Goal: Task Accomplishment & Management: Use online tool/utility

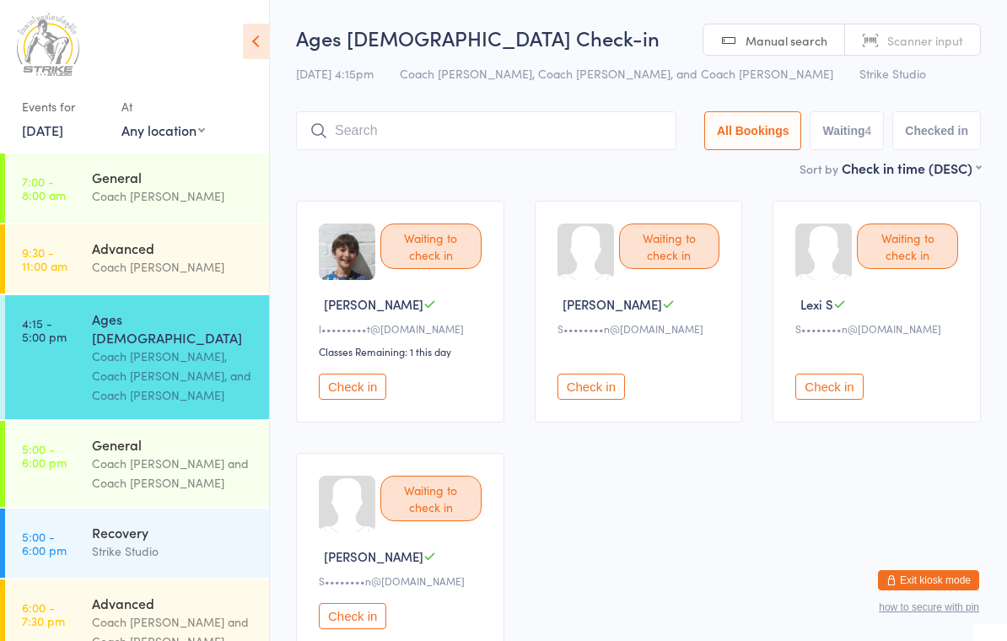
type input ";"
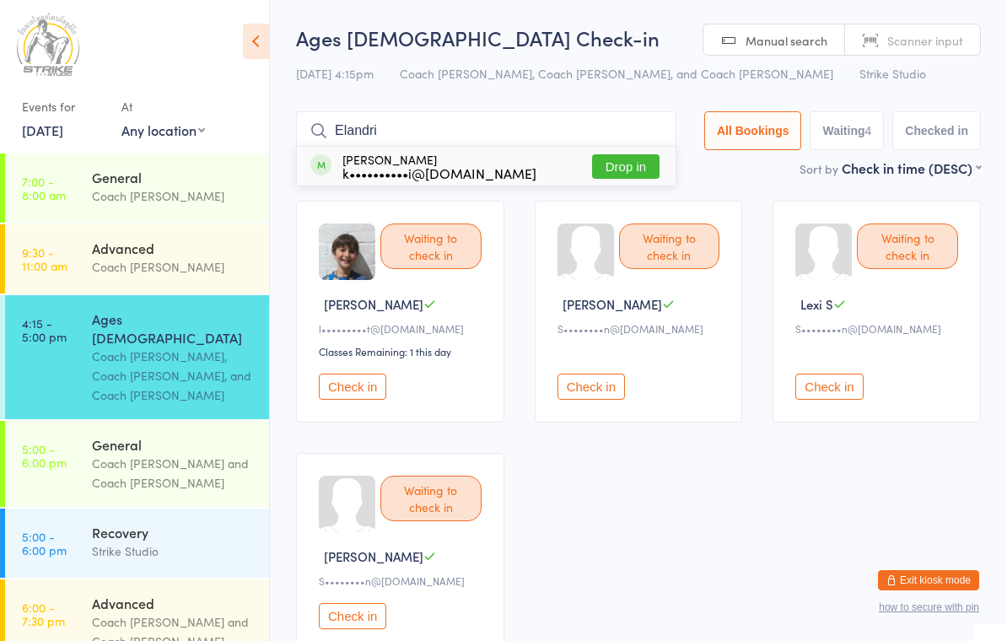
type input "Elandri"
click at [628, 164] on button "Drop in" at bounding box center [625, 166] width 67 height 24
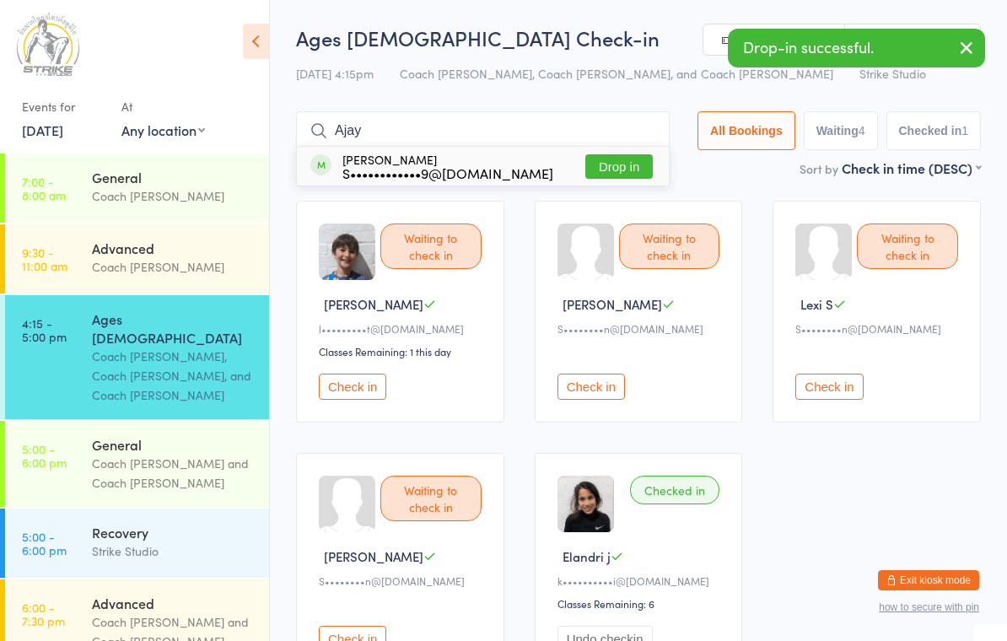
type input "Ajay"
click at [611, 161] on button "Drop in" at bounding box center [618, 166] width 67 height 24
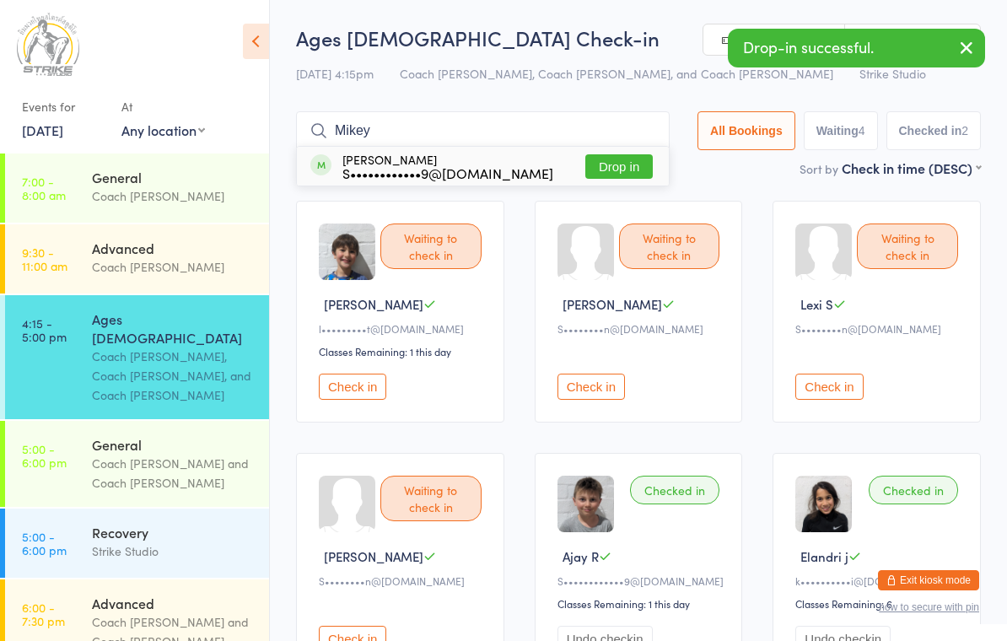
type input "Mikey"
click at [608, 155] on button "Drop in" at bounding box center [618, 166] width 67 height 24
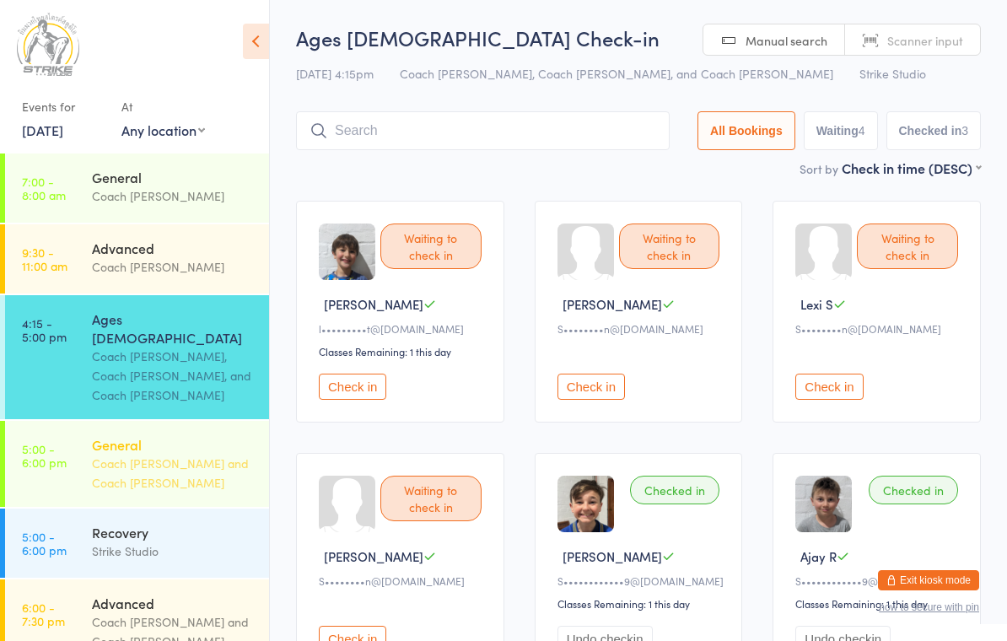
click at [39, 442] on time "5:00 - 6:00 pm" at bounding box center [44, 455] width 45 height 27
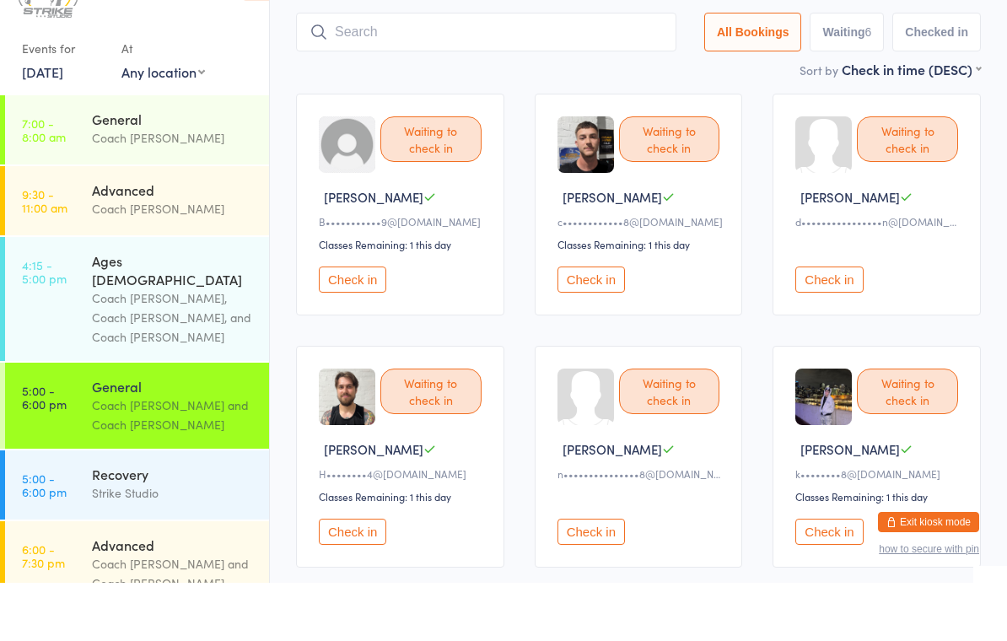
scroll to position [153, 0]
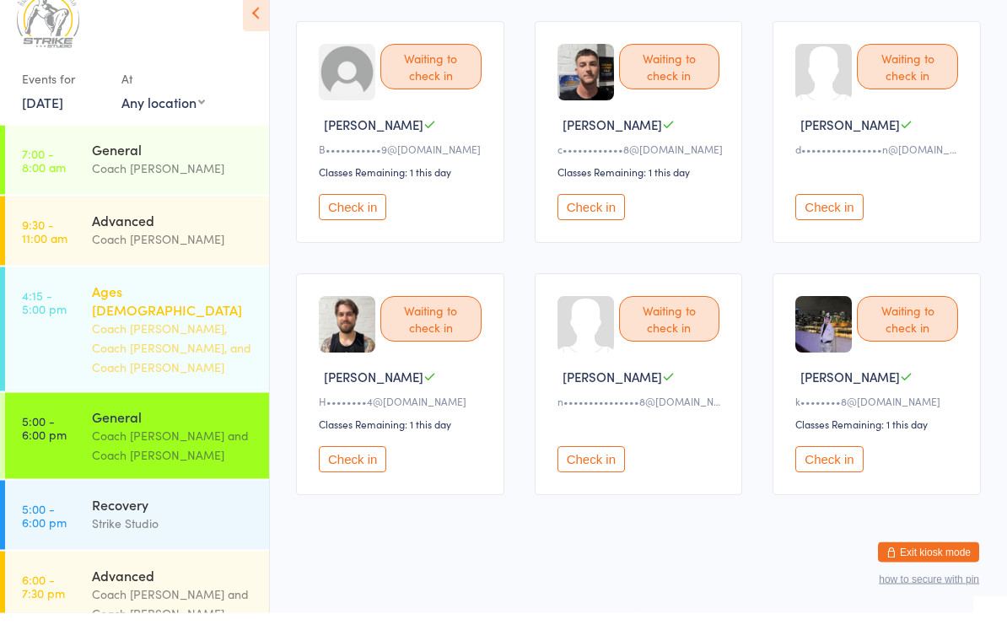
click at [63, 329] on link "4:15 - 5:00 pm Ages 6-14 Coach Bella, Coach Adi, and Coach Quang" at bounding box center [137, 357] width 264 height 124
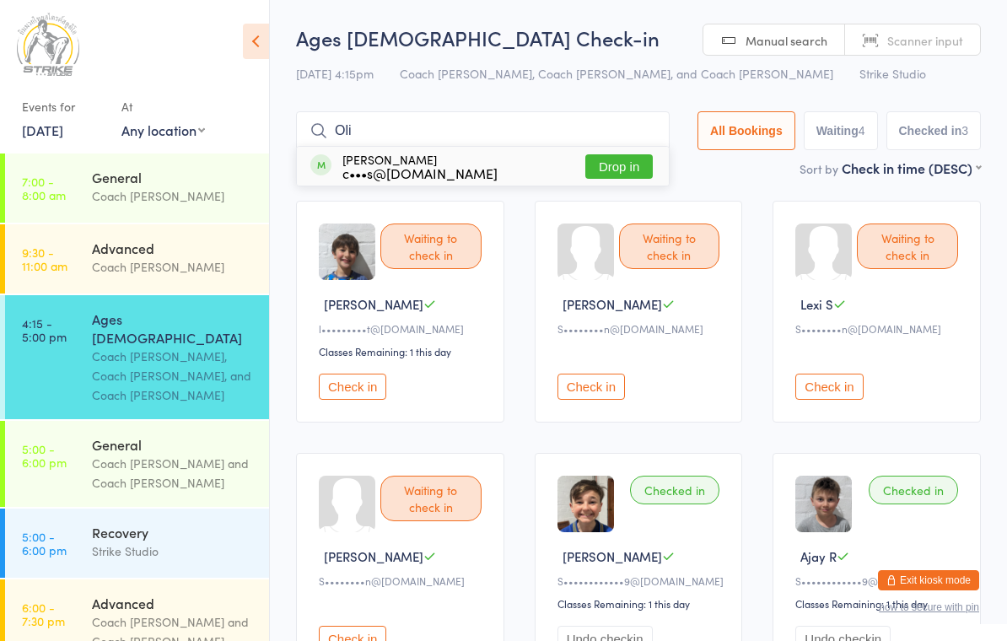
type input "Oli"
click at [619, 173] on button "Drop in" at bounding box center [618, 166] width 67 height 24
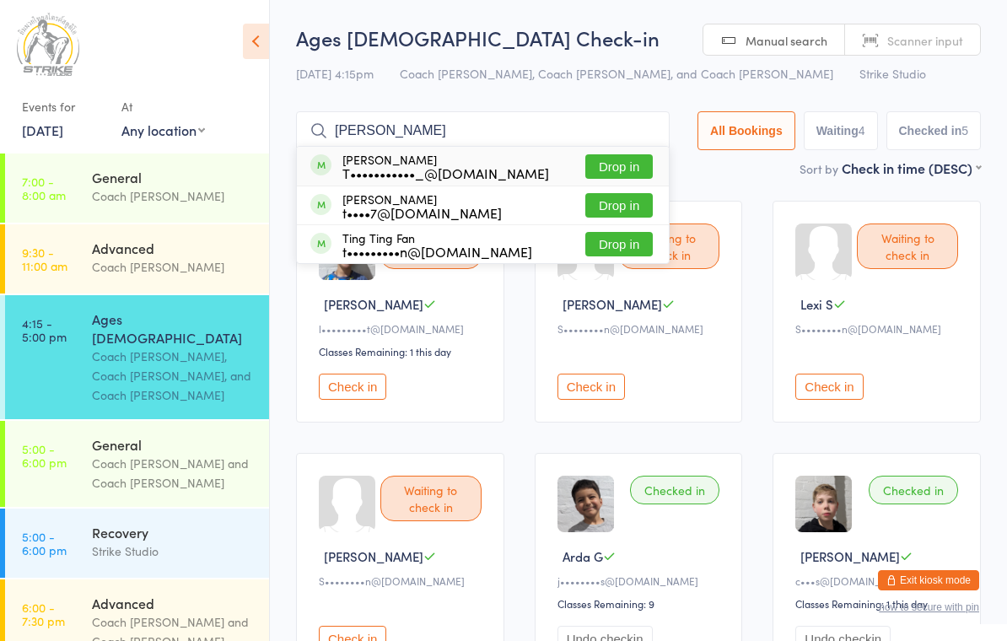
type input "Tiffany"
click at [630, 200] on button "Drop in" at bounding box center [618, 205] width 67 height 24
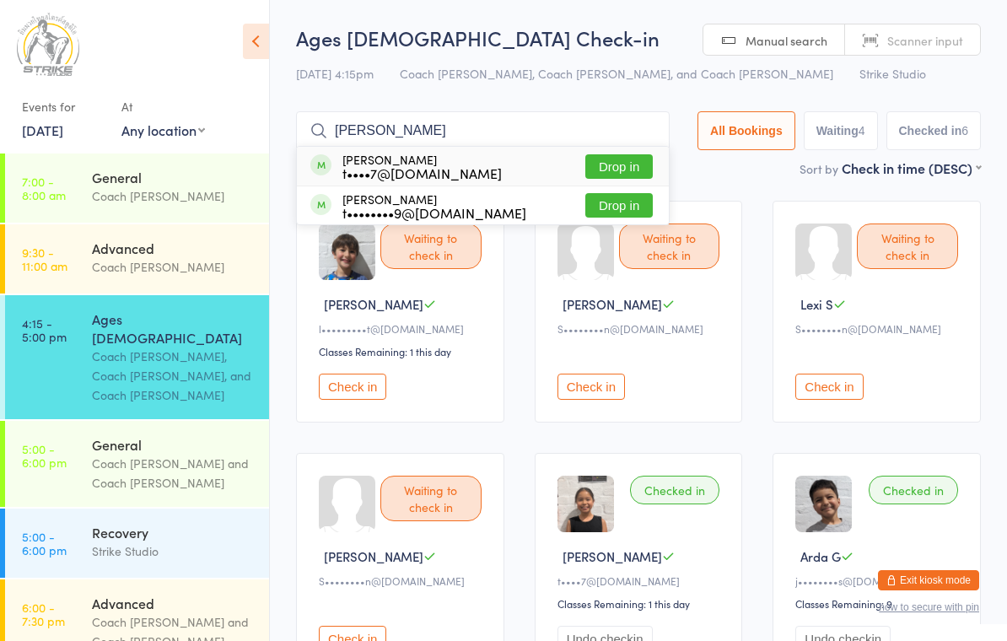
type input "Taylor"
click at [621, 172] on button "Drop in" at bounding box center [618, 166] width 67 height 24
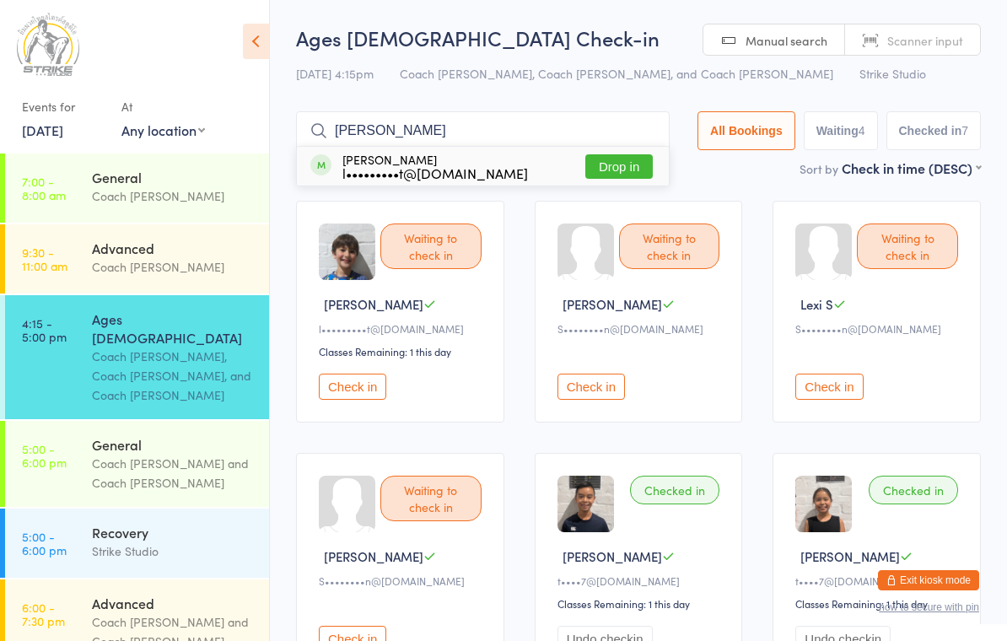
type input "Fred"
click at [614, 170] on button "Drop in" at bounding box center [618, 166] width 67 height 24
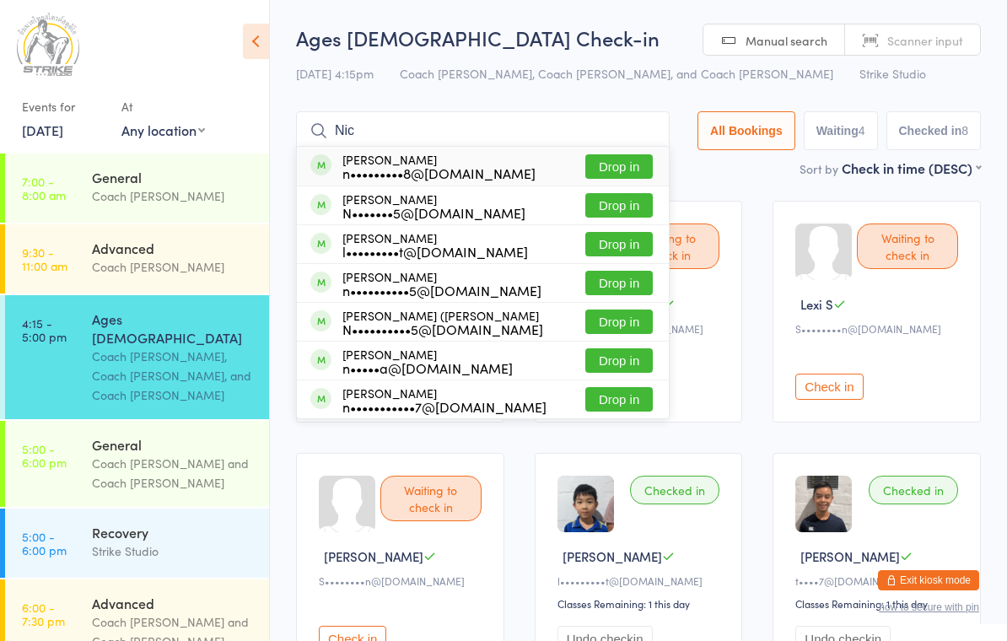
type input "Nic"
click at [615, 235] on button "Drop in" at bounding box center [618, 244] width 67 height 24
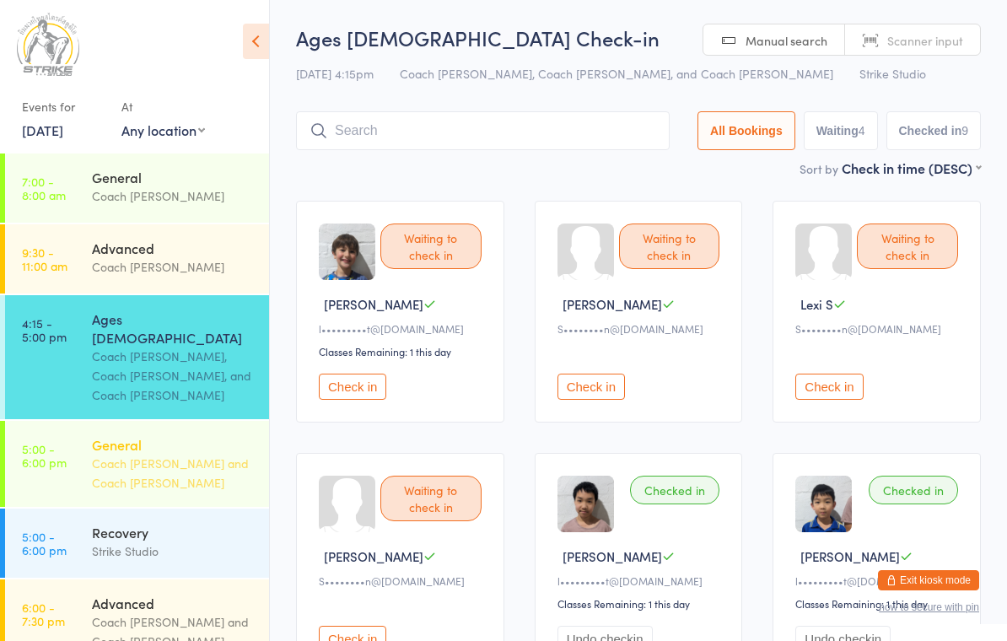
click at [119, 454] on div "Coach [PERSON_NAME] and Coach [PERSON_NAME]" at bounding box center [173, 473] width 163 height 39
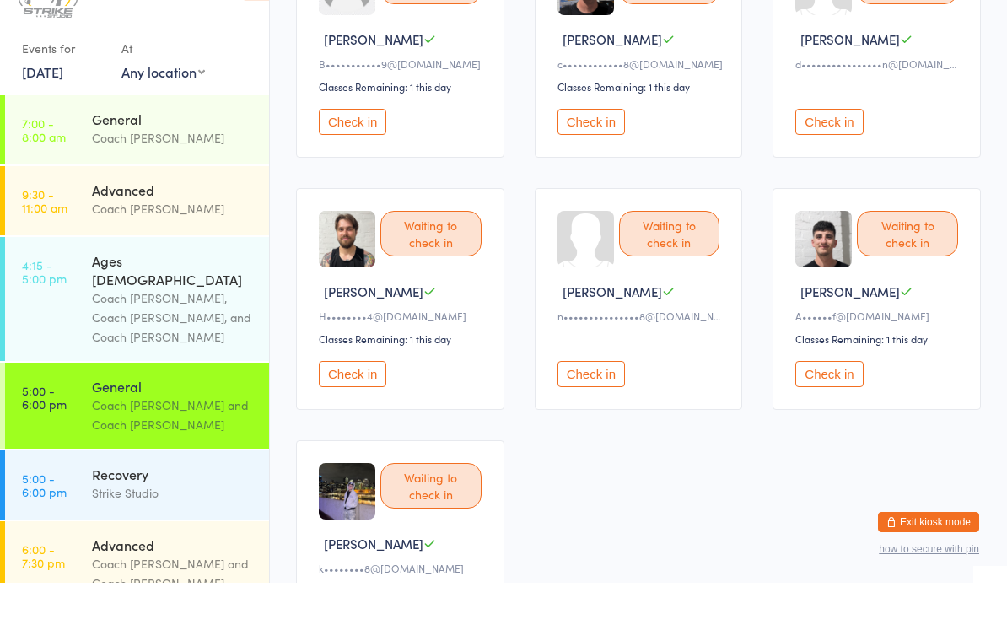
scroll to position [434, 0]
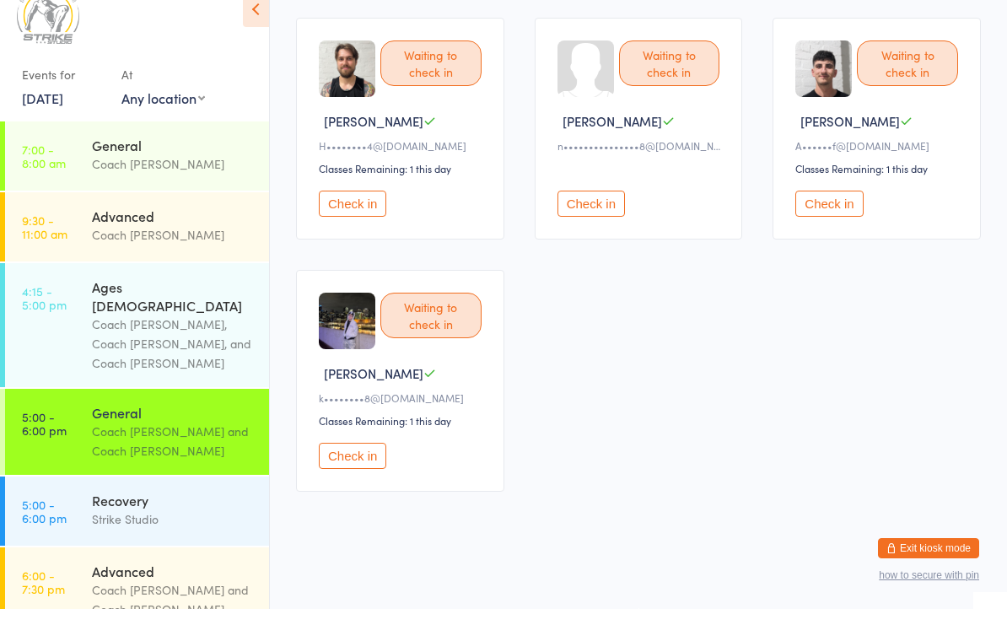
click at [353, 475] on button "Check in" at bounding box center [352, 488] width 67 height 26
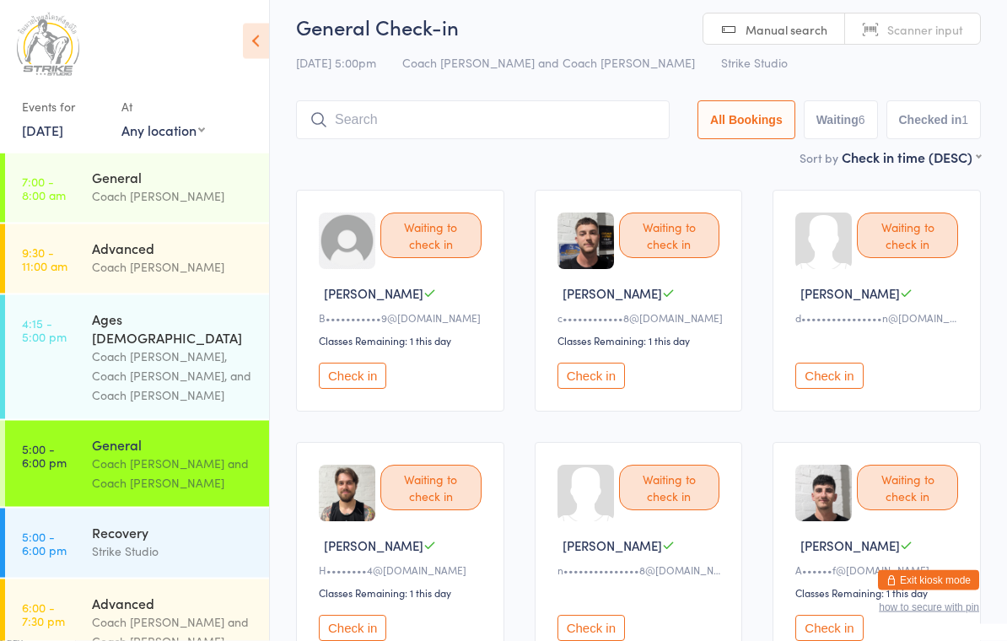
scroll to position [0, 0]
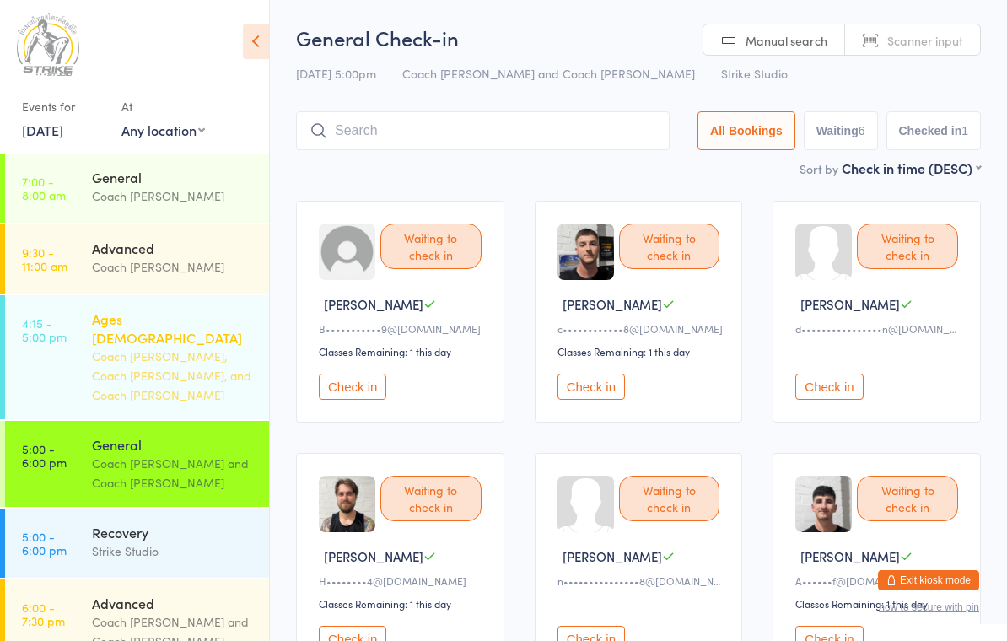
click at [186, 352] on div "Coach [PERSON_NAME], Coach [PERSON_NAME], and Coach [PERSON_NAME]" at bounding box center [173, 376] width 163 height 58
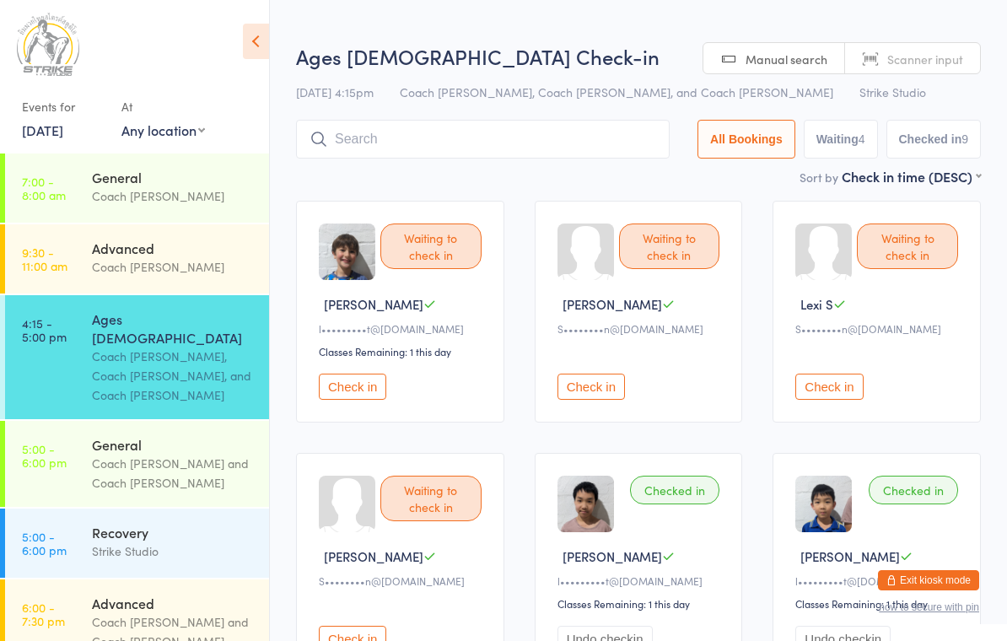
click at [375, 400] on button "Check in" at bounding box center [352, 387] width 67 height 26
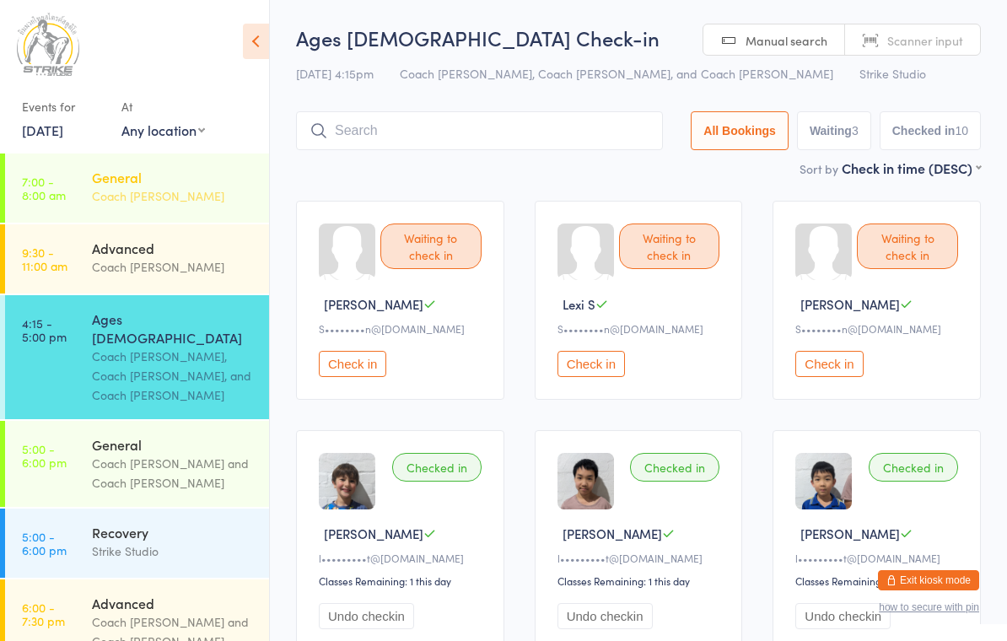
click at [155, 189] on div "Coach [PERSON_NAME]" at bounding box center [173, 195] width 163 height 19
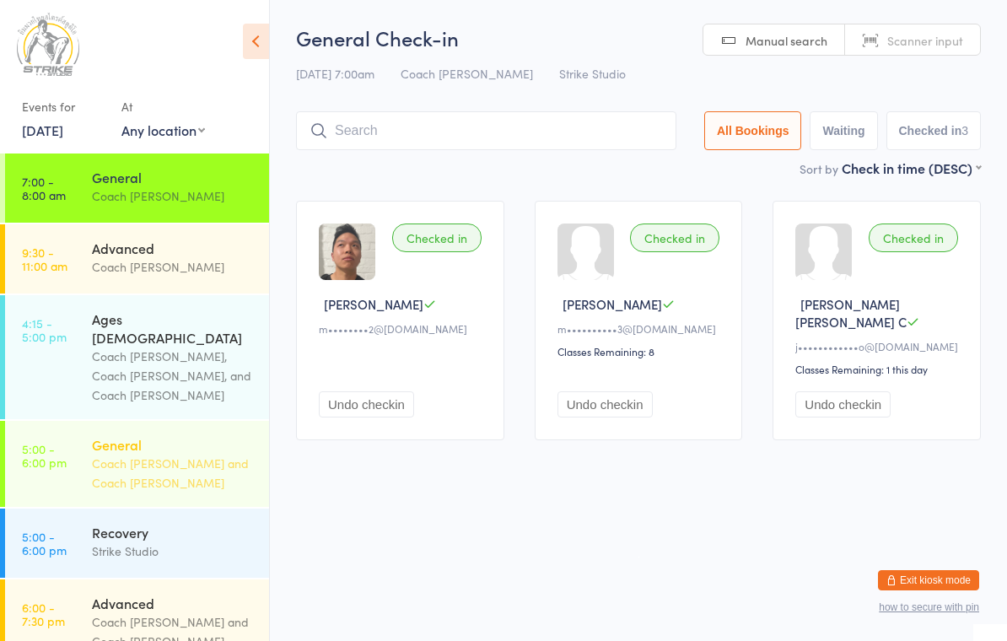
click at [178, 435] on div "General" at bounding box center [173, 444] width 163 height 19
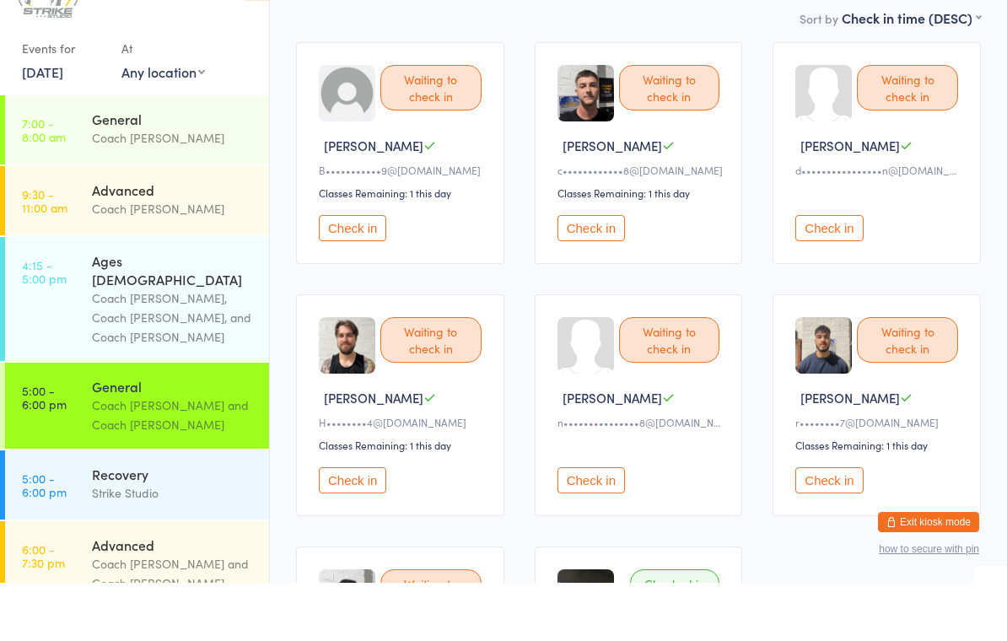
scroll to position [111, 0]
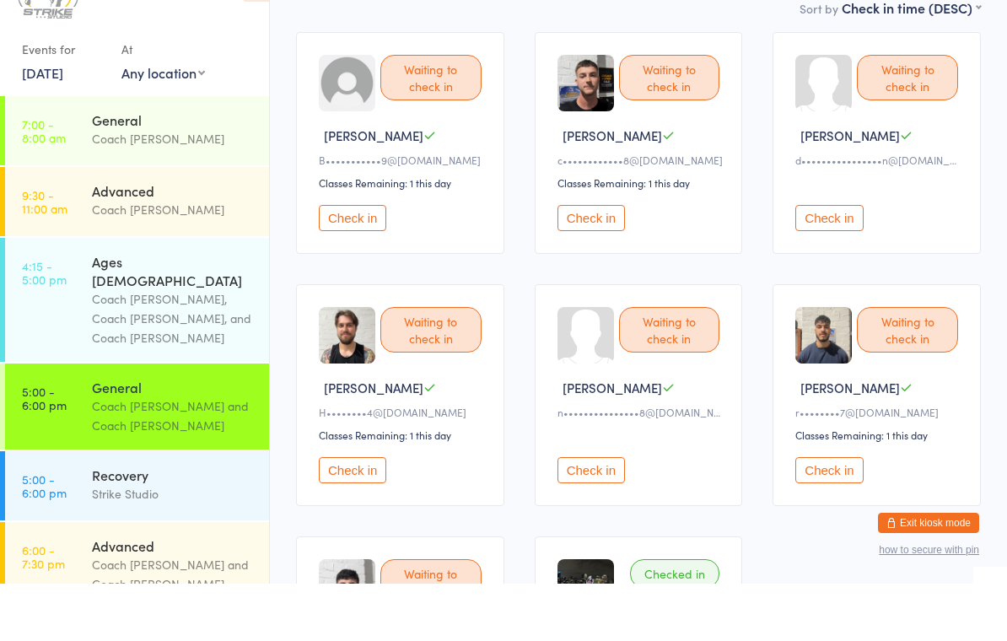
click at [833, 514] on button "Check in" at bounding box center [828, 527] width 67 height 26
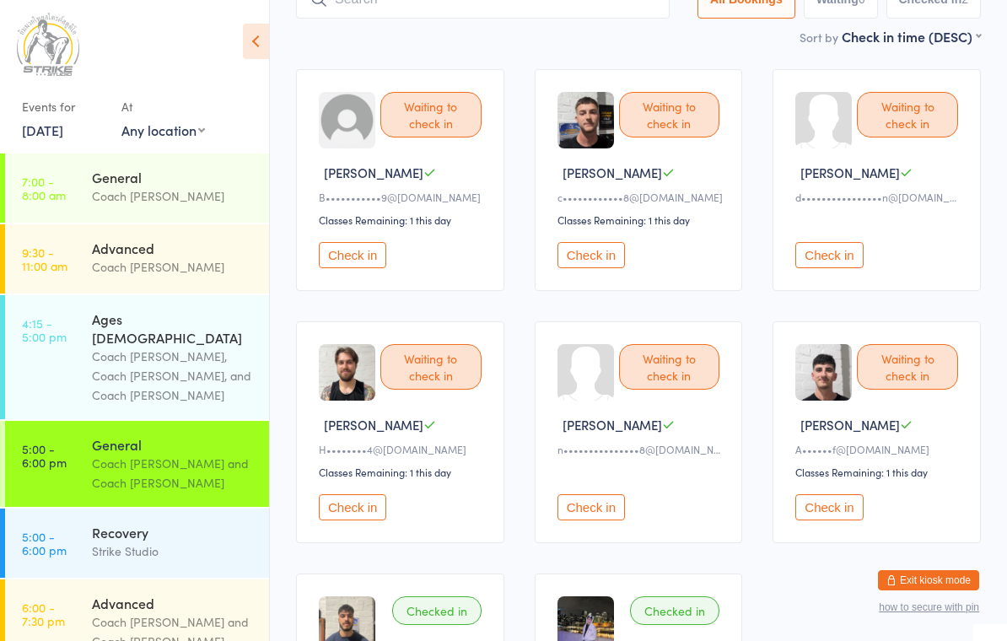
scroll to position [0, 0]
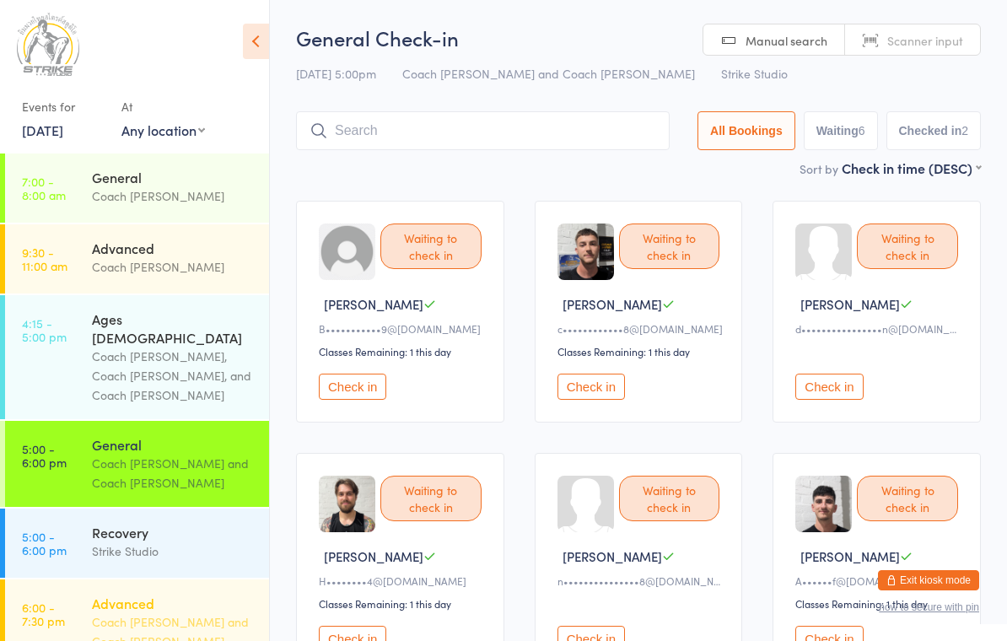
click at [180, 594] on div "Advanced" at bounding box center [173, 603] width 163 height 19
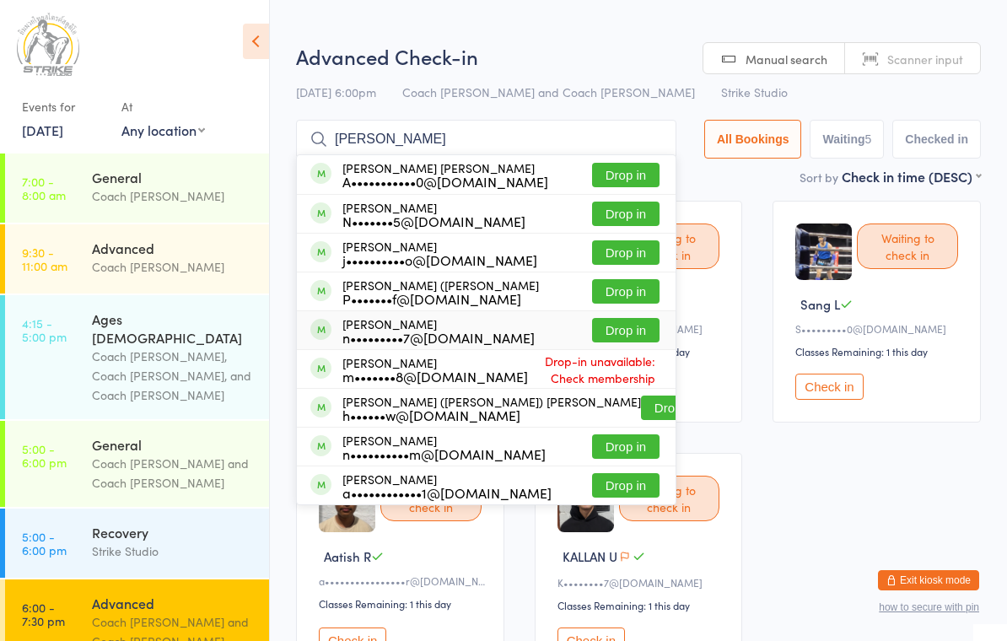
type input "Ng"
click at [611, 328] on button "Drop in" at bounding box center [625, 330] width 67 height 24
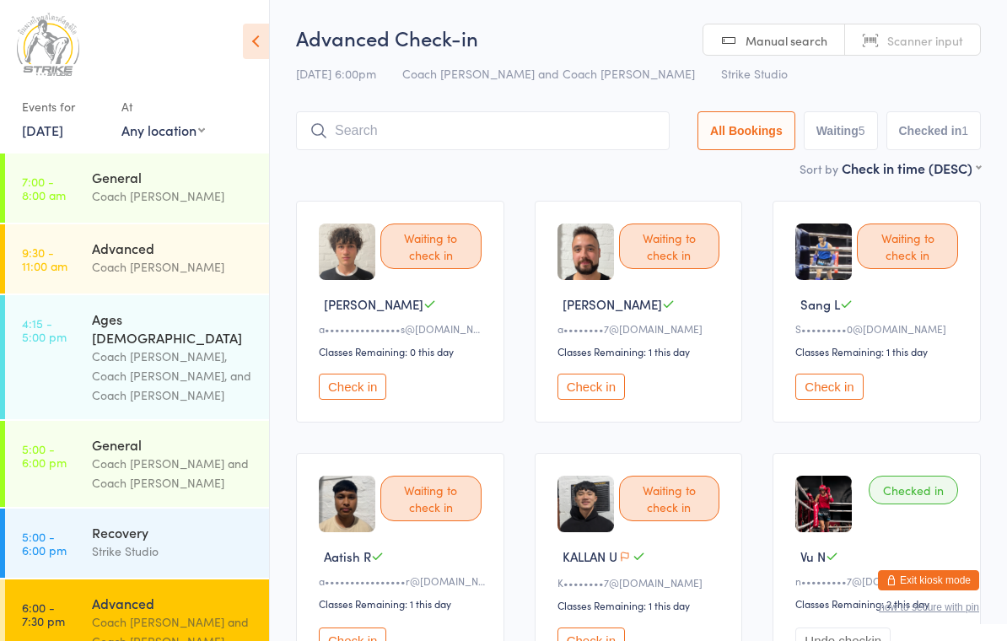
click at [542, 143] on input "search" at bounding box center [483, 130] width 374 height 39
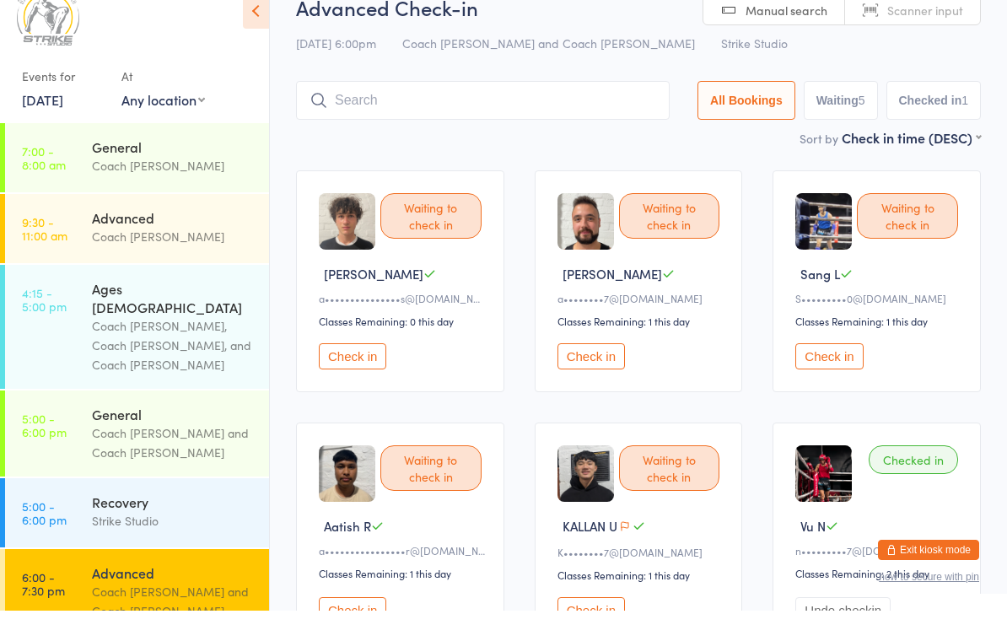
scroll to position [55, 0]
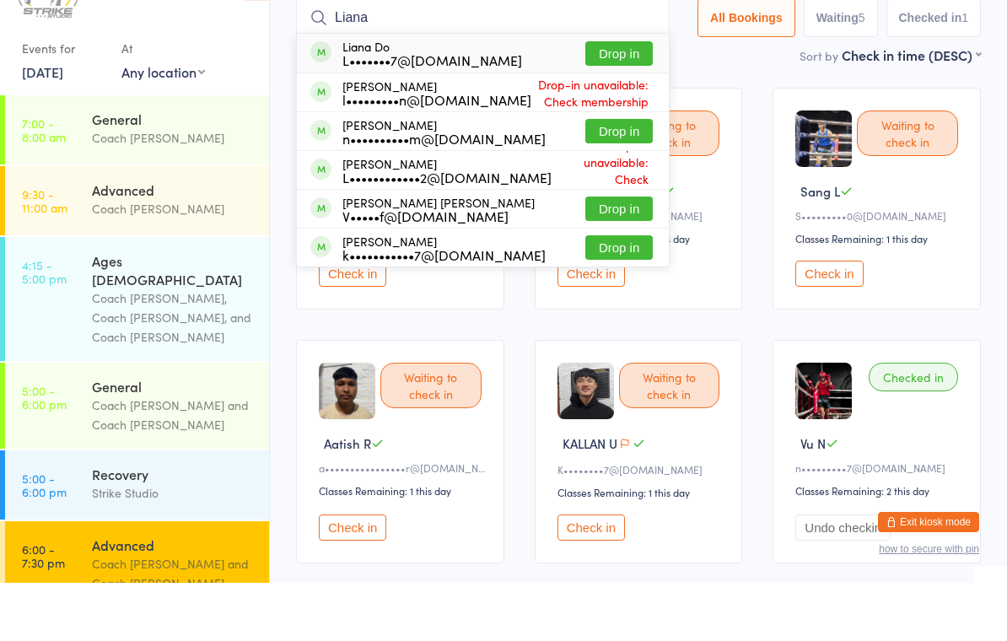
type input "Liana"
click at [628, 100] on button "Drop in" at bounding box center [618, 112] width 67 height 24
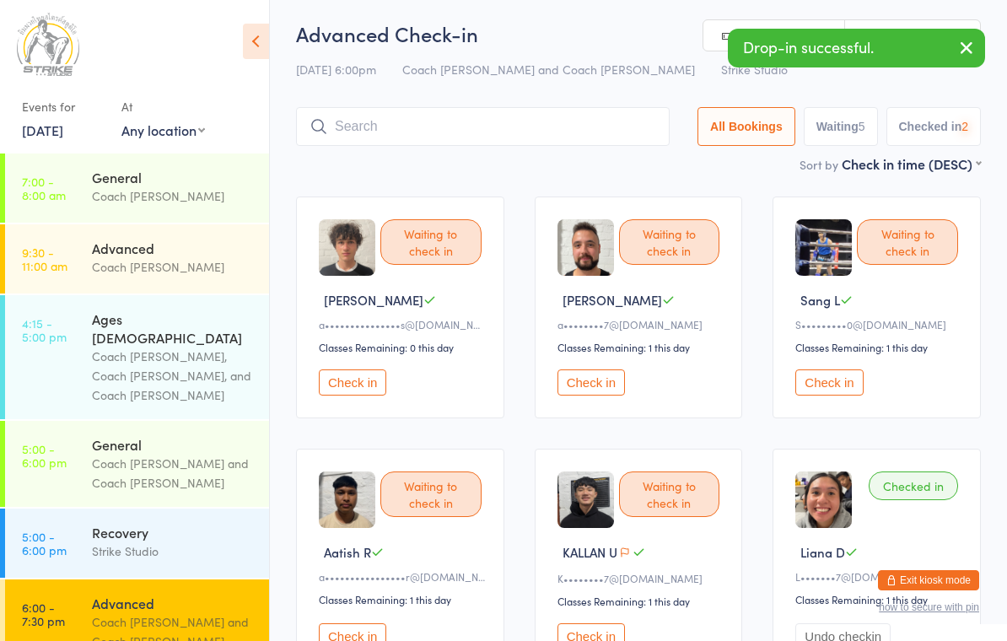
scroll to position [3, 0]
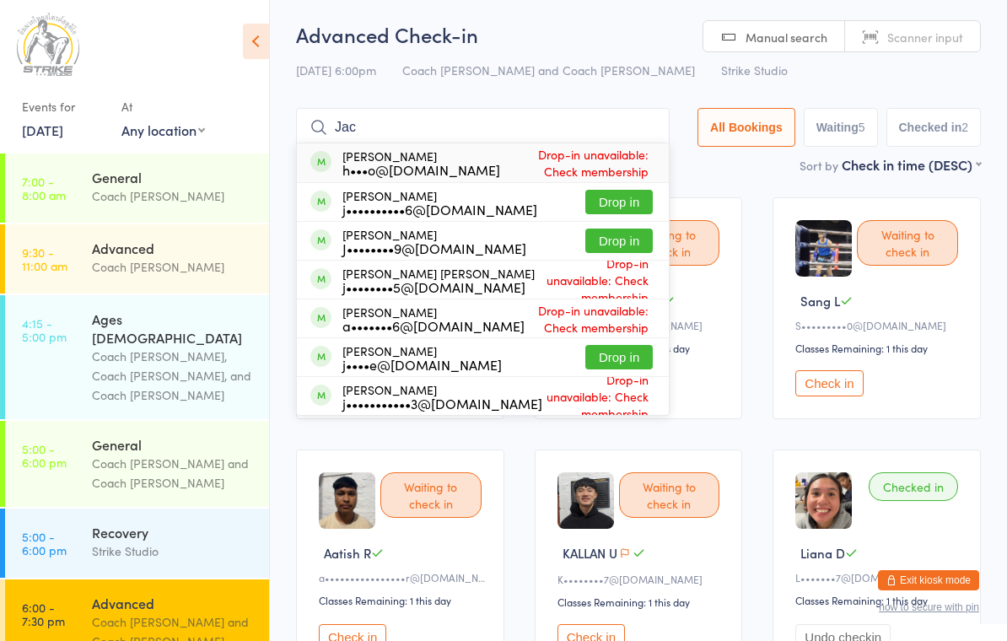
type input "Jac"
click at [605, 239] on button "Drop in" at bounding box center [618, 241] width 67 height 24
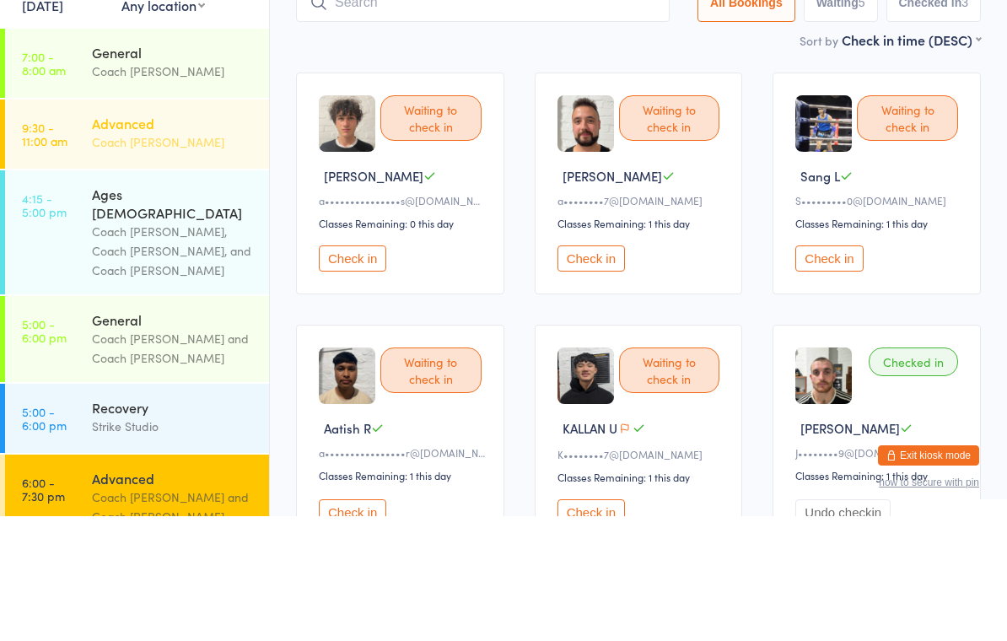
click at [159, 239] on div "Advanced" at bounding box center [173, 248] width 163 height 19
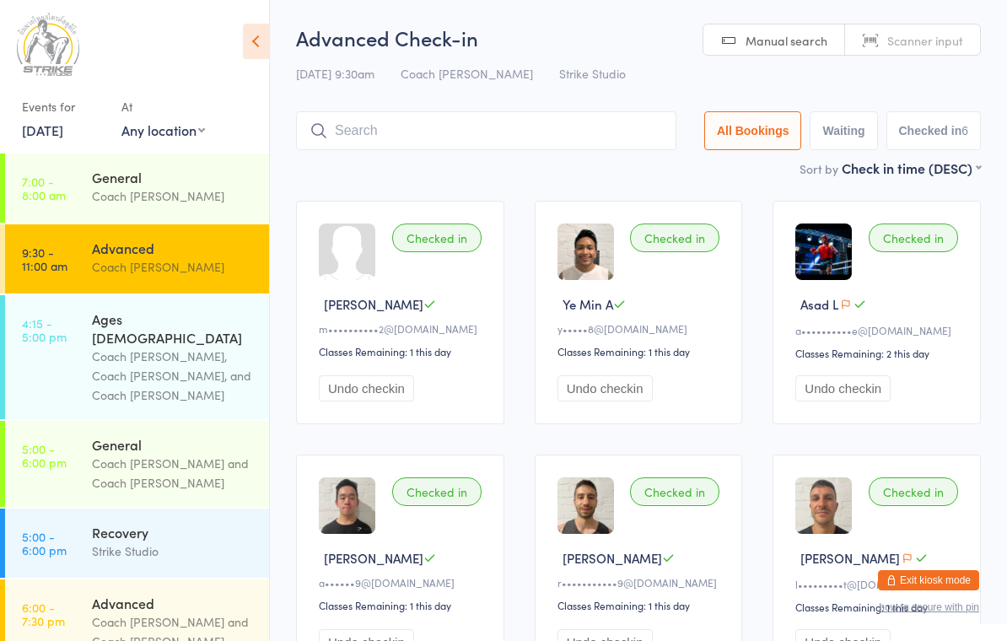
click at [148, 251] on div "Advanced" at bounding box center [173, 248] width 163 height 19
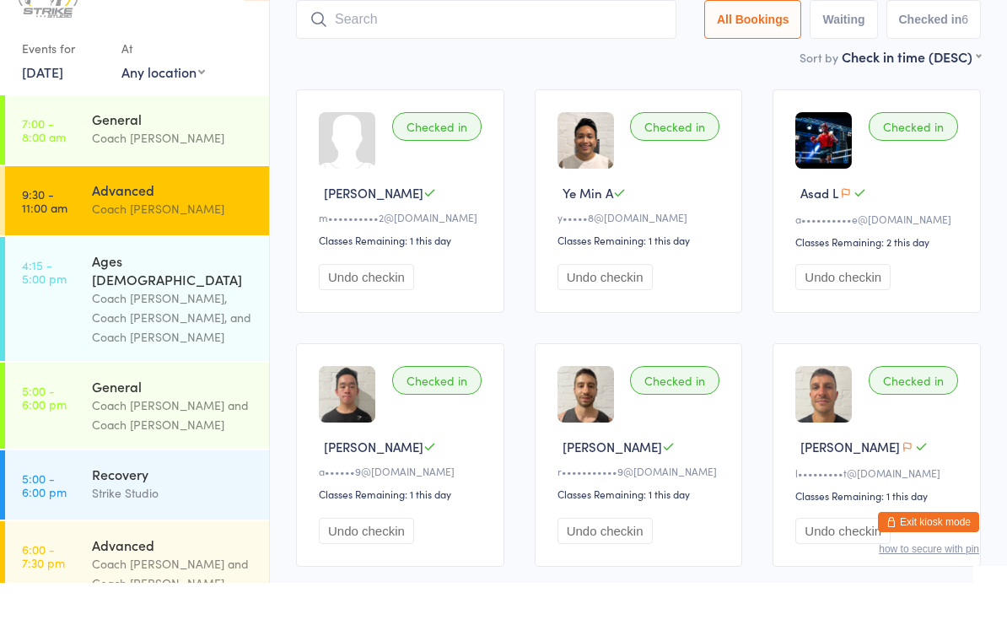
scroll to position [55, 0]
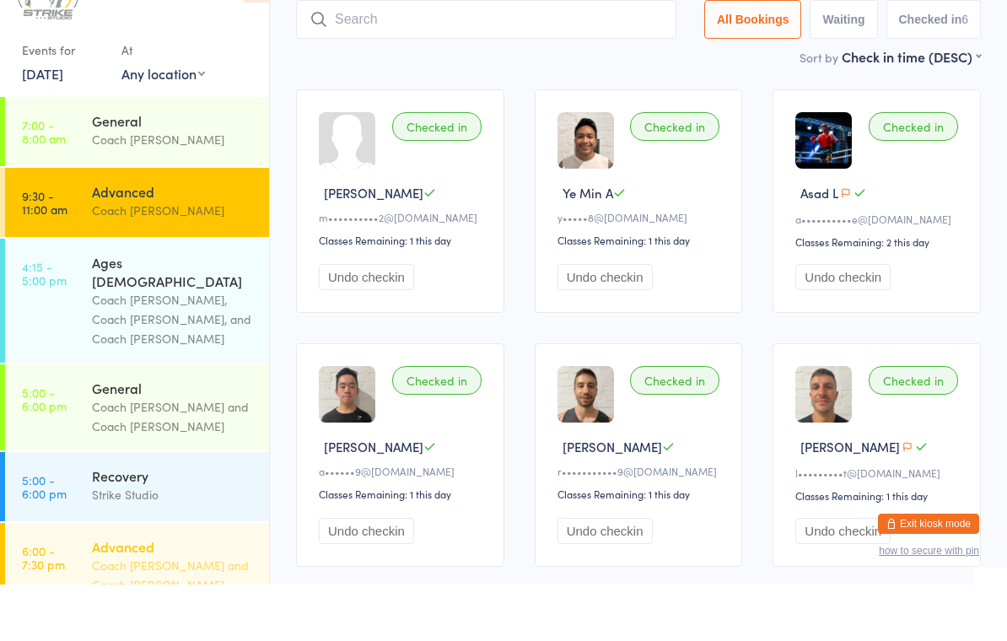
click at [157, 594] on div "Advanced" at bounding box center [173, 603] width 163 height 19
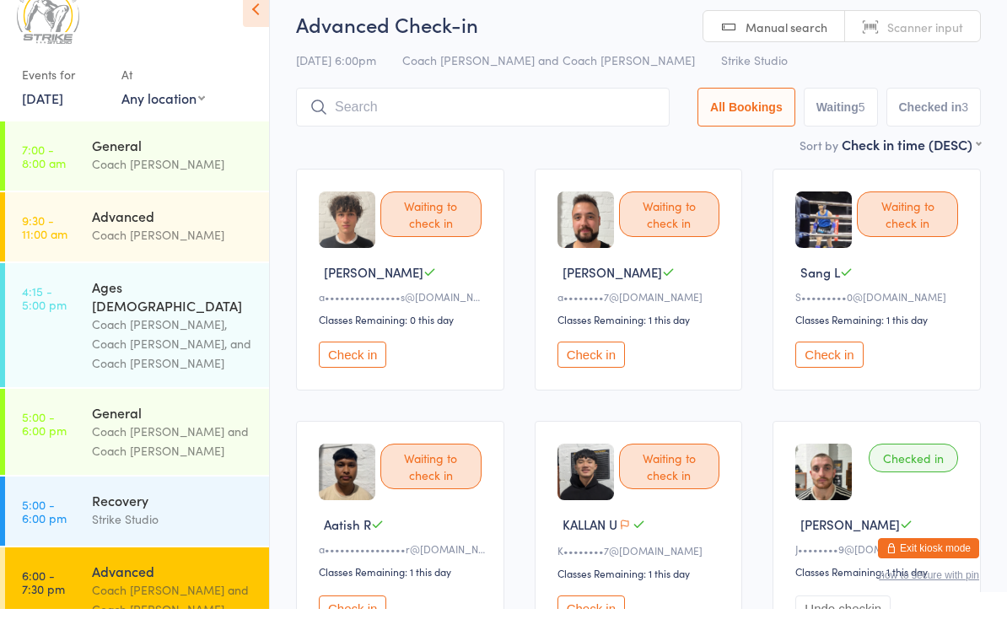
click at [840, 374] on button "Check in" at bounding box center [828, 387] width 67 height 26
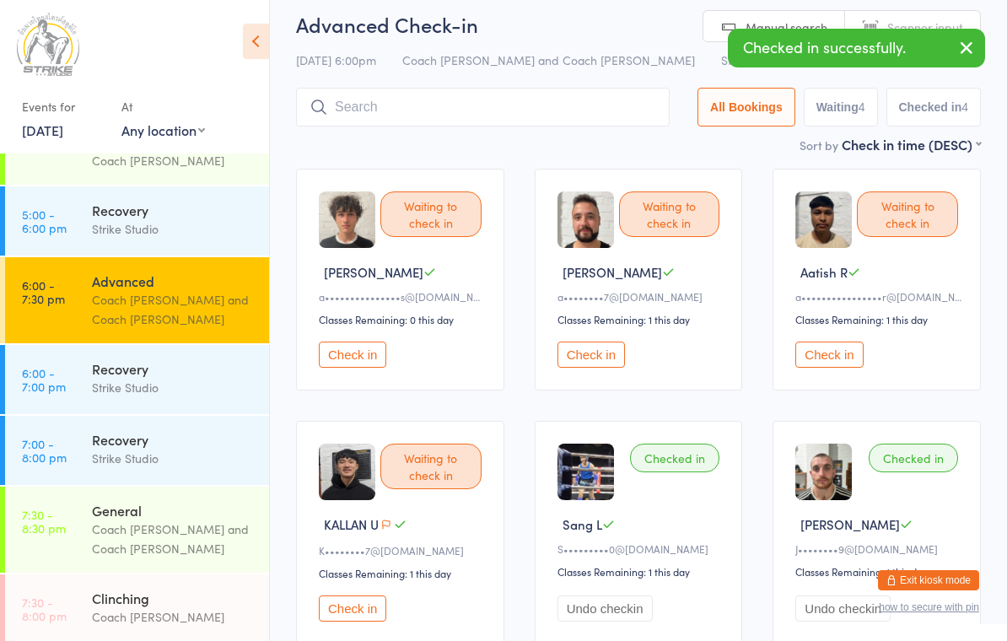
scroll to position [321, 0]
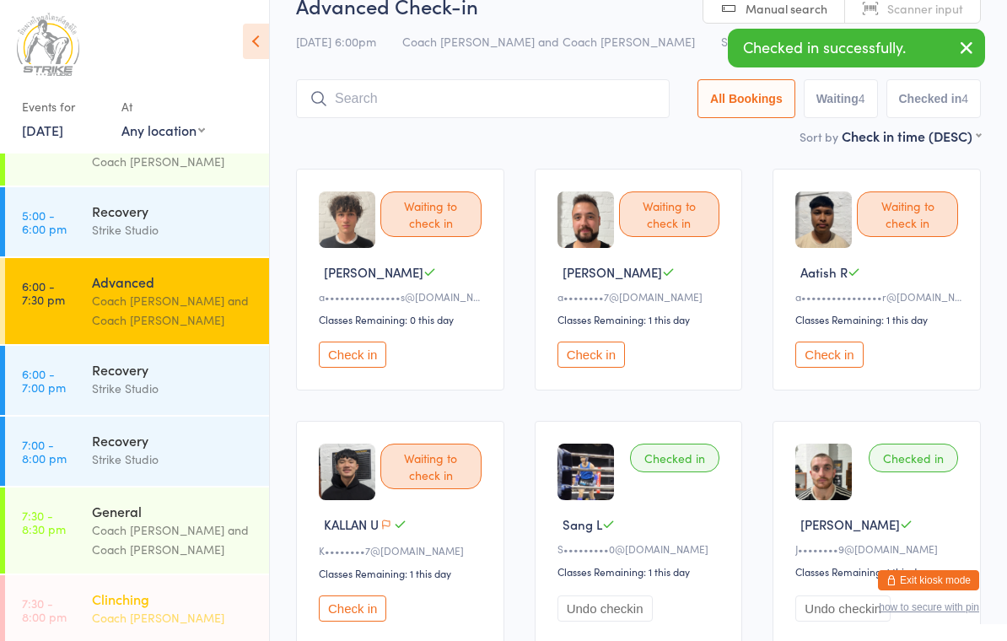
click at [176, 608] on div "Coach [PERSON_NAME]" at bounding box center [173, 617] width 163 height 19
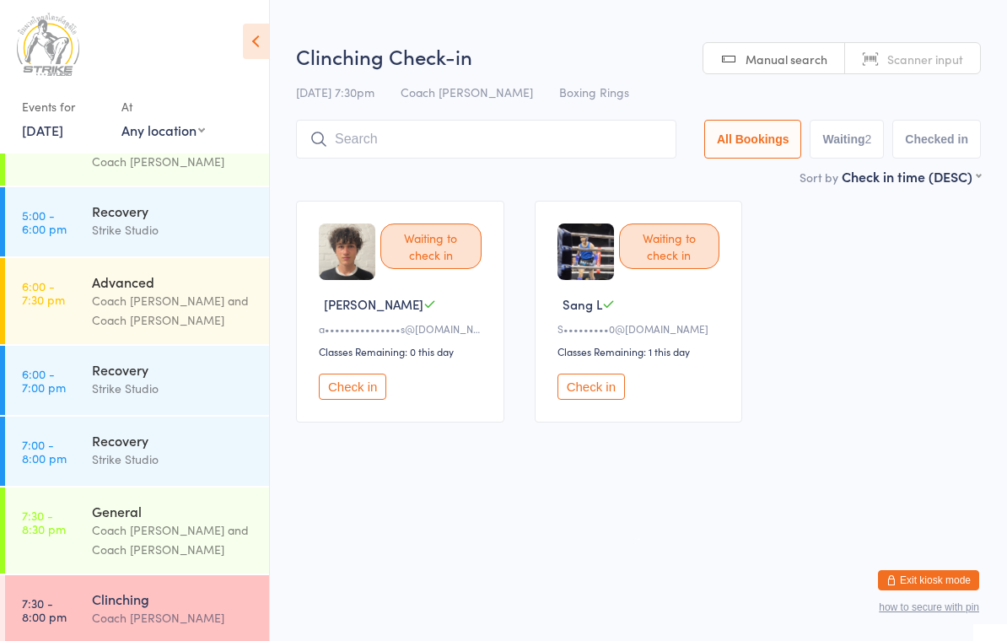
click at [601, 397] on button "Check in" at bounding box center [590, 387] width 67 height 26
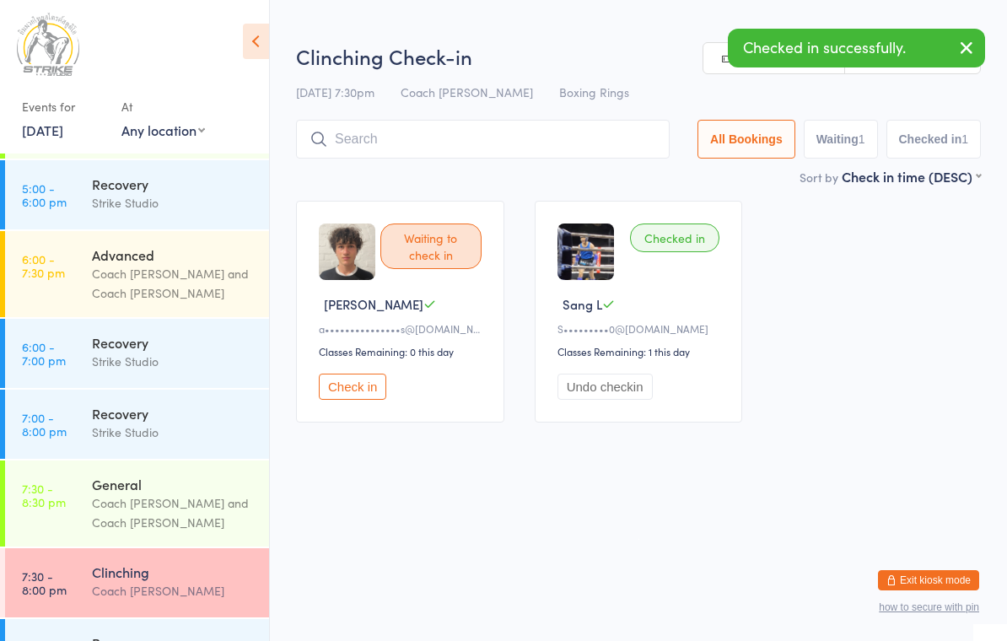
scroll to position [347, 0]
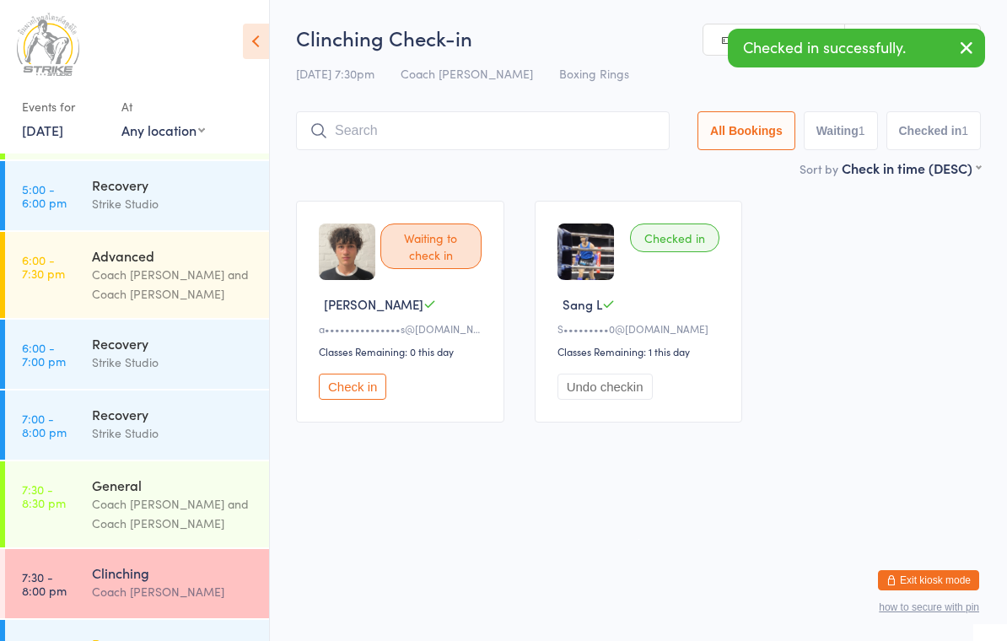
click at [163, 634] on div "Recovery" at bounding box center [173, 643] width 163 height 19
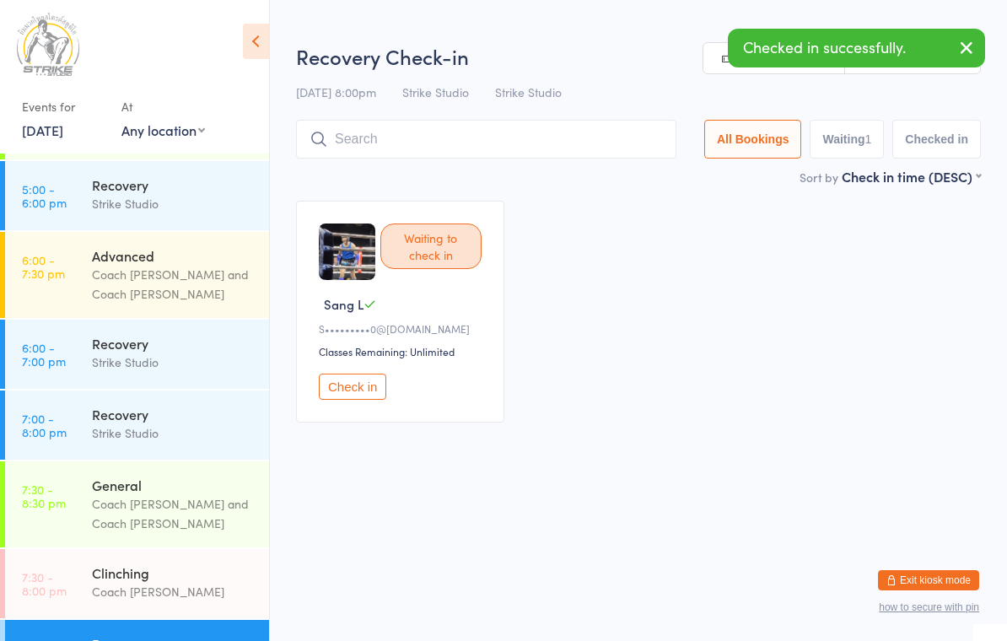
click at [362, 393] on button "Check in" at bounding box center [352, 387] width 67 height 26
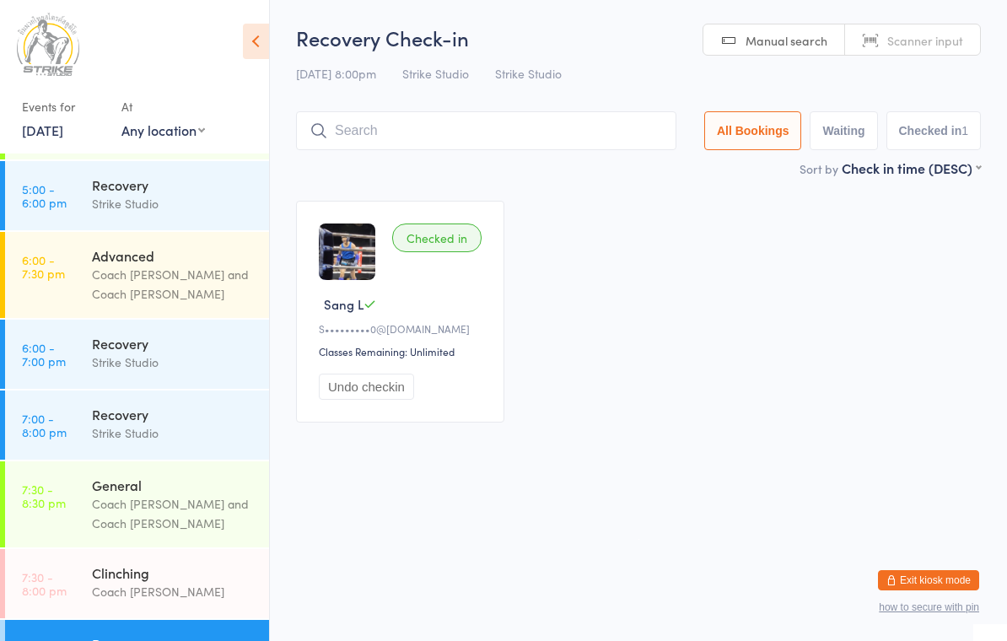
click at [536, 121] on input "search" at bounding box center [486, 130] width 380 height 39
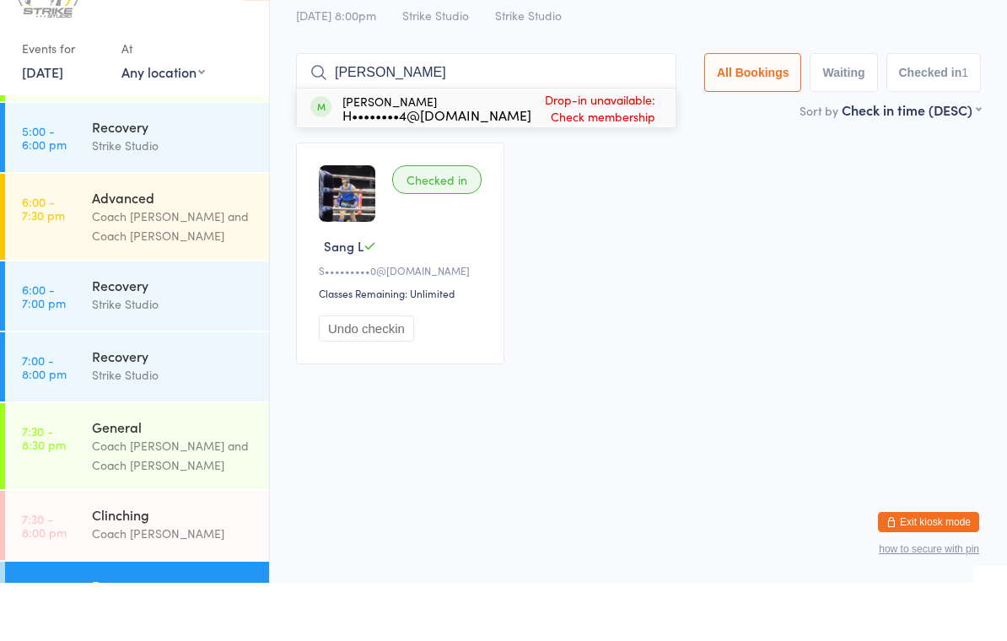
type input "Hector"
click at [600, 145] on span "Drop-in unavailable: Check membership" at bounding box center [595, 166] width 128 height 42
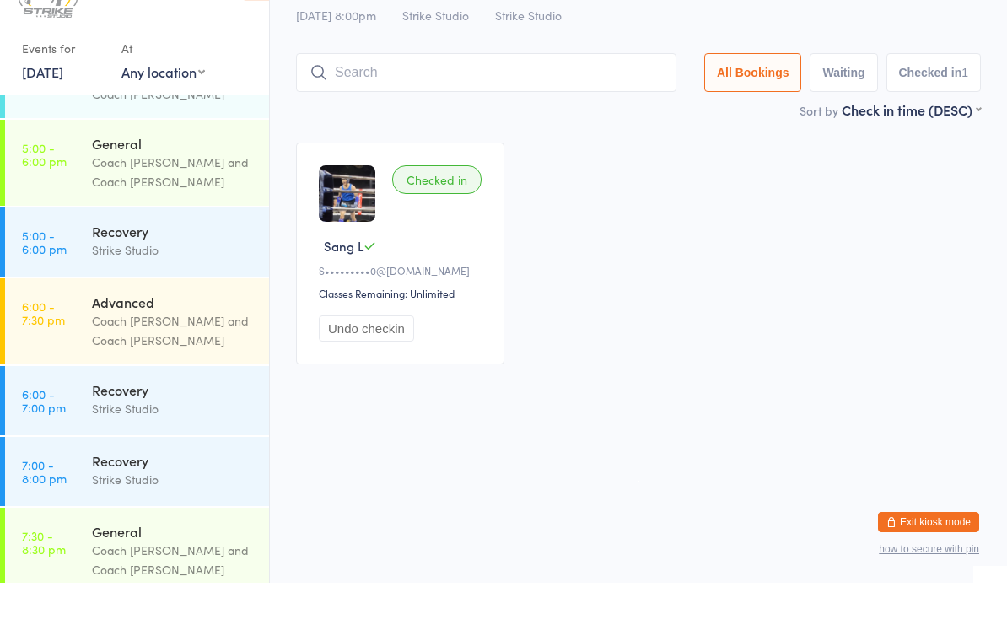
scroll to position [239, 0]
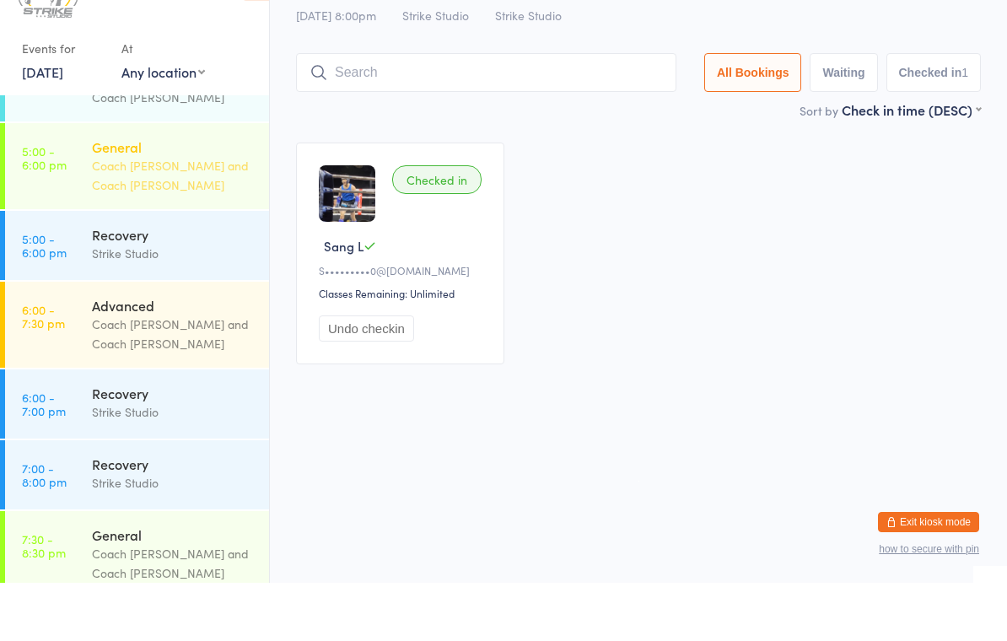
click at [206, 214] on div "Coach [PERSON_NAME] and Coach [PERSON_NAME]" at bounding box center [173, 233] width 163 height 39
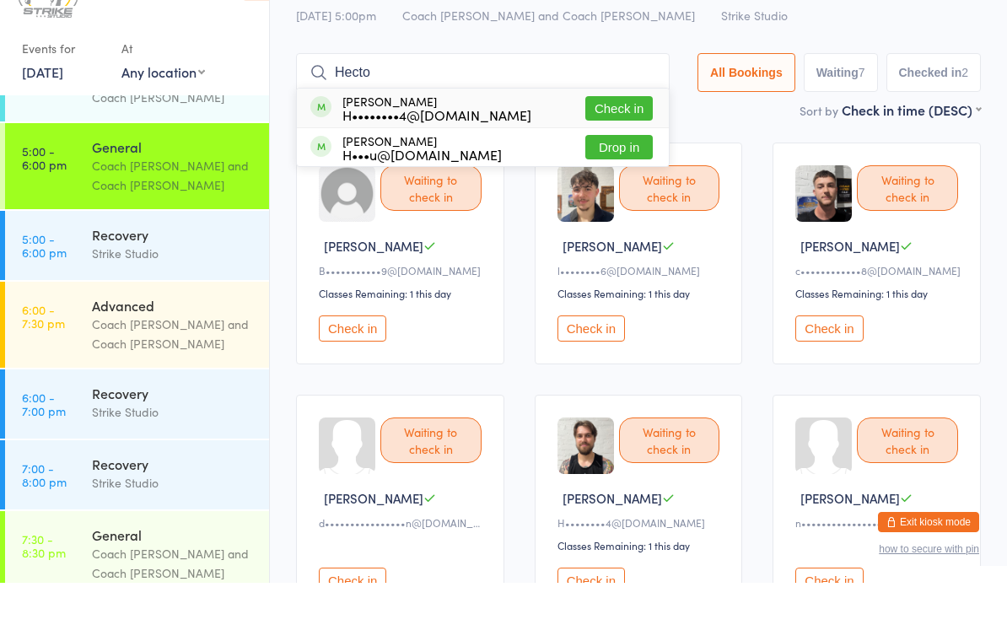
type input "Hector"
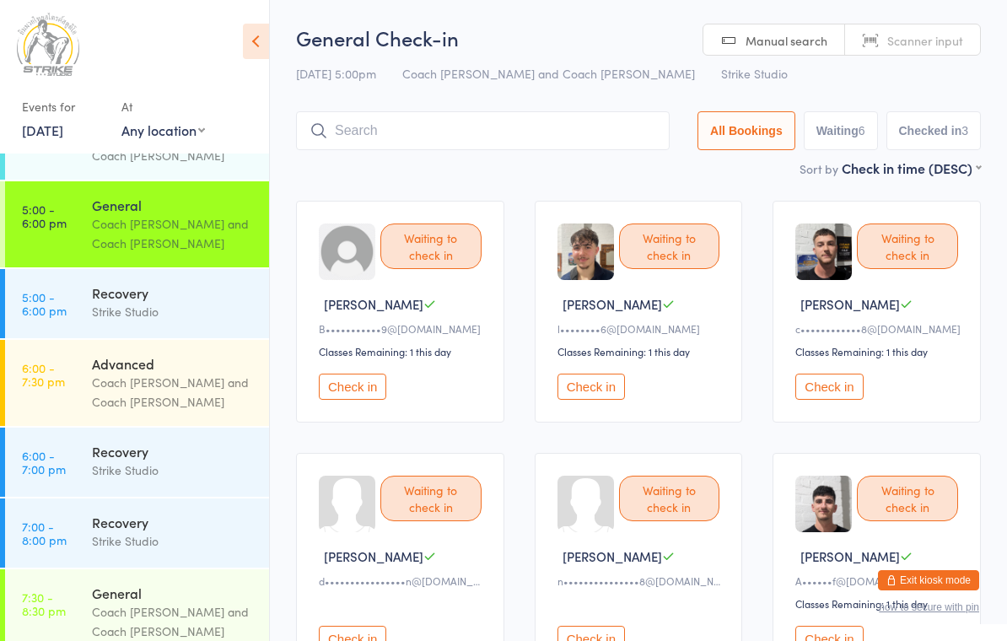
click at [525, 137] on input "search" at bounding box center [483, 130] width 374 height 39
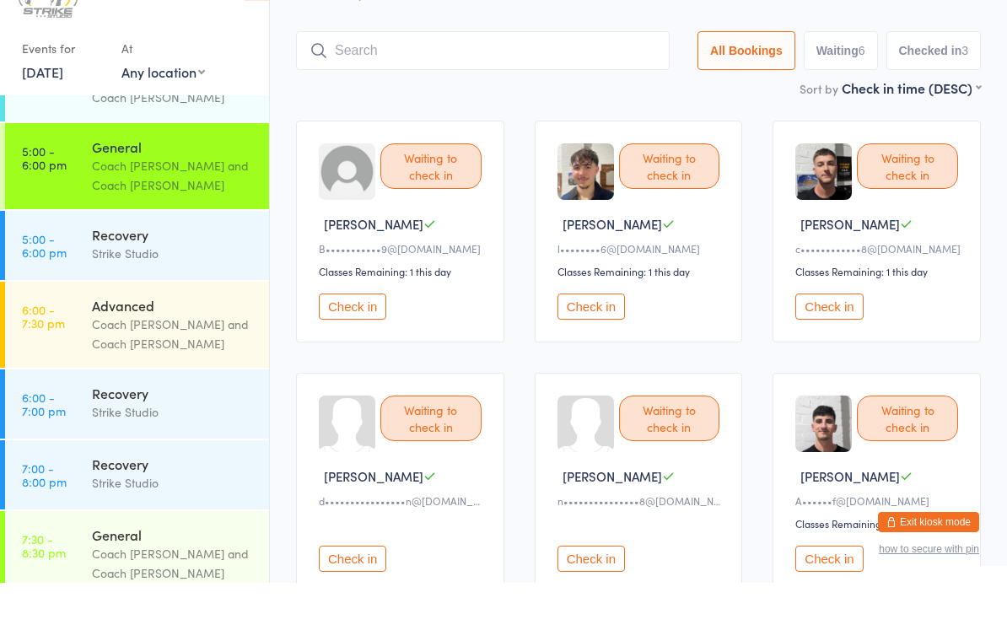
scroll to position [55, 0]
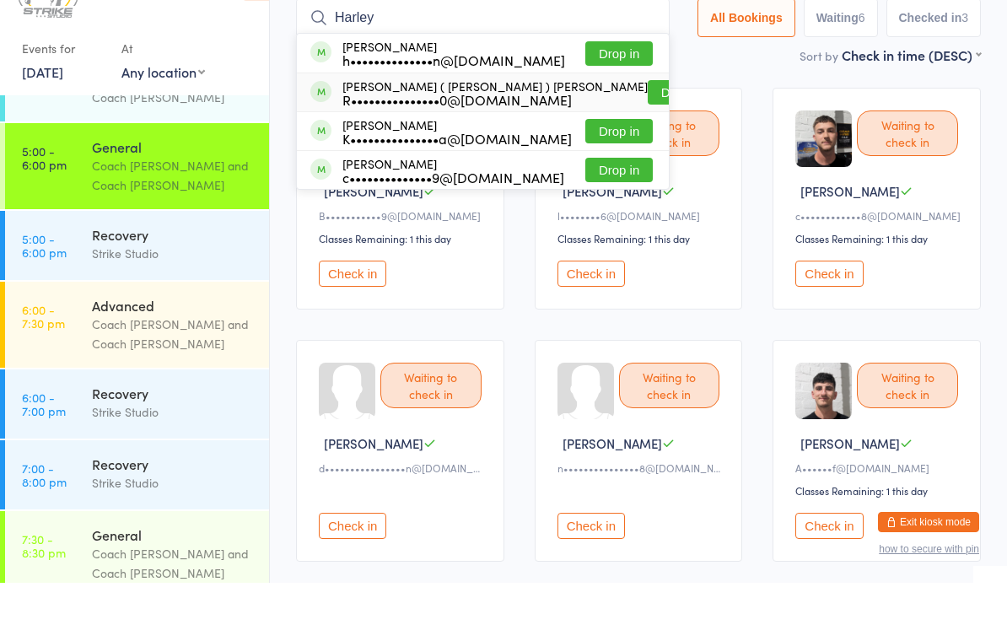
type input "Harley"
click at [648, 138] on button "Drop in" at bounding box center [681, 150] width 67 height 24
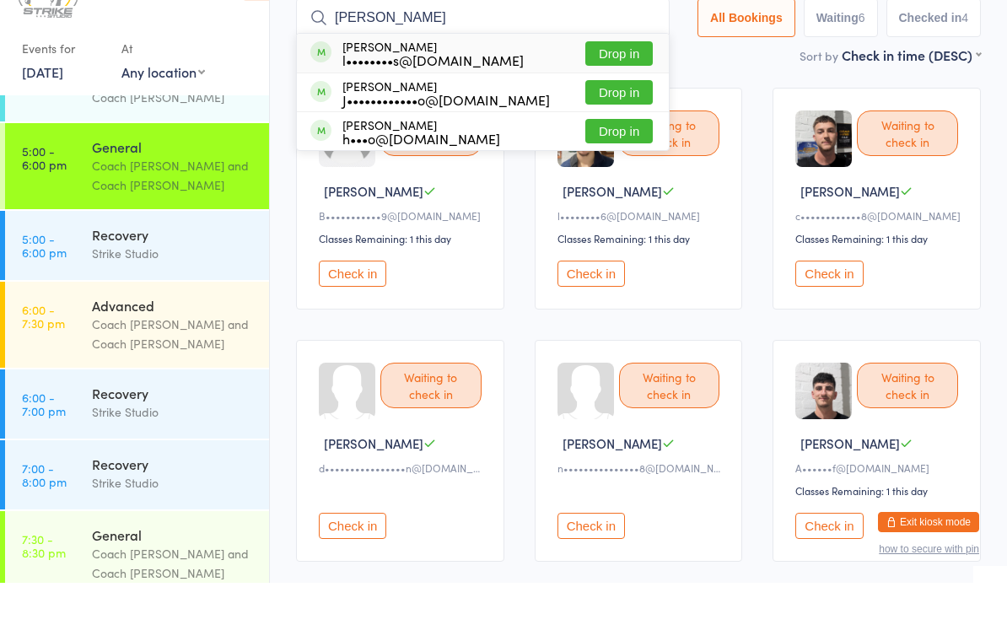
type input "Jake"
click at [612, 100] on button "Drop in" at bounding box center [618, 112] width 67 height 24
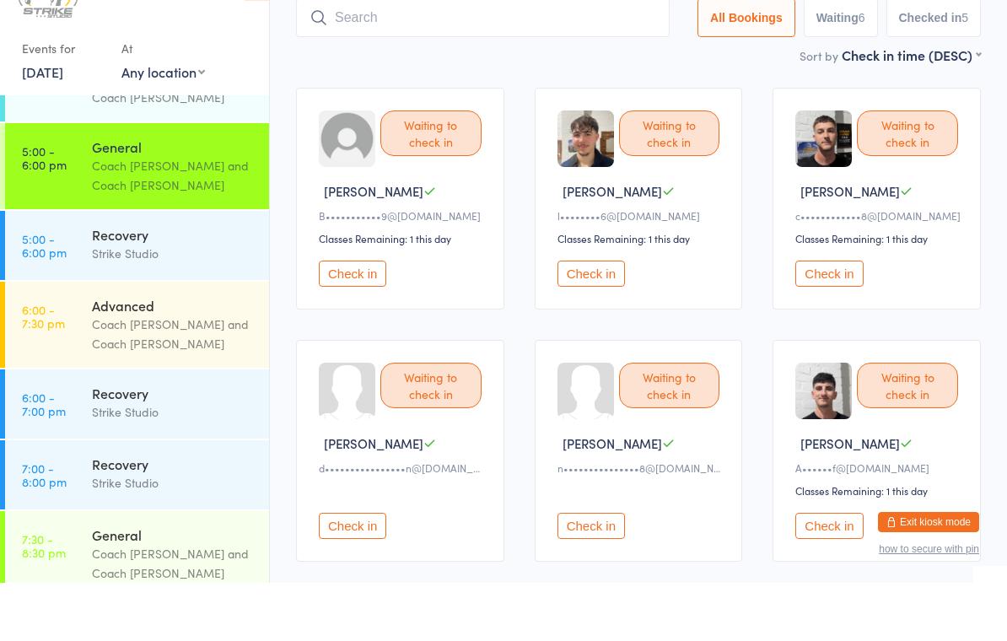
click at [345, 319] on button "Check in" at bounding box center [352, 332] width 67 height 26
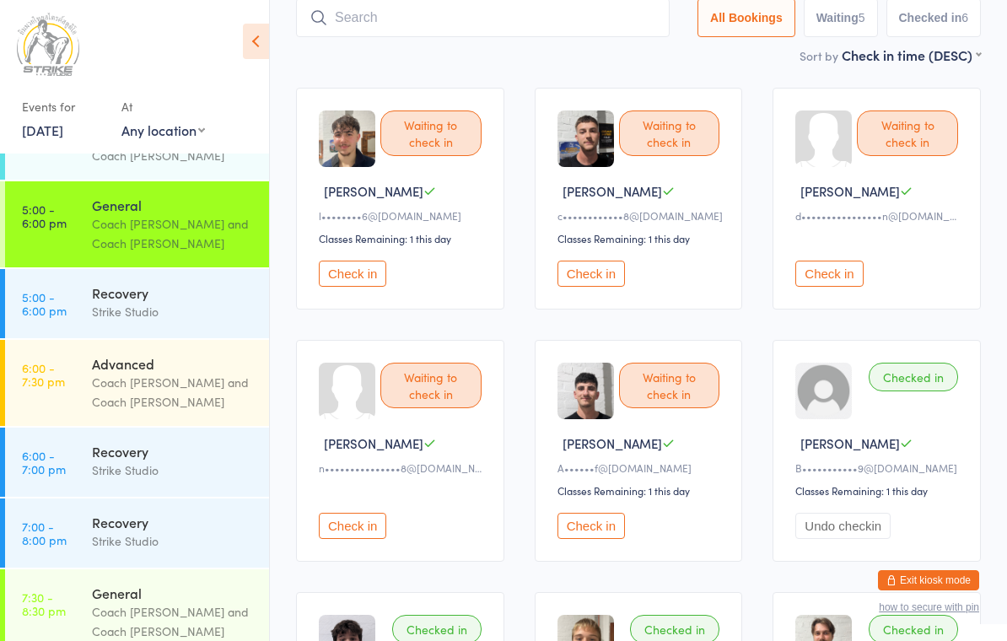
click at [587, 279] on button "Check in" at bounding box center [590, 274] width 67 height 26
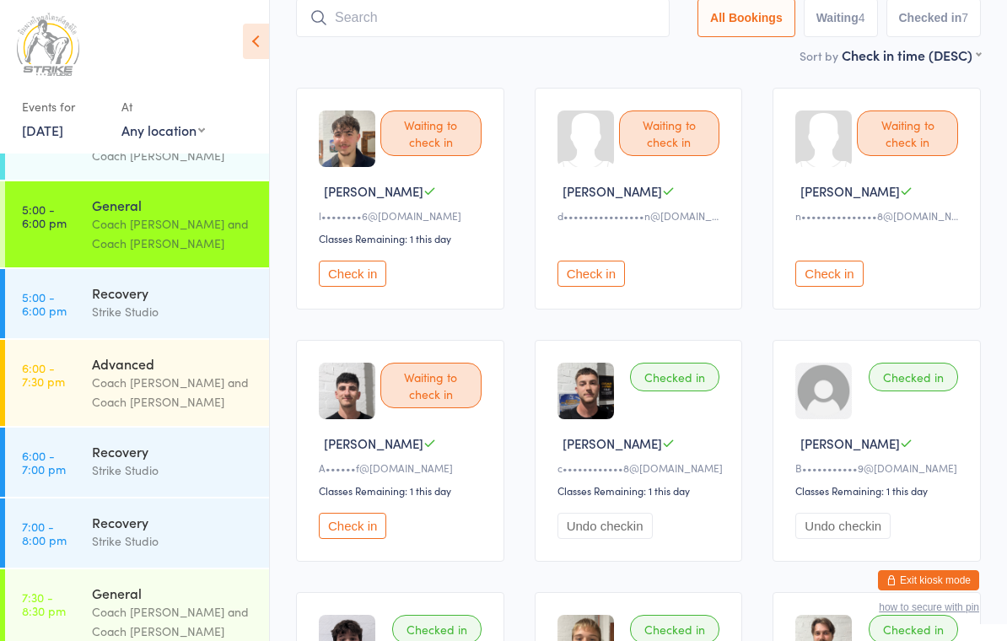
click at [354, 535] on button "Check in" at bounding box center [352, 526] width 67 height 26
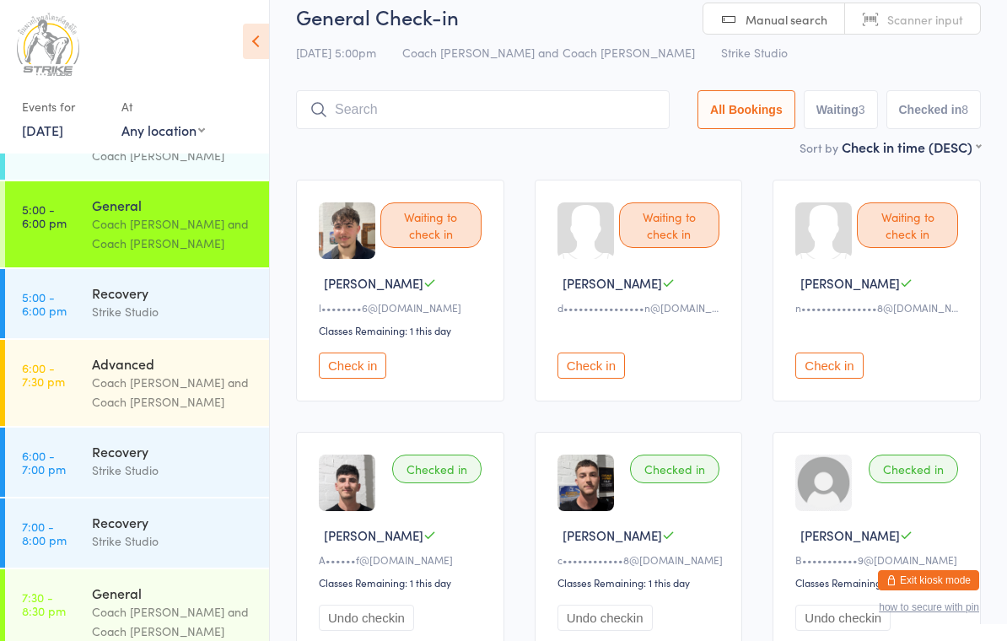
scroll to position [0, 0]
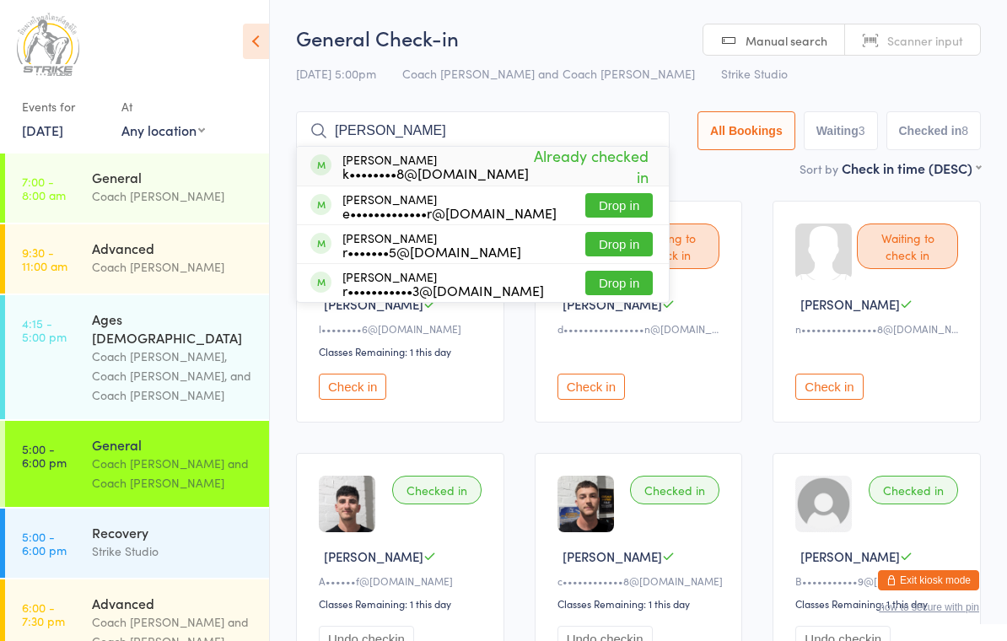
type input "Ryan"
click at [608, 253] on button "Drop in" at bounding box center [618, 244] width 67 height 24
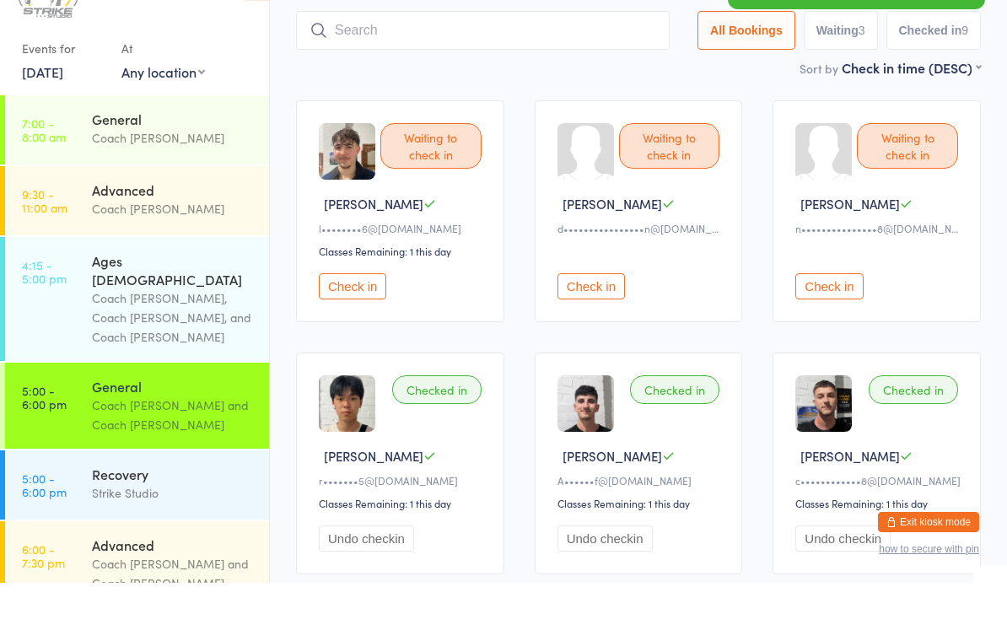
scroll to position [50, 0]
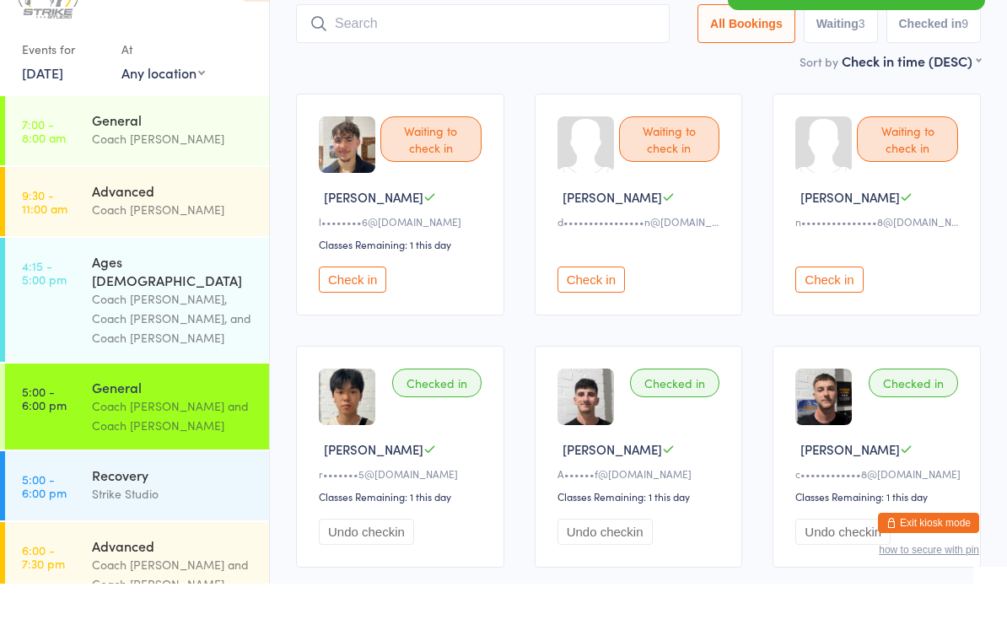
click at [379, 576] on button "Undo checkin" at bounding box center [366, 589] width 95 height 26
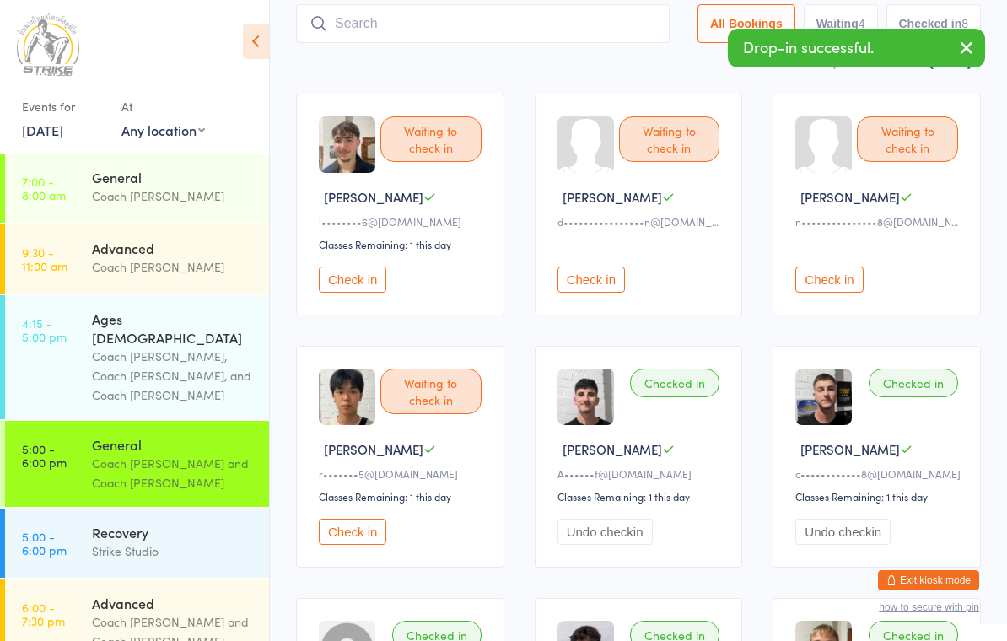
click at [347, 293] on button "Check in" at bounding box center [352, 279] width 67 height 26
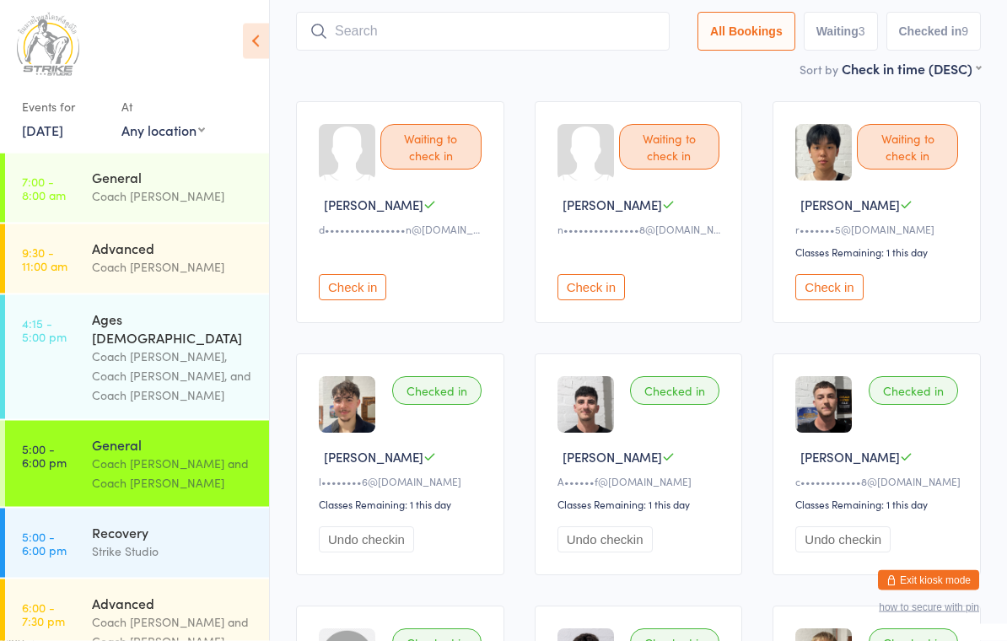
scroll to position [0, 0]
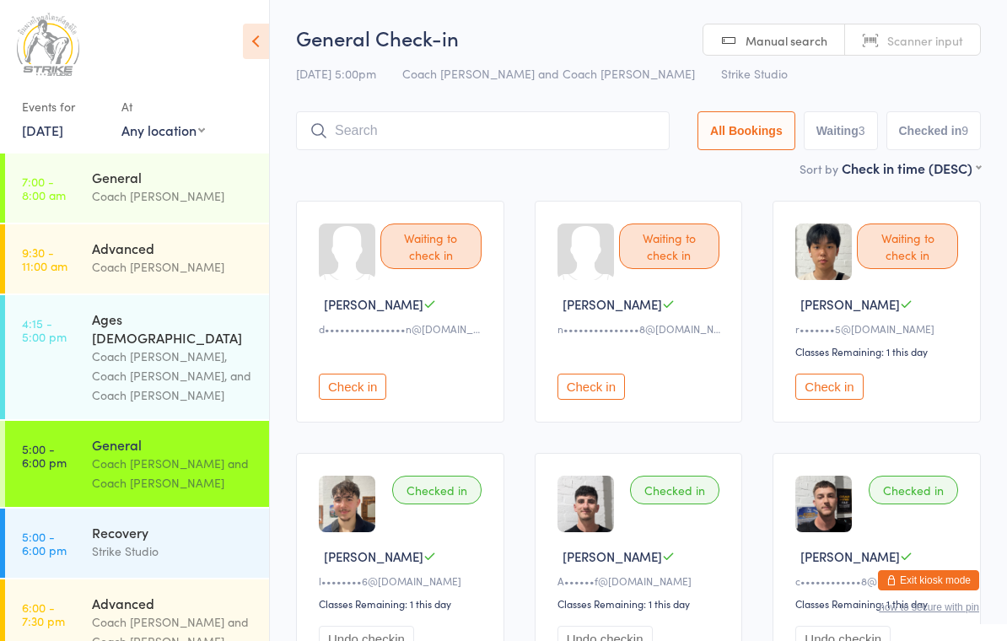
click at [376, 133] on input "search" at bounding box center [483, 130] width 374 height 39
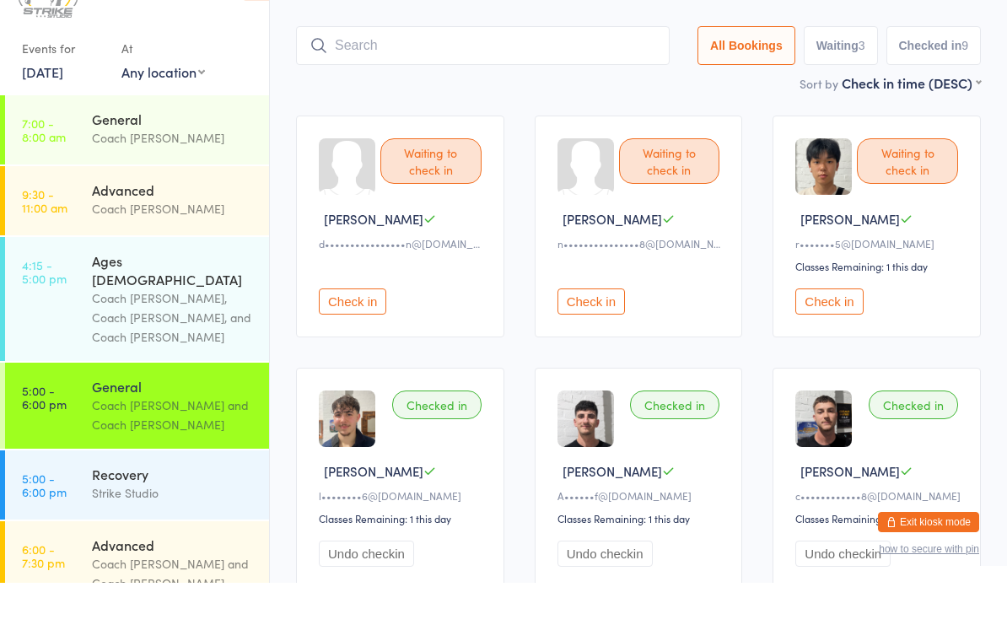
scroll to position [55, 0]
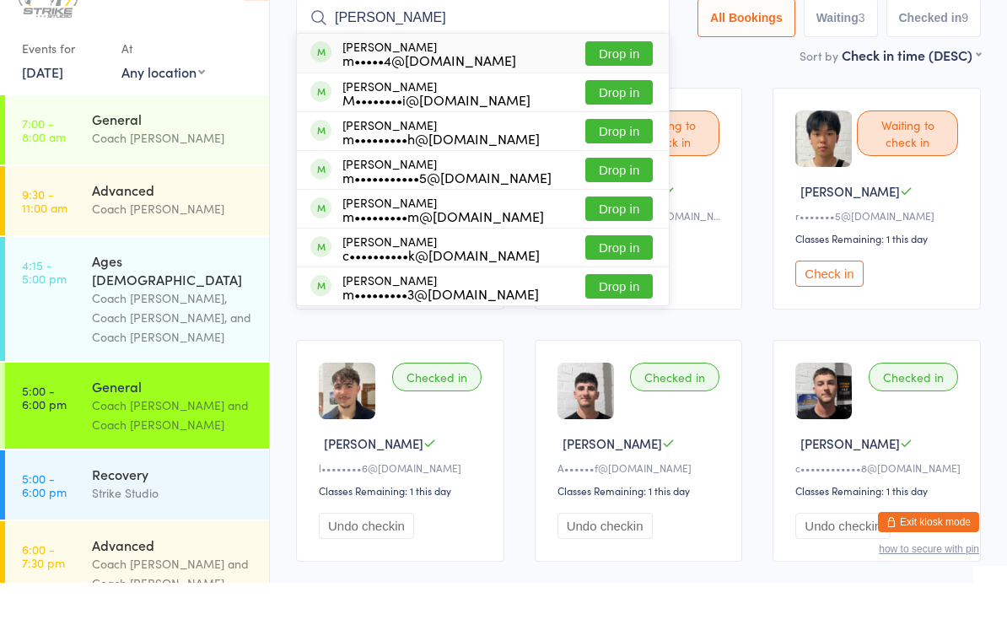
type input "Margaret"
click at [585, 100] on button "Drop in" at bounding box center [618, 112] width 67 height 24
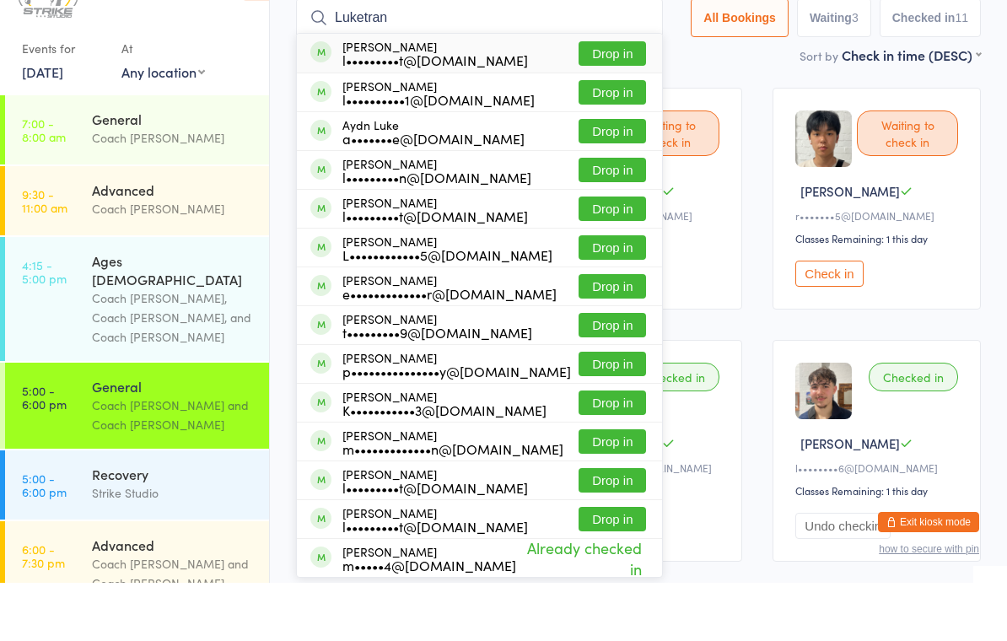
type input "Luketran"
click at [621, 100] on button "Drop in" at bounding box center [611, 112] width 67 height 24
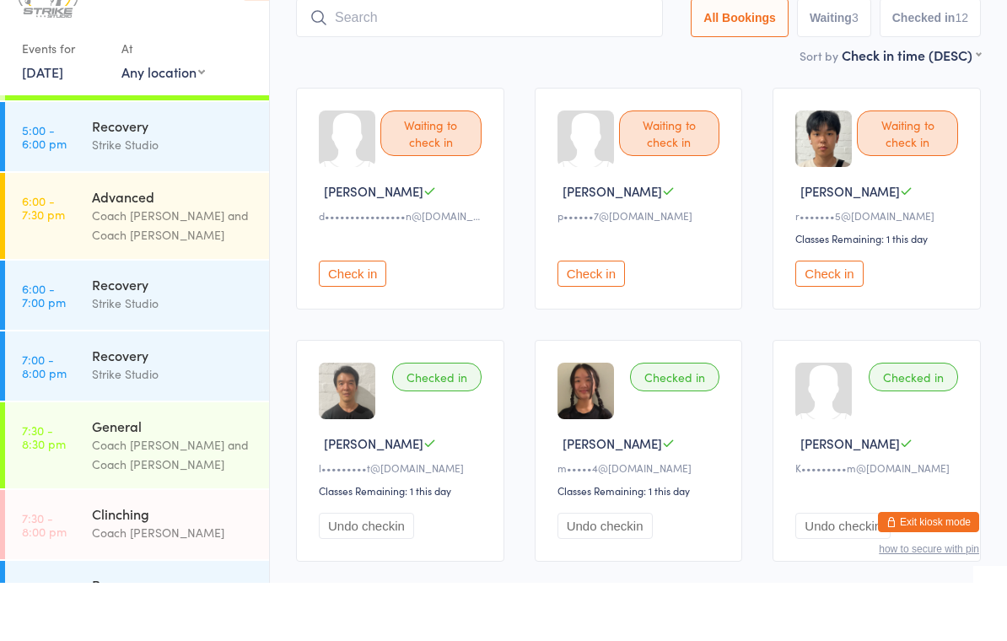
scroll to position [347, 0]
click at [110, 232] on div "Advanced Coach Chris and Coach Bella" at bounding box center [180, 275] width 177 height 86
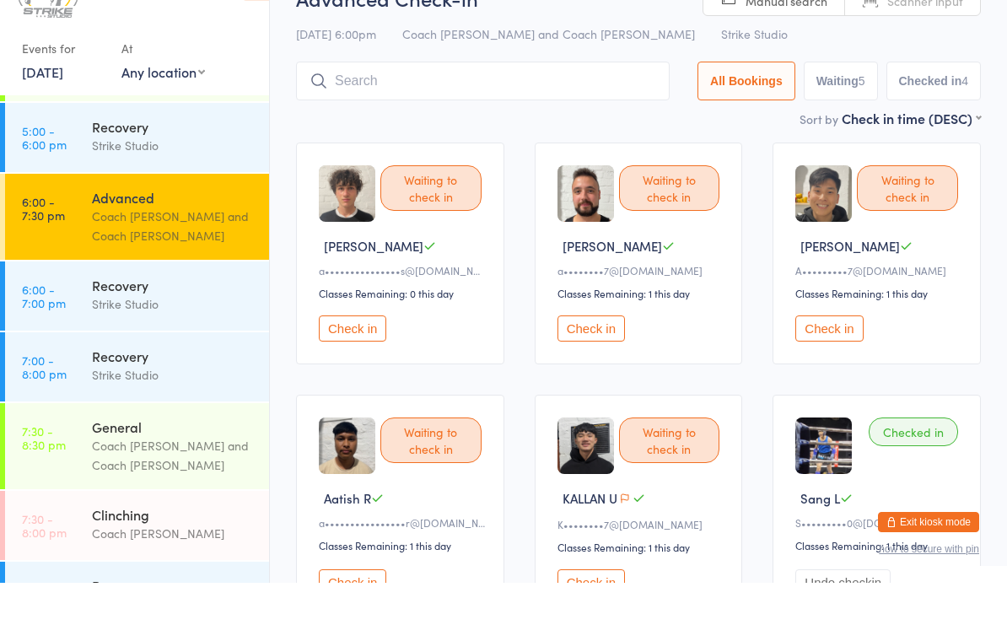
click at [354, 374] on button "Check in" at bounding box center [352, 387] width 67 height 26
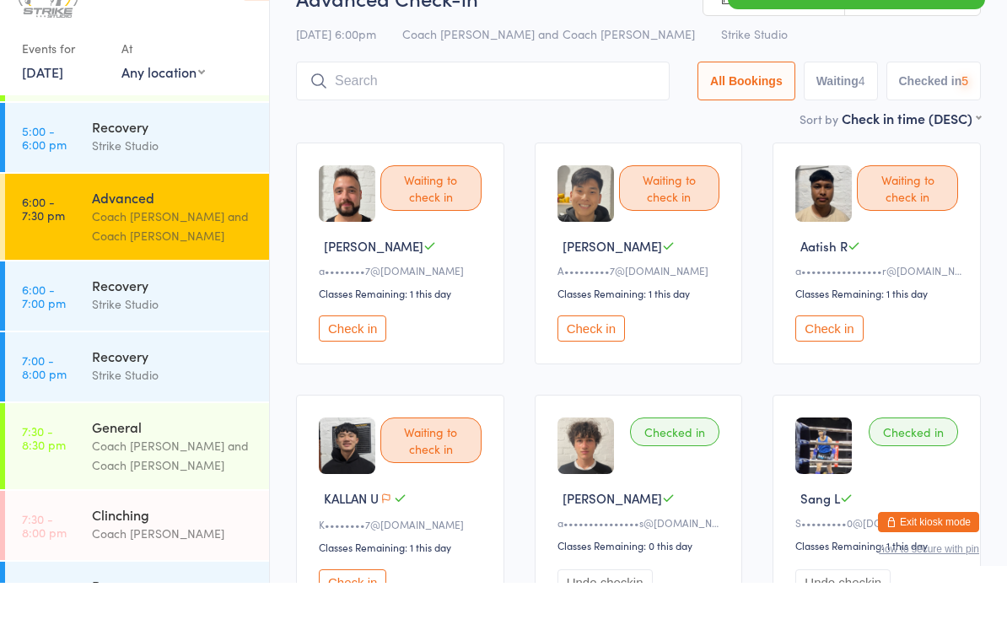
scroll to position [58, 0]
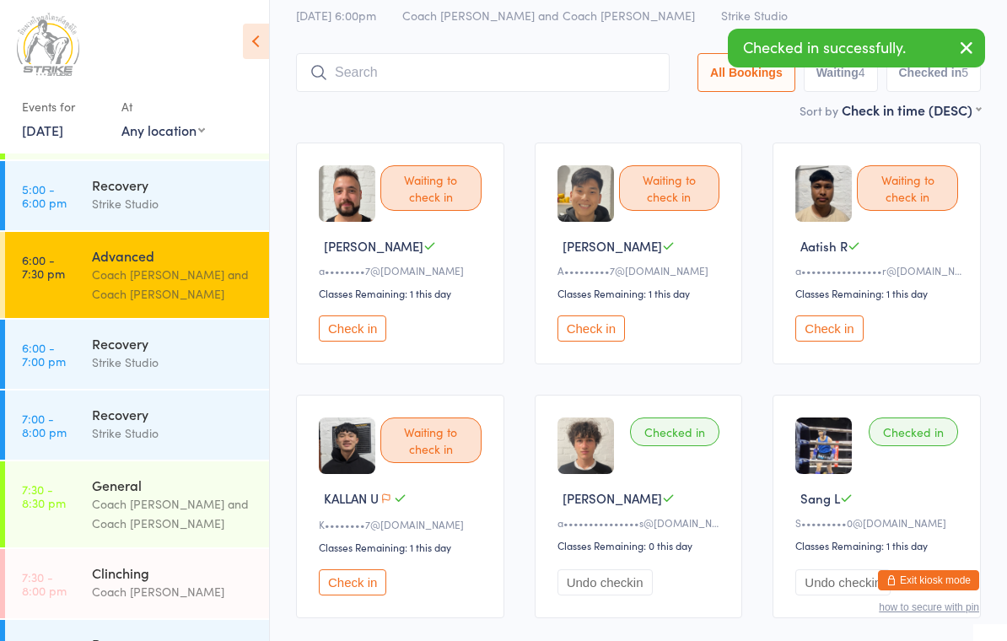
click at [401, 84] on input "search" at bounding box center [483, 72] width 374 height 39
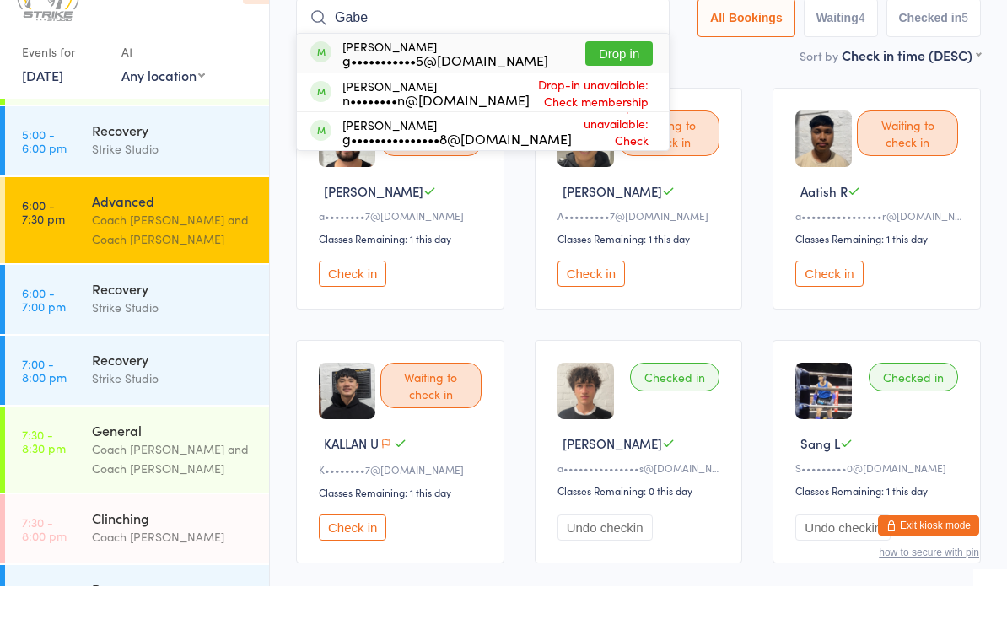
type input "Gabe"
click at [611, 96] on button "Drop in" at bounding box center [618, 108] width 67 height 24
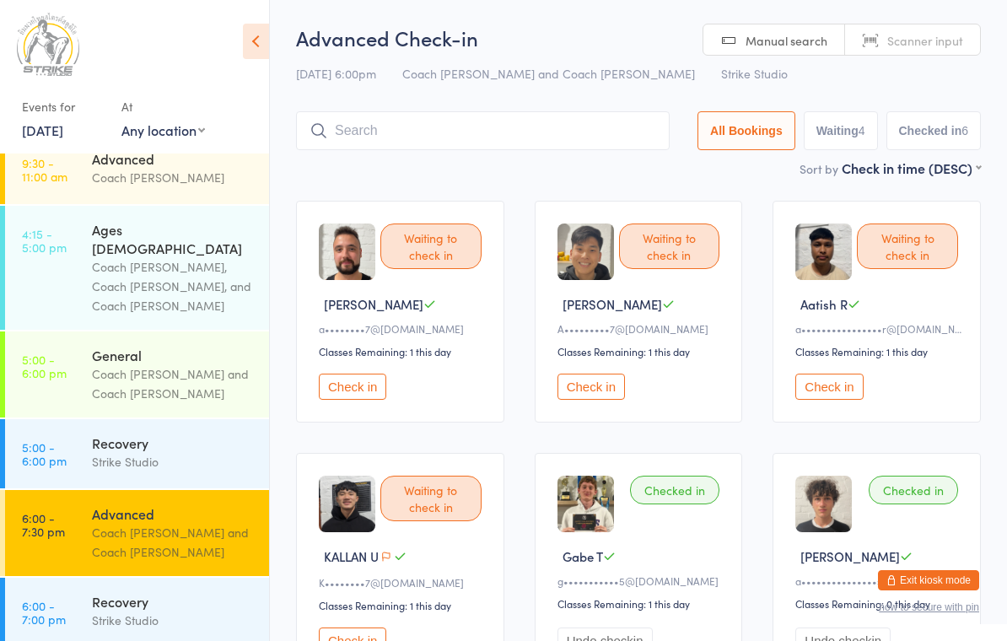
scroll to position [73, 0]
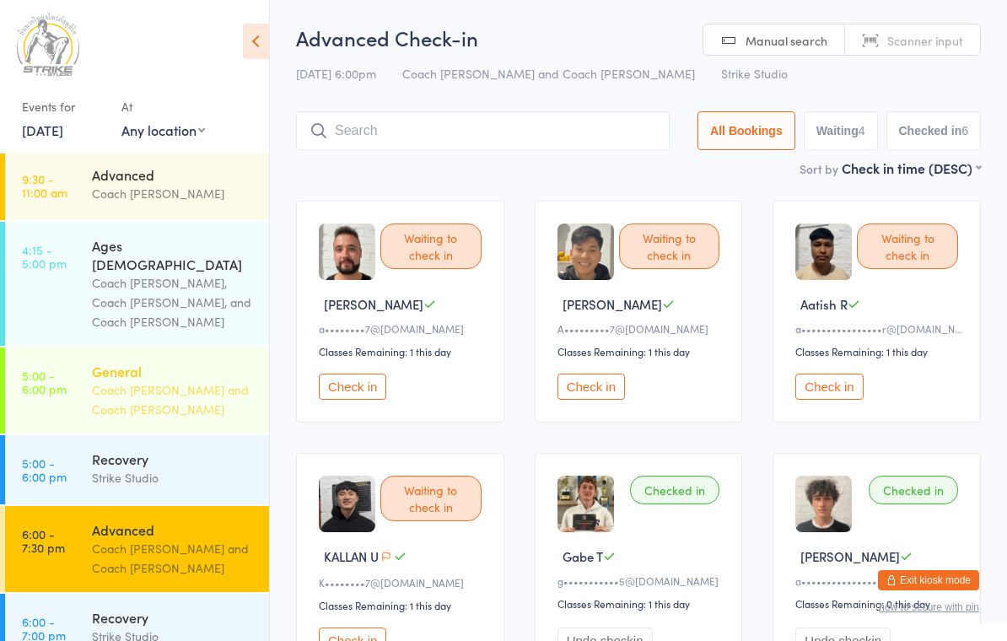
click at [121, 380] on div "Coach [PERSON_NAME] and Coach [PERSON_NAME]" at bounding box center [173, 399] width 163 height 39
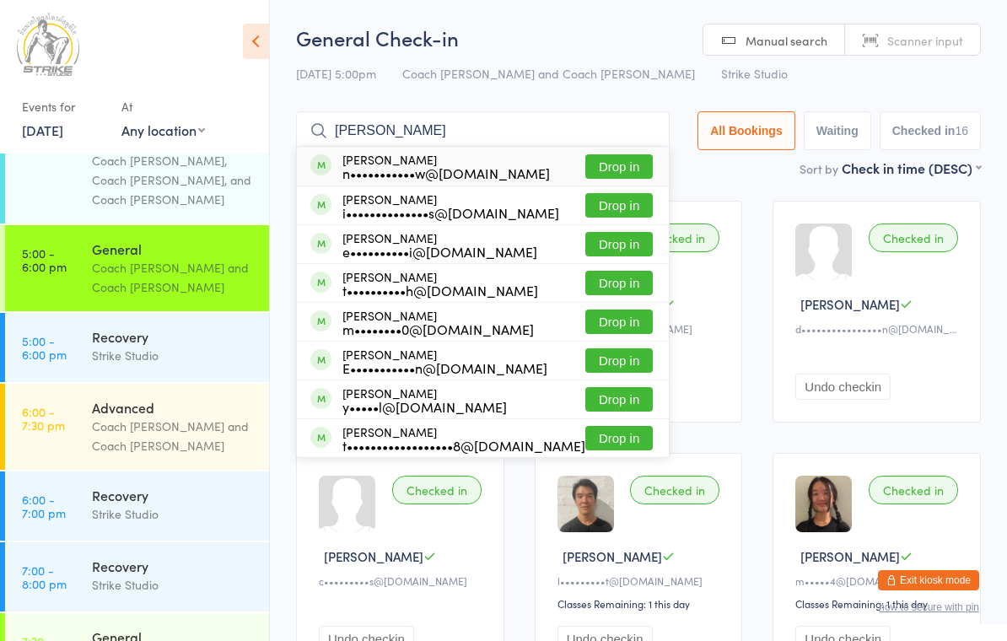
scroll to position [196, 0]
type input "Nathan"
click at [611, 157] on button "Drop in" at bounding box center [618, 166] width 67 height 24
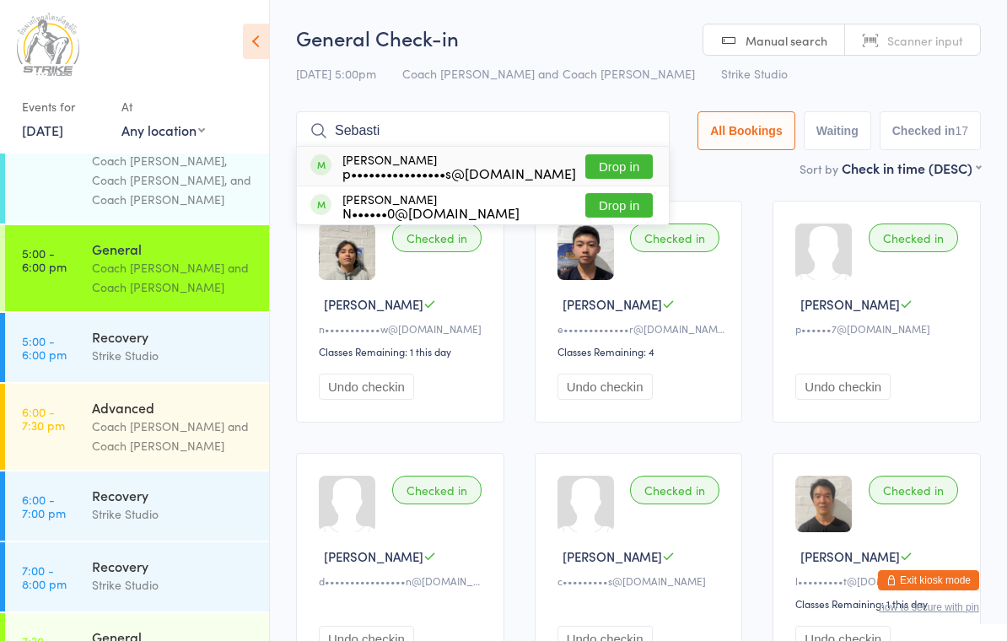
type input "Sebasti"
click at [621, 215] on button "Drop in" at bounding box center [618, 205] width 67 height 24
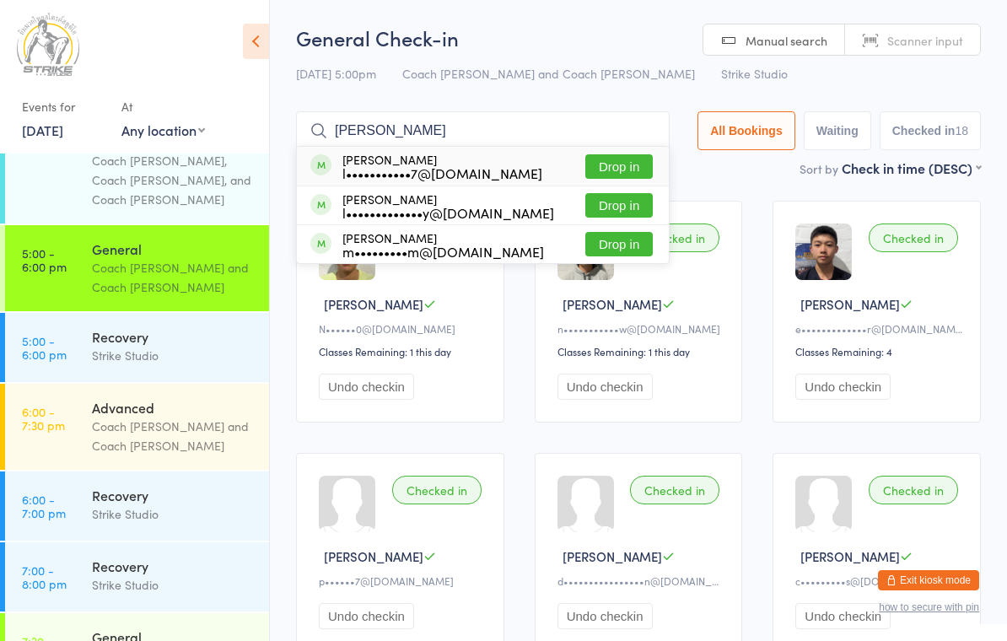
type input "Louis pqa"
click at [626, 158] on button "Drop in" at bounding box center [618, 166] width 67 height 24
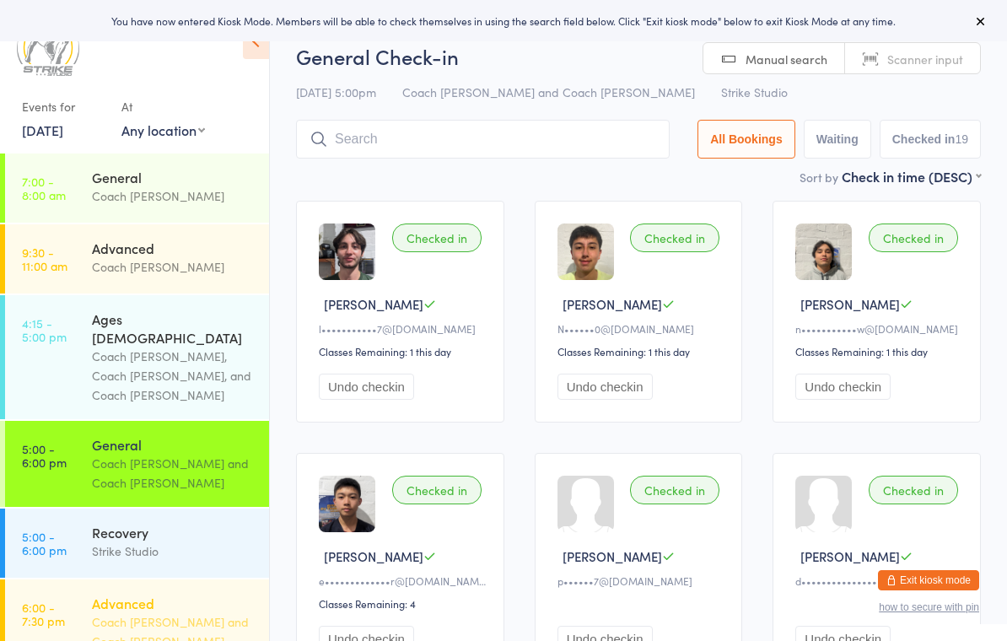
click at [121, 612] on div "Coach [PERSON_NAME] and Coach [PERSON_NAME]" at bounding box center [173, 631] width 163 height 39
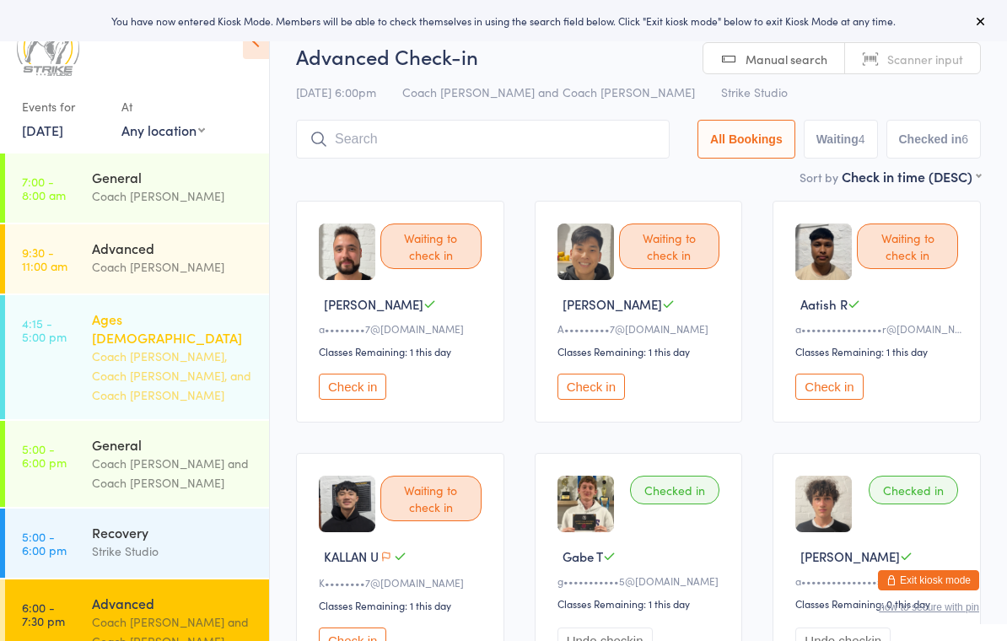
click at [102, 326] on div "Ages [DEMOGRAPHIC_DATA]" at bounding box center [173, 327] width 163 height 37
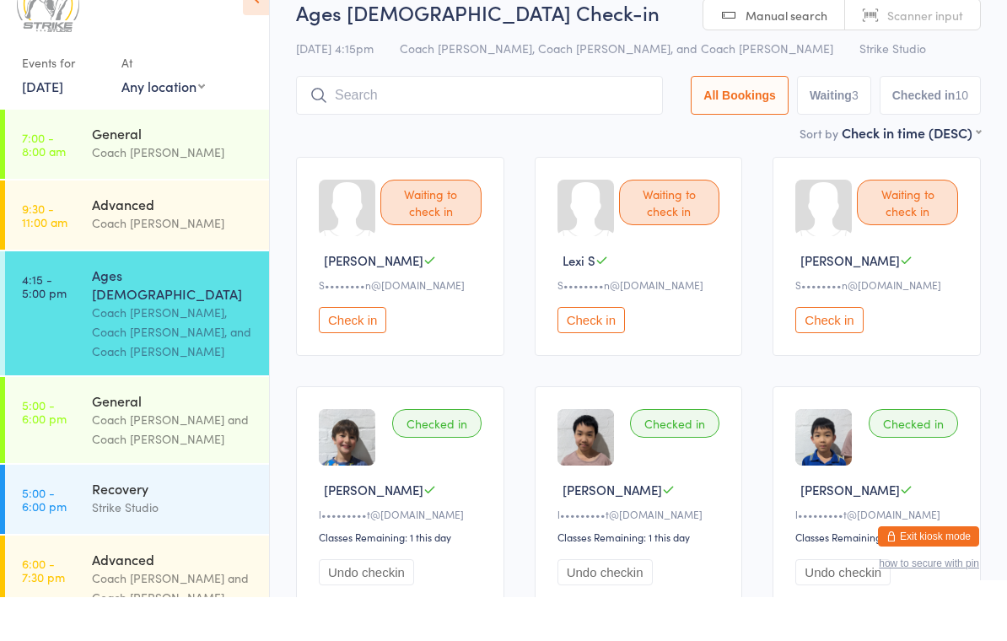
click at [333, 351] on button "Check in" at bounding box center [352, 364] width 67 height 26
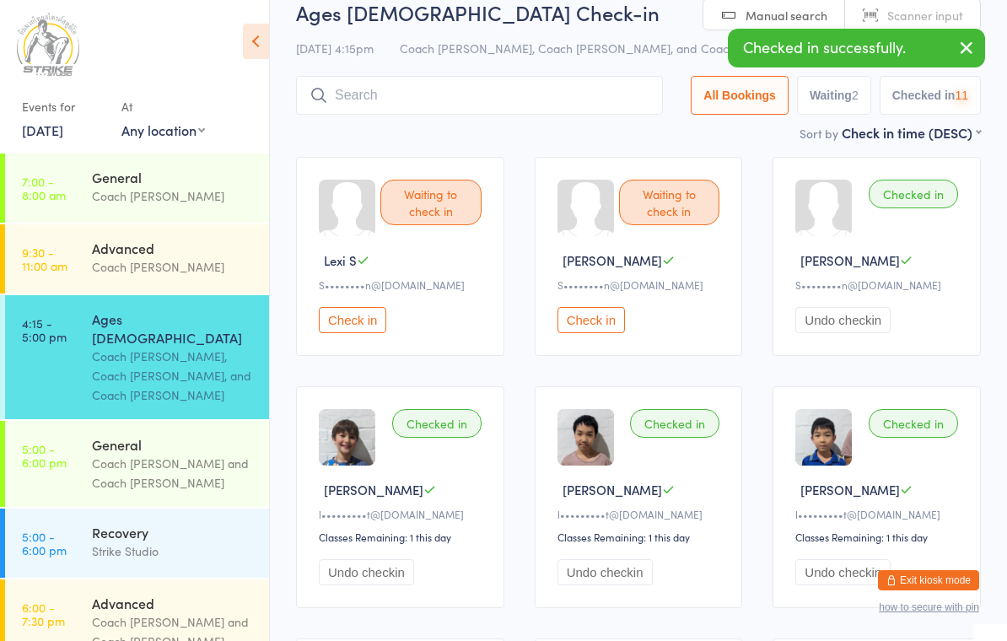
click at [360, 315] on button "Check in" at bounding box center [352, 320] width 67 height 26
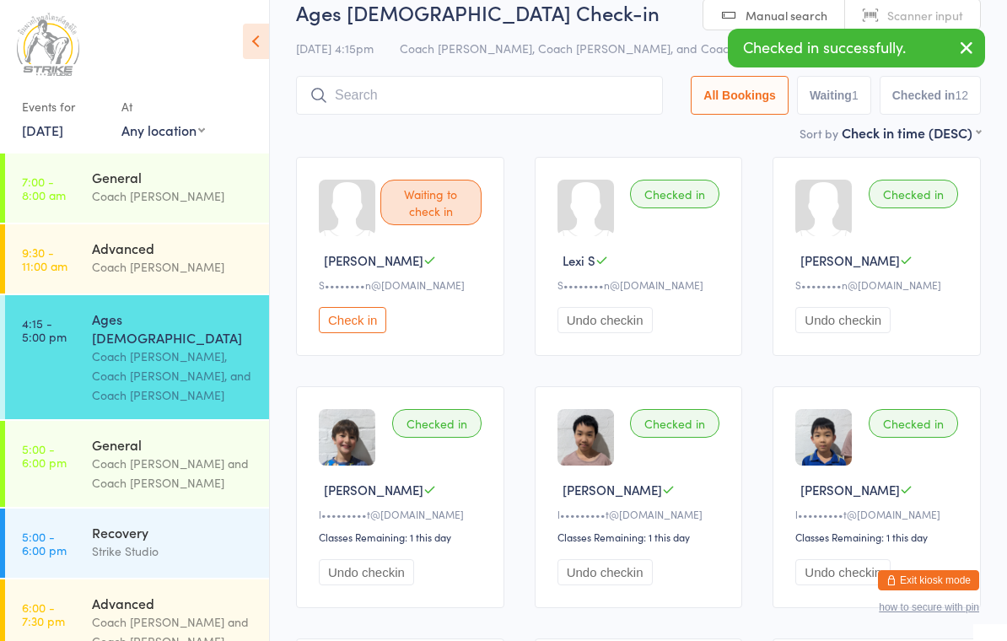
click at [367, 327] on button "Check in" at bounding box center [352, 320] width 67 height 26
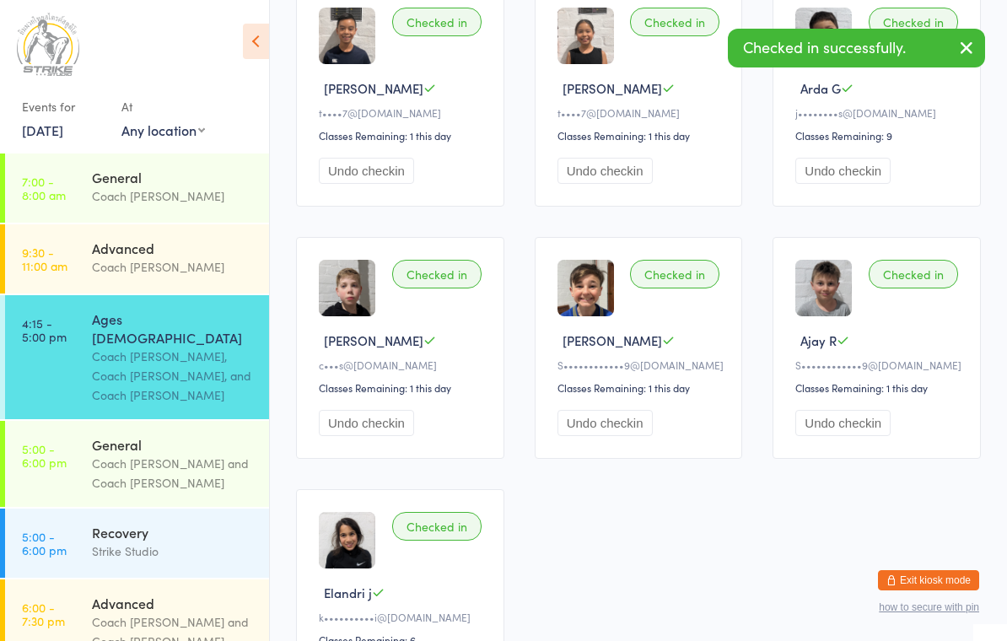
scroll to position [713, 0]
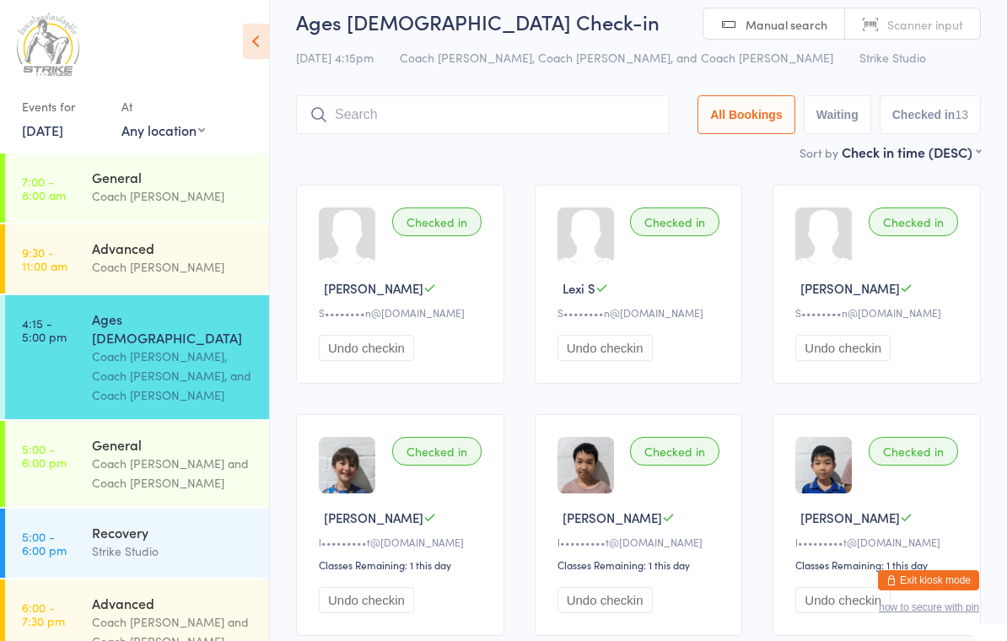
click at [533, 112] on input "search" at bounding box center [483, 114] width 374 height 39
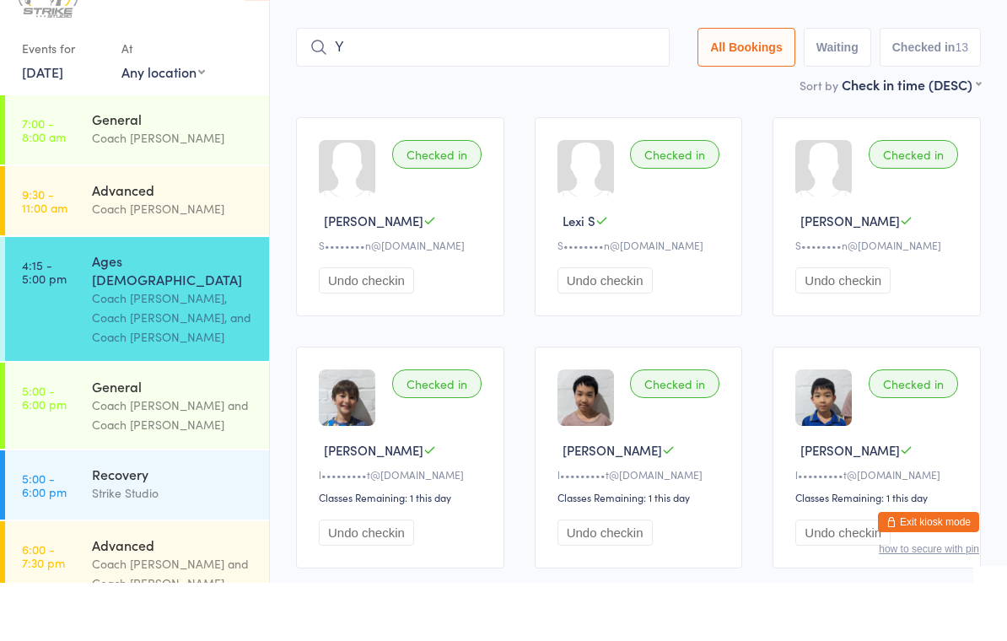
scroll to position [53, 0]
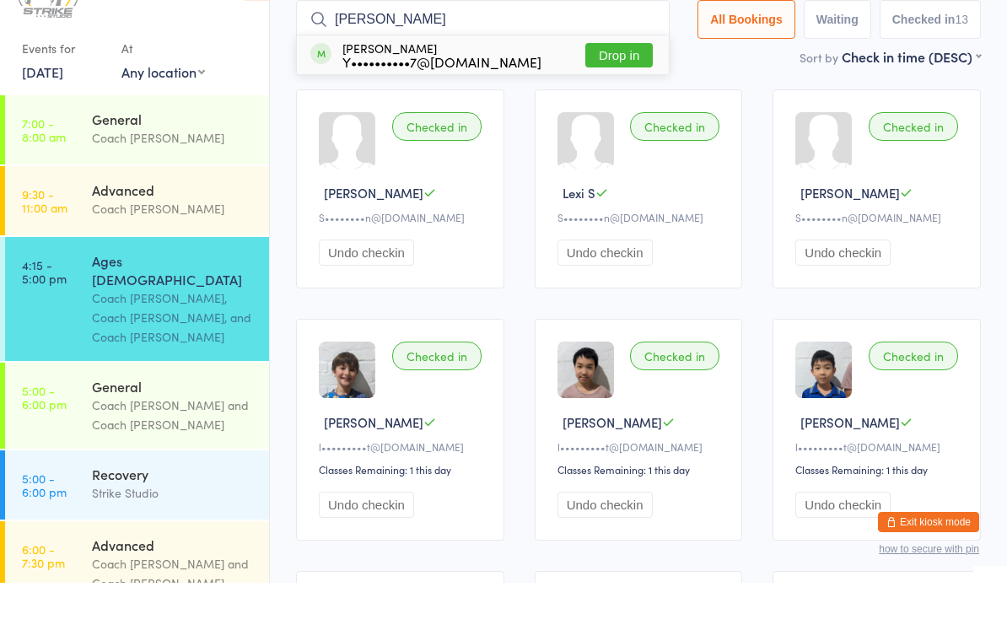
type input "Yusuf"
click at [635, 101] on button "Drop in" at bounding box center [618, 113] width 67 height 24
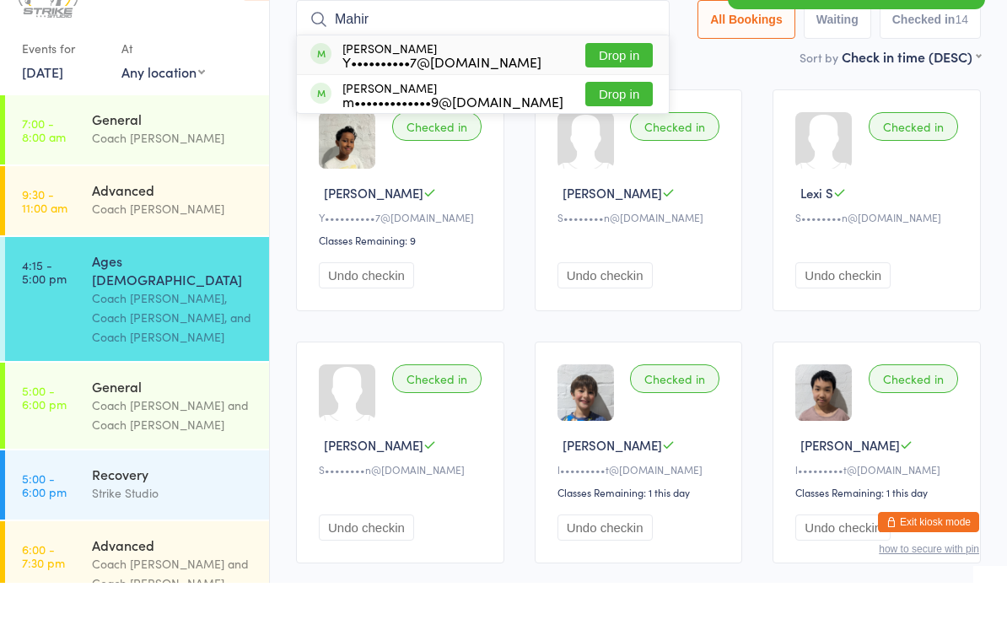
type input "Mahir"
click at [628, 101] on button "Drop in" at bounding box center [618, 113] width 67 height 24
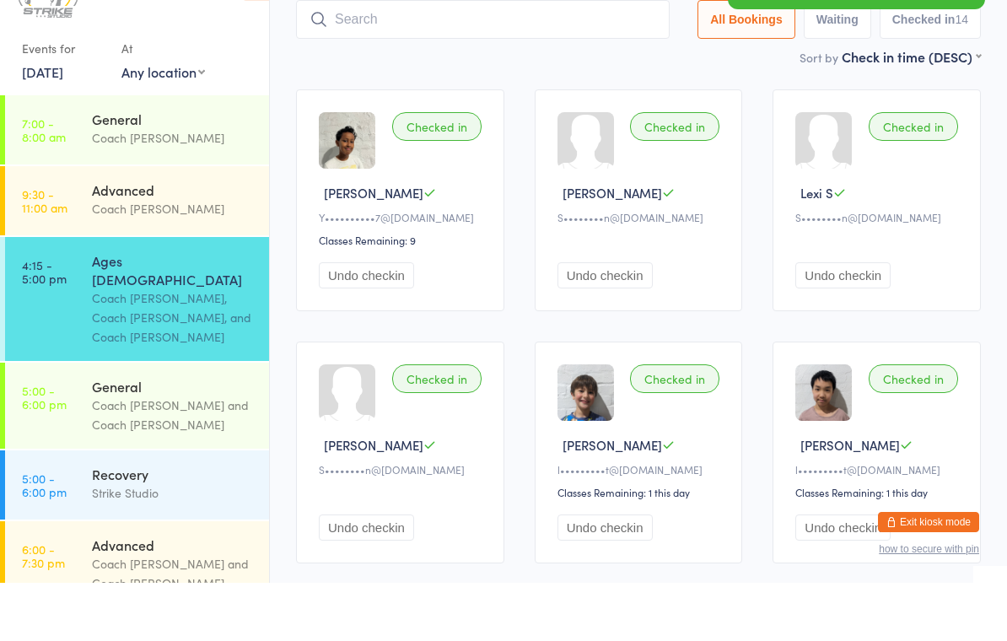
click at [621, 105] on div "Sort by Check in time (DESC) First name (ASC) First name (DESC) Last name (ASC)…" at bounding box center [638, 114] width 685 height 19
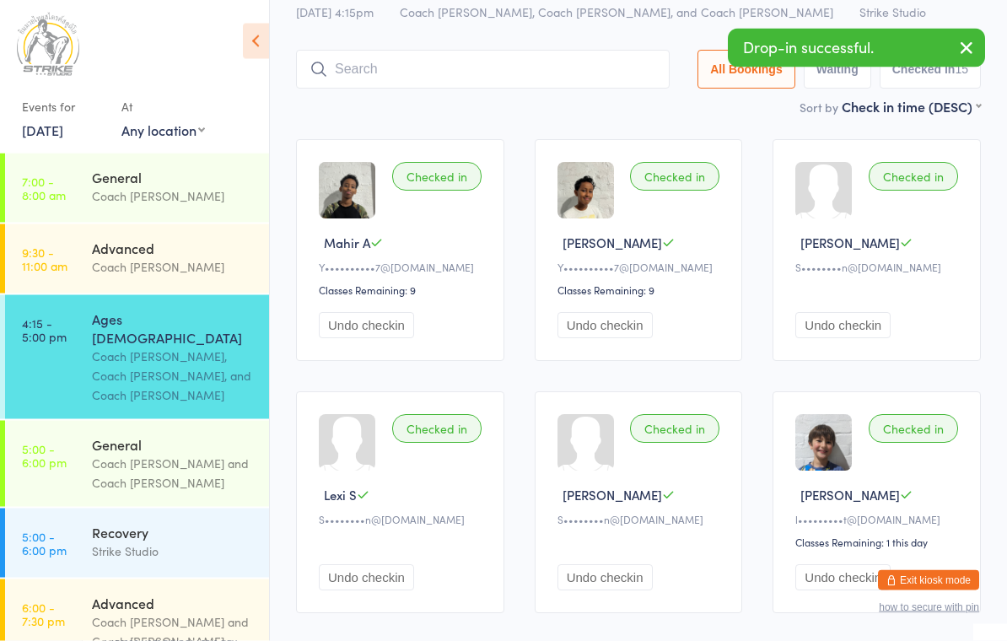
scroll to position [0, 0]
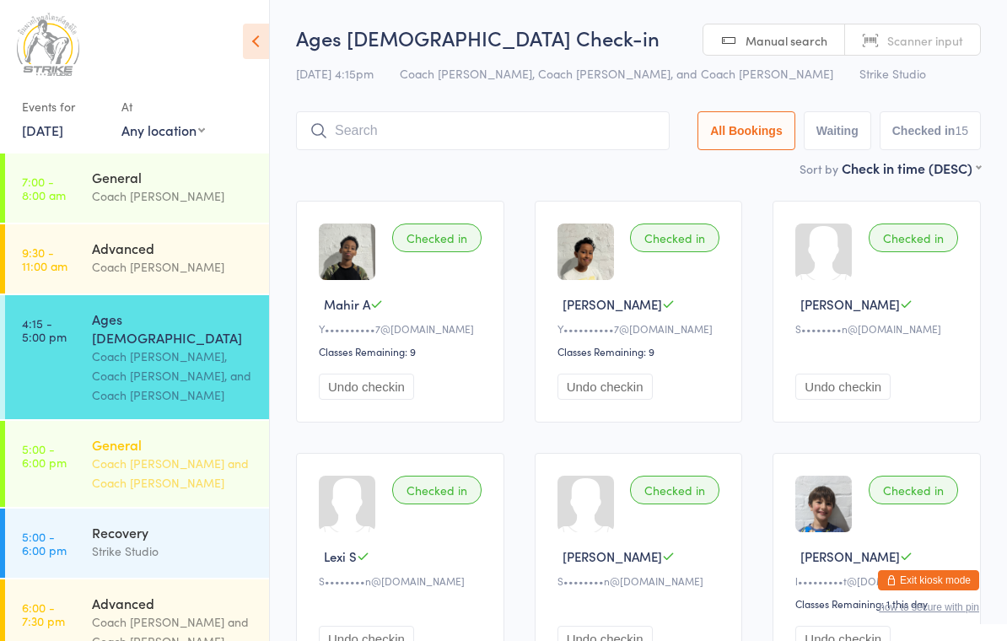
click at [132, 454] on div "Coach [PERSON_NAME] and Coach [PERSON_NAME]" at bounding box center [173, 473] width 163 height 39
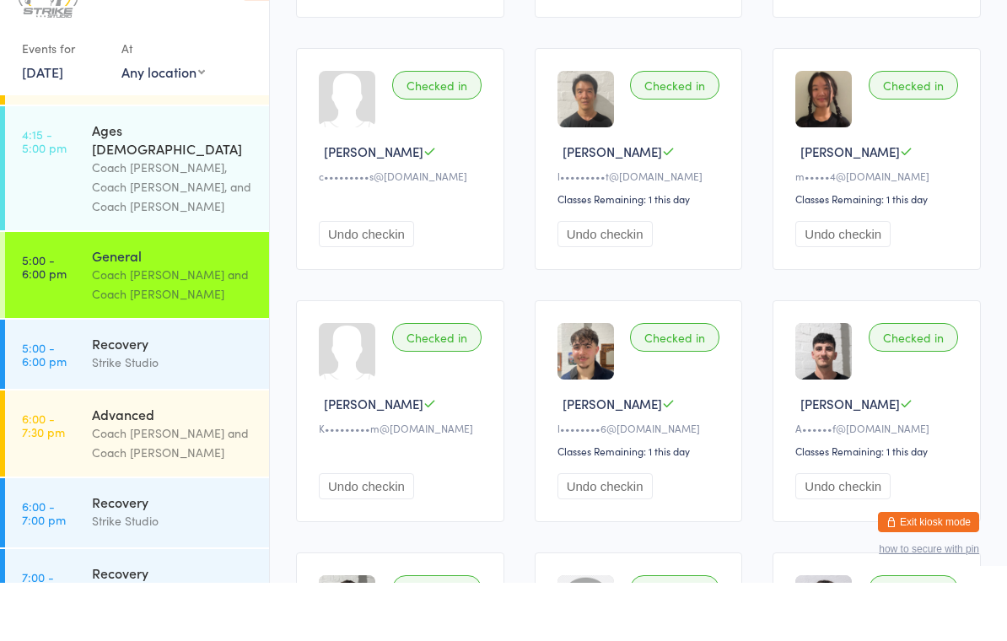
scroll to position [611, 0]
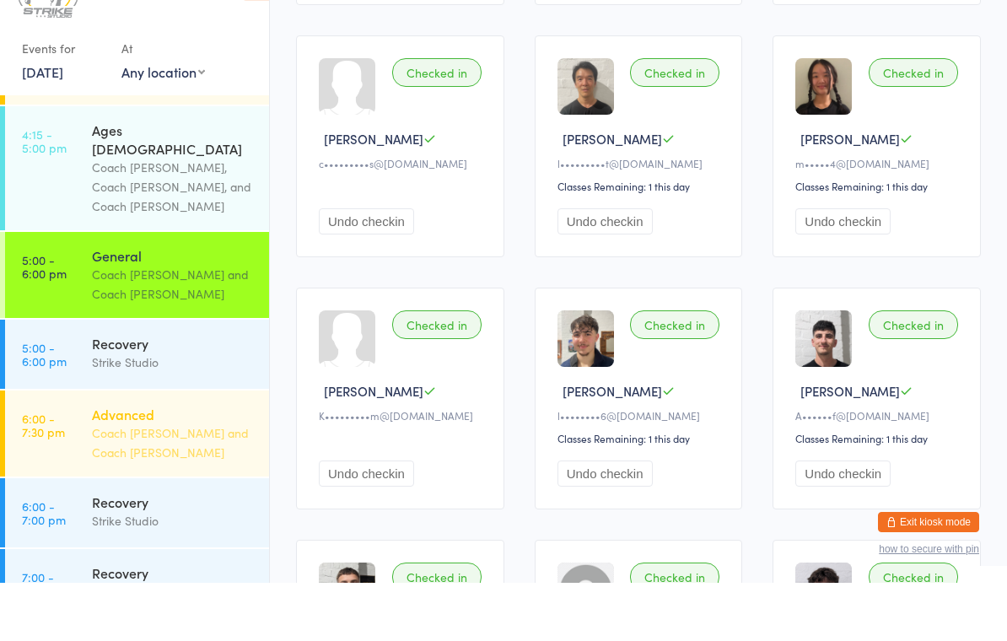
click at [140, 449] on div "Advanced Coach Chris and Coach Bella" at bounding box center [180, 492] width 177 height 86
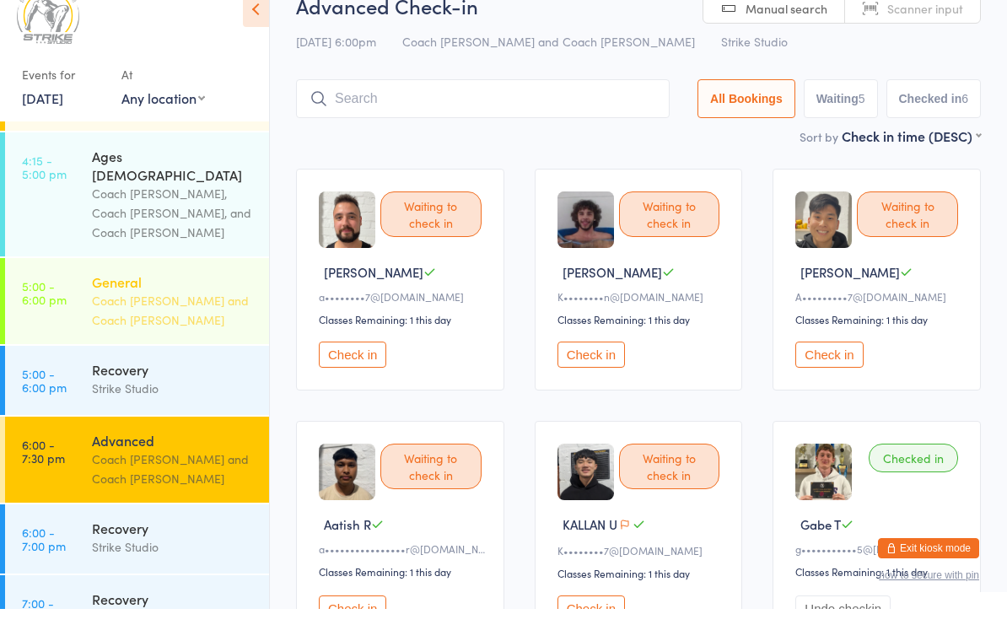
click at [122, 323] on div "Coach [PERSON_NAME] and Coach [PERSON_NAME]" at bounding box center [173, 342] width 163 height 39
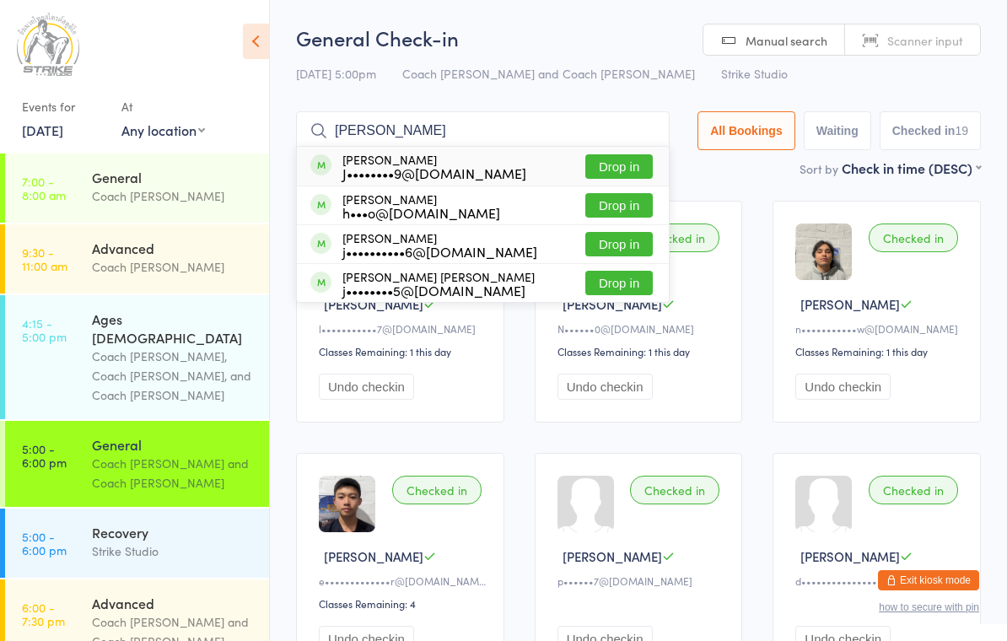
type input "[PERSON_NAME]"
click at [625, 173] on button "Drop in" at bounding box center [618, 166] width 67 height 24
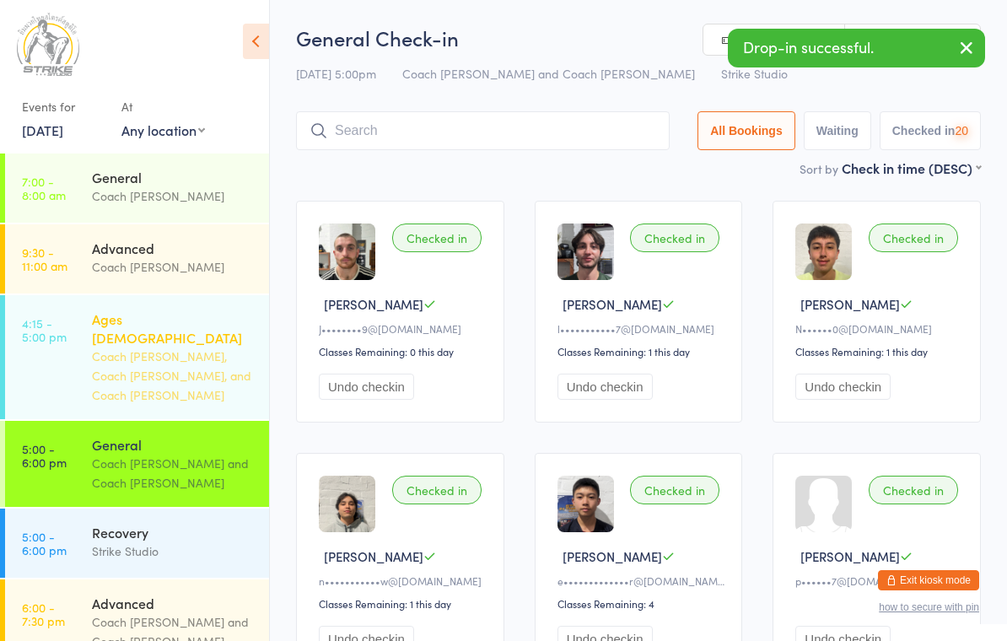
click at [177, 347] on div "Coach [PERSON_NAME], Coach [PERSON_NAME], and Coach [PERSON_NAME]" at bounding box center [173, 376] width 163 height 58
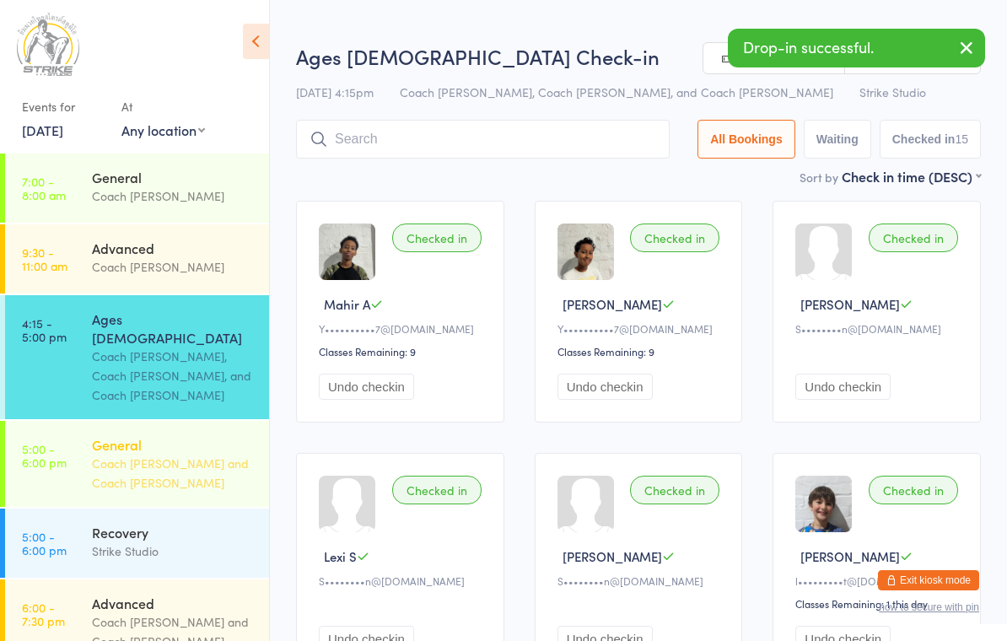
click at [158, 454] on div "Coach [PERSON_NAME] and Coach [PERSON_NAME]" at bounding box center [173, 473] width 163 height 39
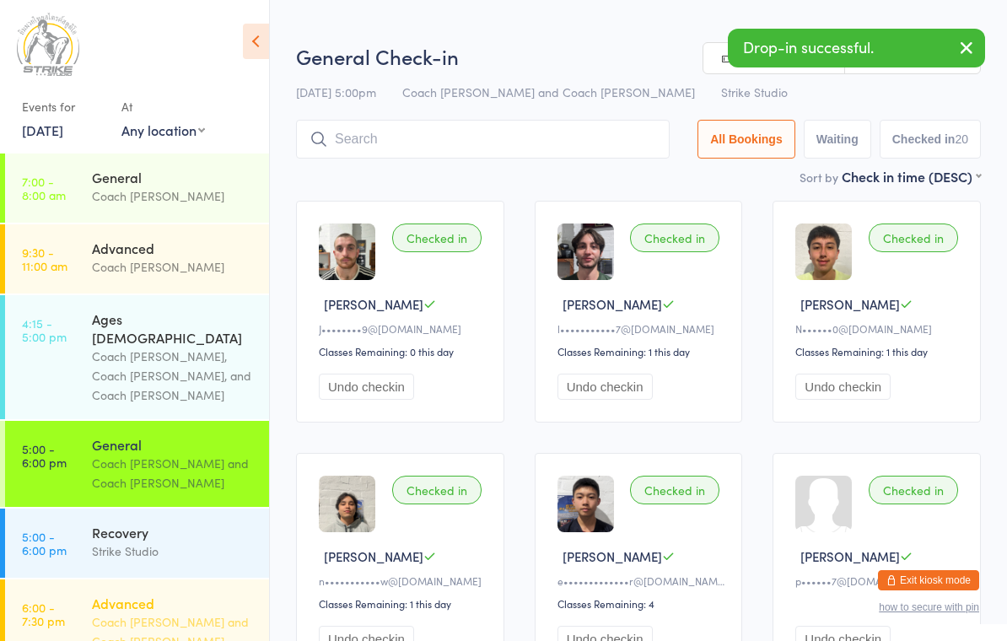
click at [125, 594] on div "Advanced" at bounding box center [173, 603] width 163 height 19
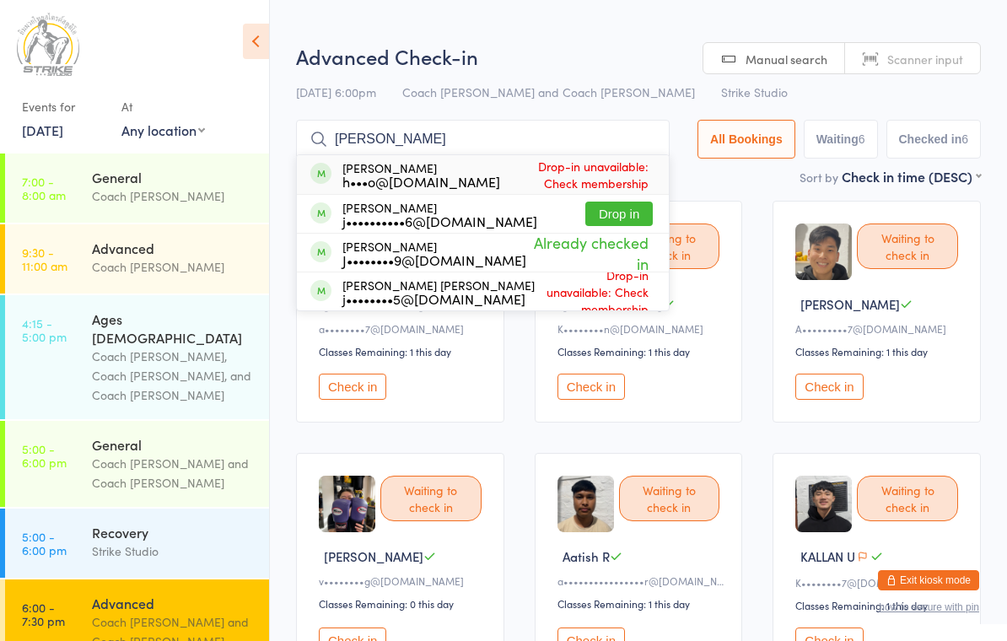
type input "J"
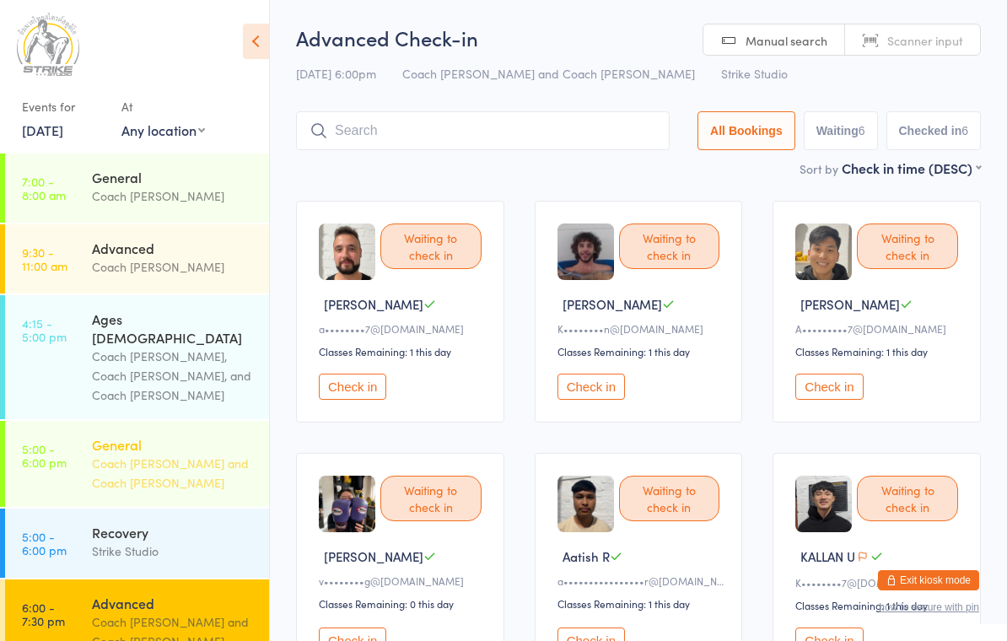
click at [156, 454] on div "Coach [PERSON_NAME] and Coach [PERSON_NAME]" at bounding box center [173, 473] width 163 height 39
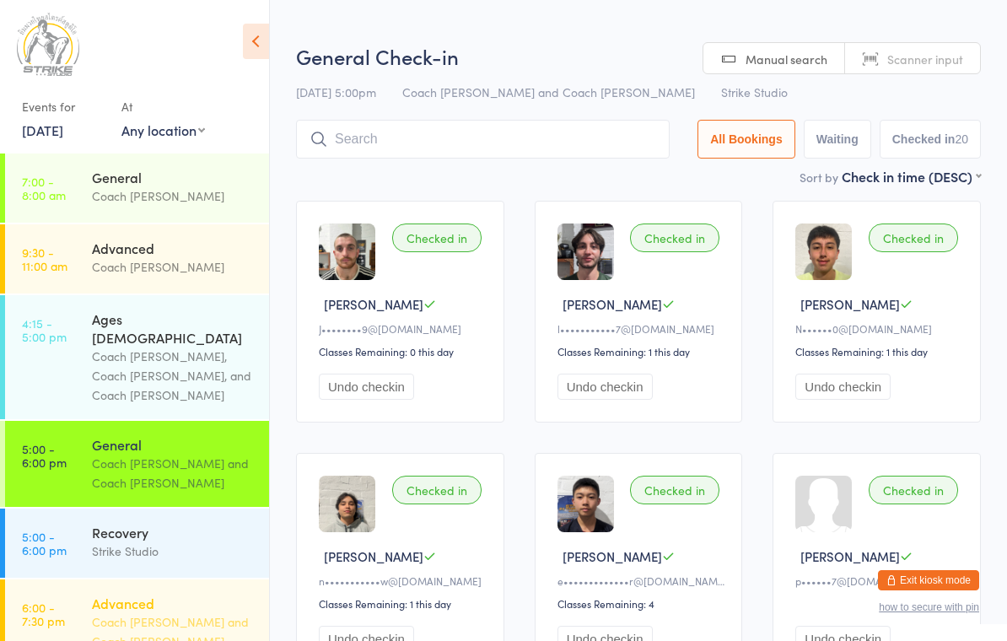
click at [123, 612] on div "Coach [PERSON_NAME] and Coach [PERSON_NAME]" at bounding box center [173, 631] width 163 height 39
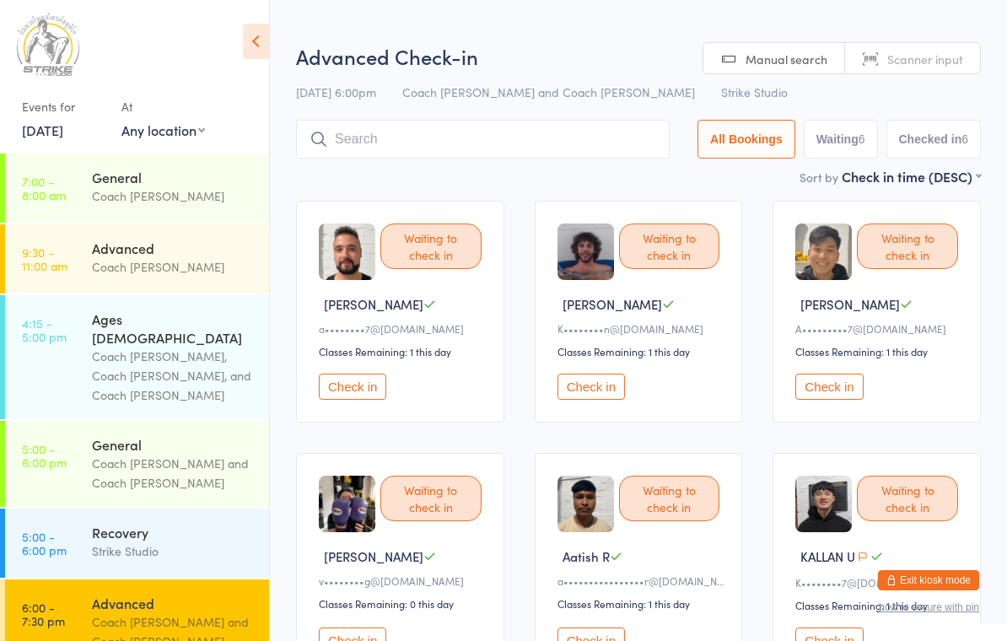
click at [614, 400] on button "Check in" at bounding box center [590, 387] width 67 height 26
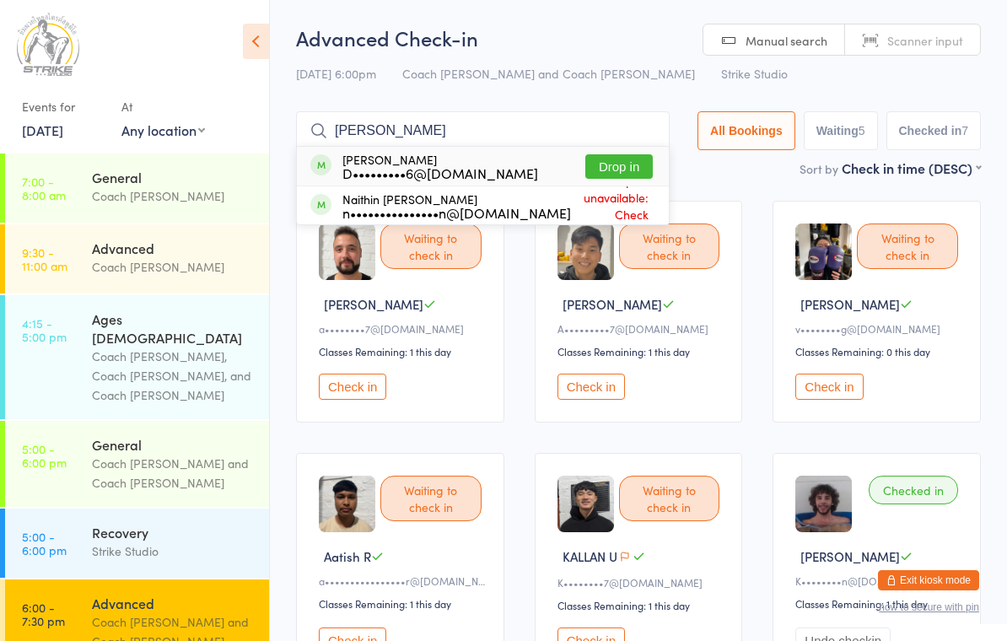
type input "[PERSON_NAME]"
click at [615, 175] on button "Drop in" at bounding box center [618, 166] width 67 height 24
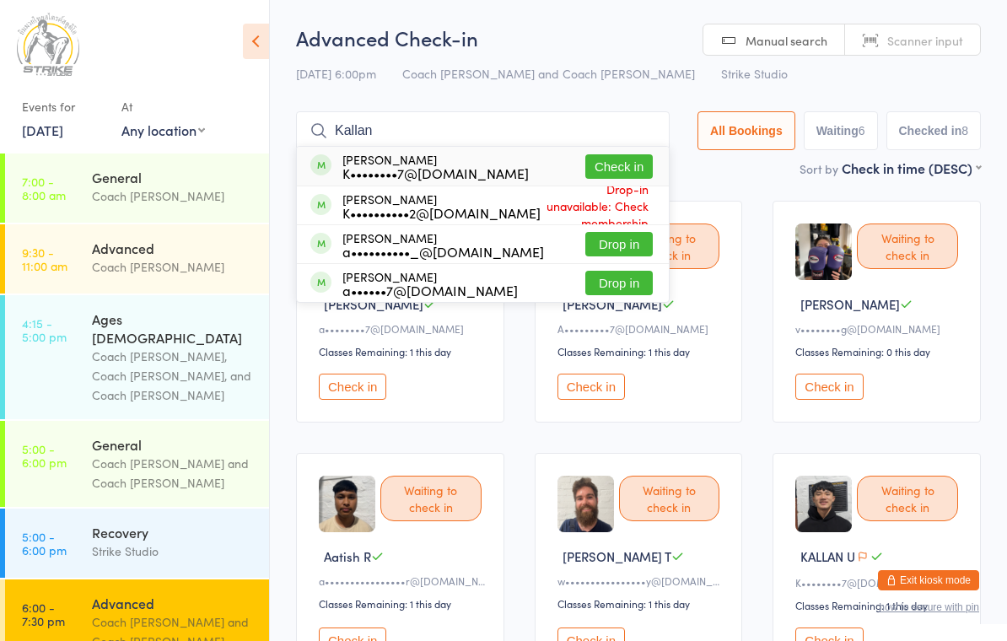
type input "Kallan"
click at [626, 161] on button "Check in" at bounding box center [618, 166] width 67 height 24
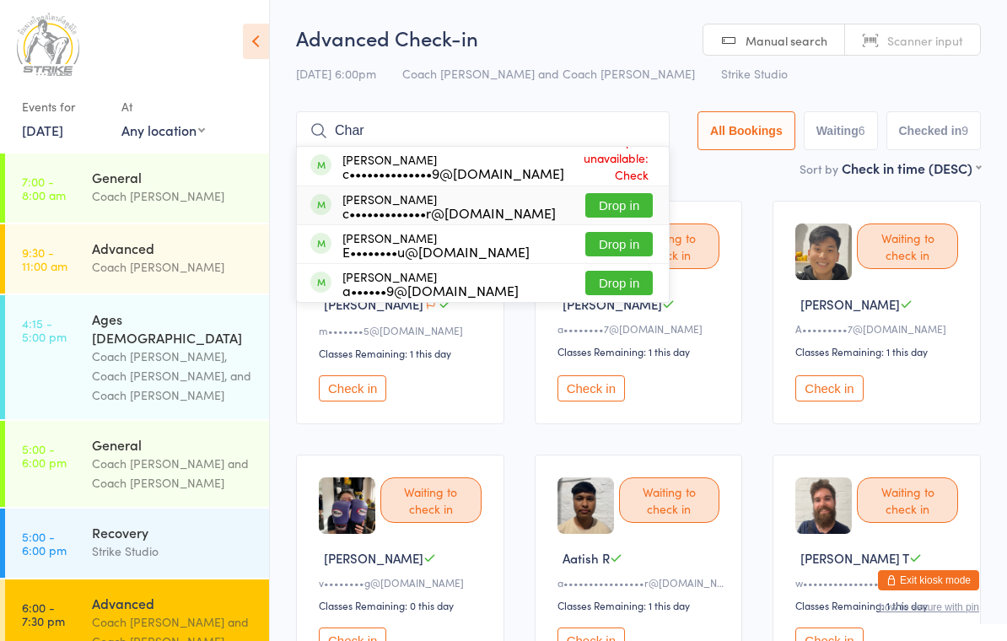
type input "Char"
click at [603, 210] on button "Drop in" at bounding box center [618, 205] width 67 height 24
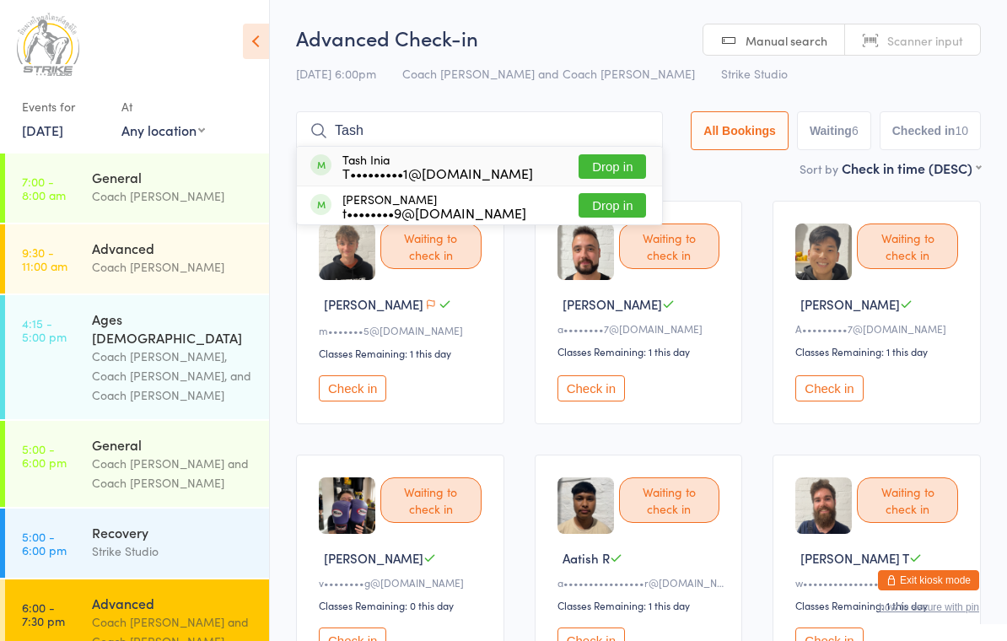
type input "Tash"
click at [613, 164] on button "Drop in" at bounding box center [611, 166] width 67 height 24
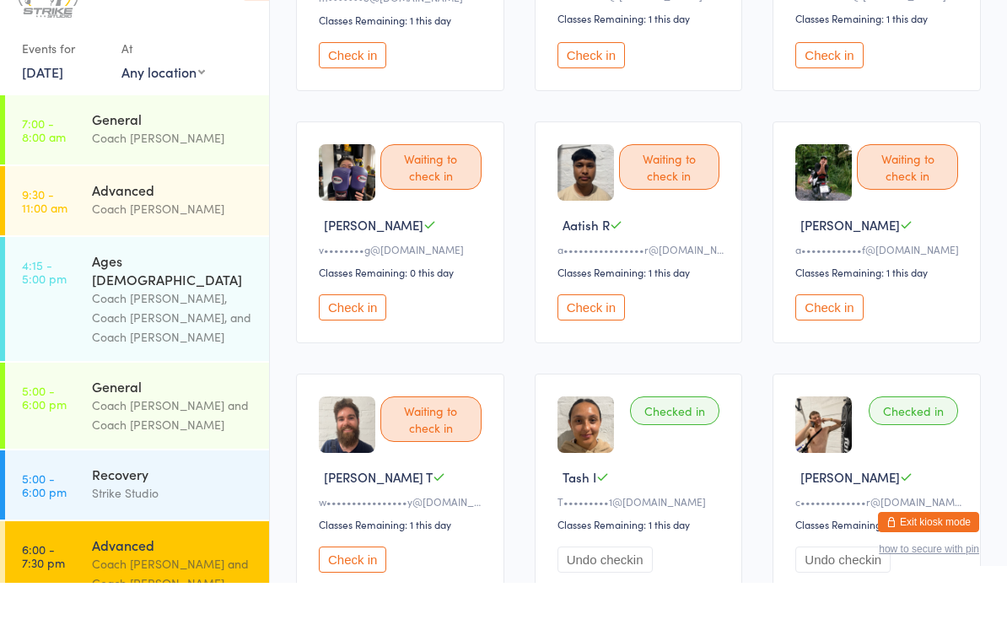
scroll to position [280, 0]
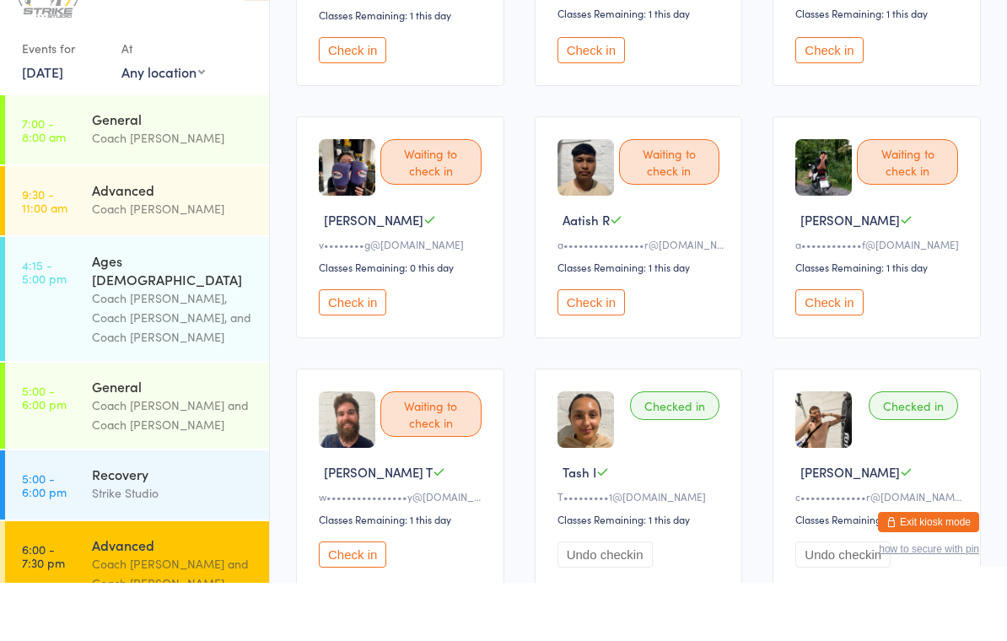
click at [810, 347] on button "Check in" at bounding box center [828, 360] width 67 height 26
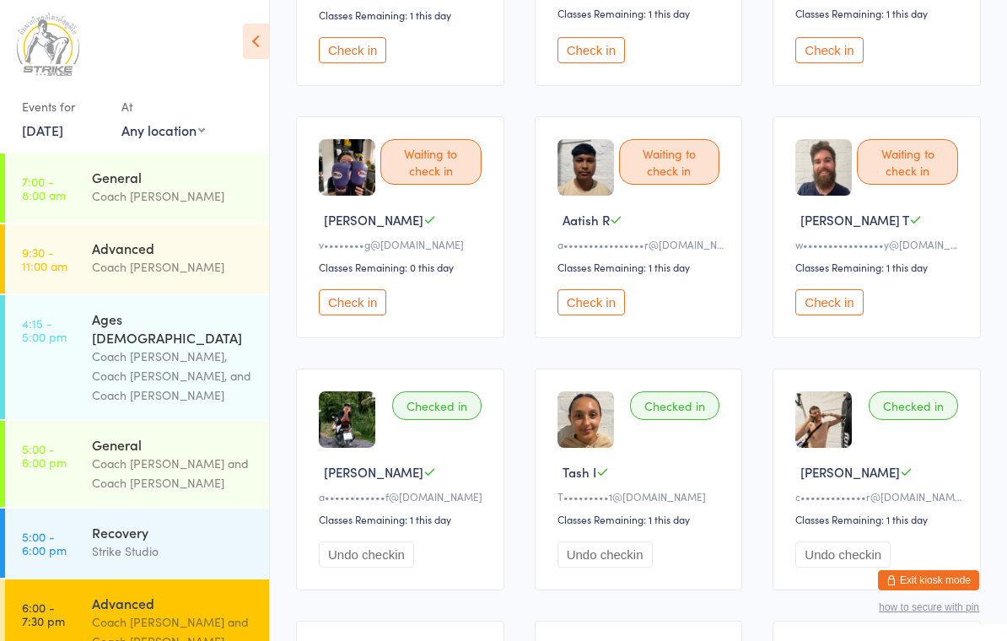
click at [584, 315] on button "Check in" at bounding box center [590, 302] width 67 height 26
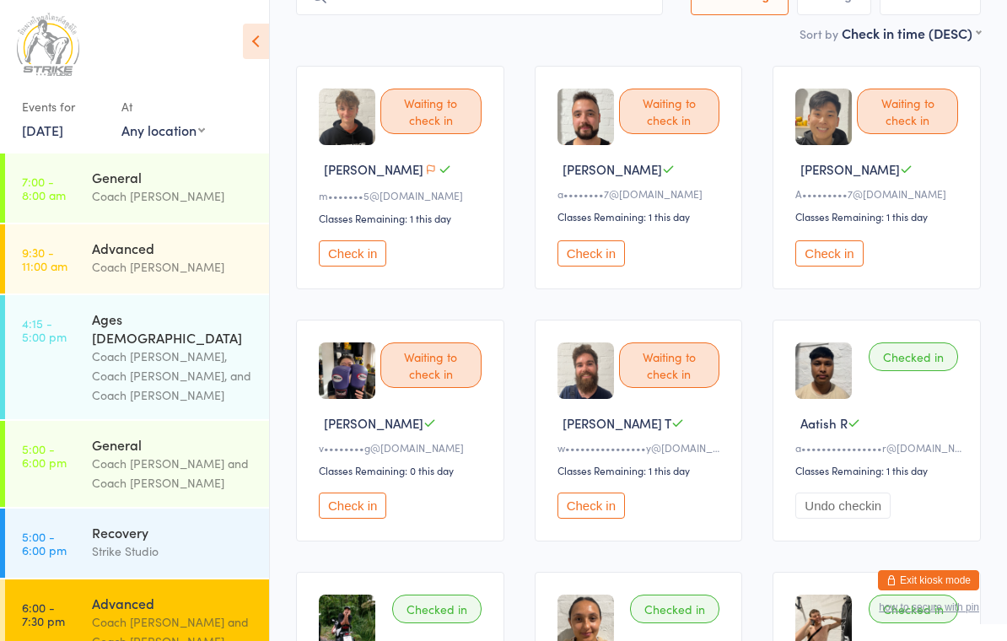
scroll to position [0, 0]
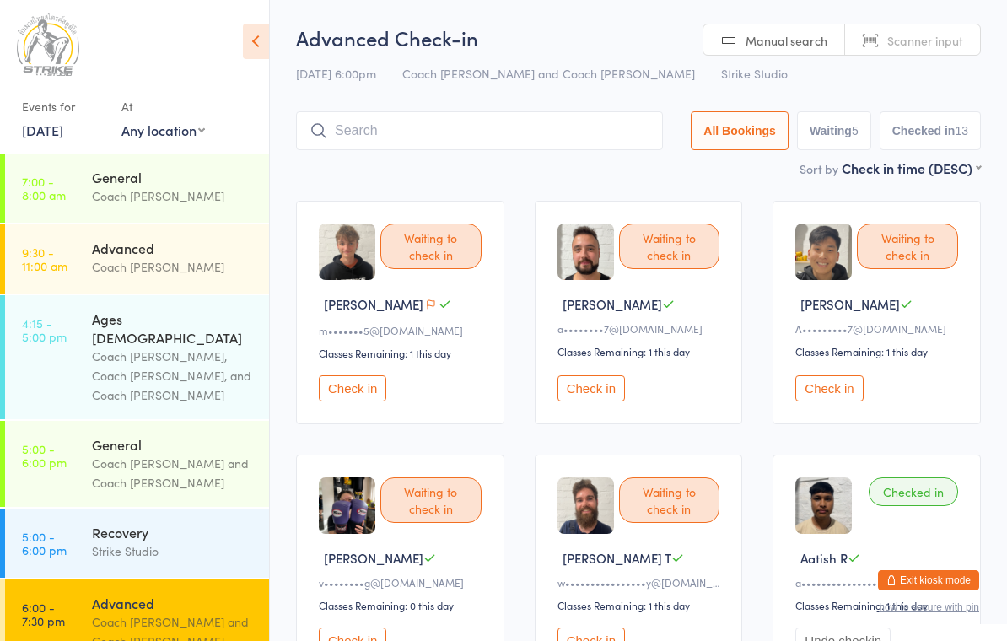
click at [555, 137] on input "search" at bounding box center [479, 130] width 367 height 39
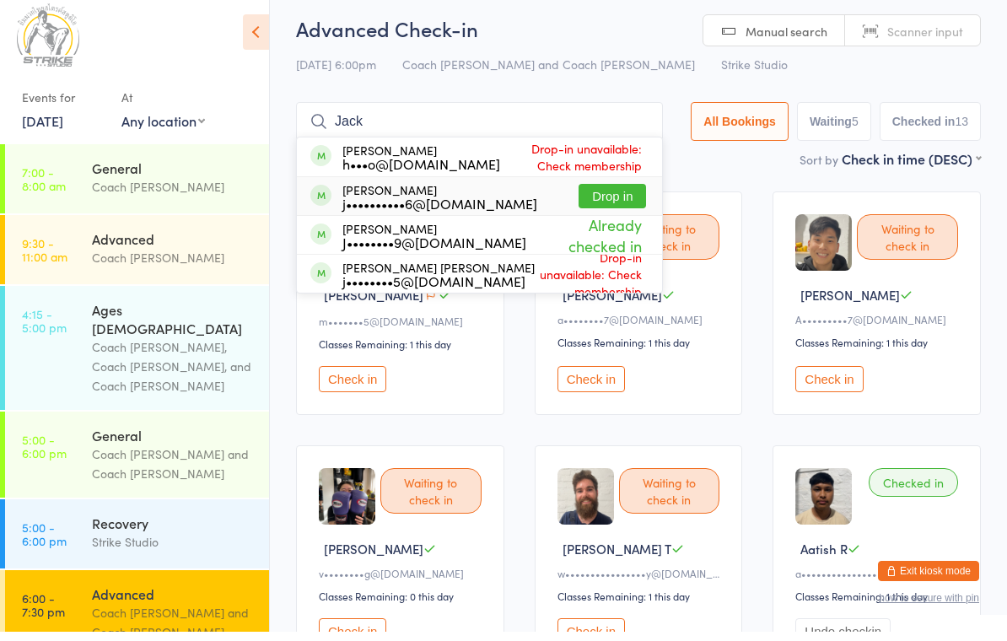
type input "Jack"
click at [601, 202] on button "Drop in" at bounding box center [611, 205] width 67 height 24
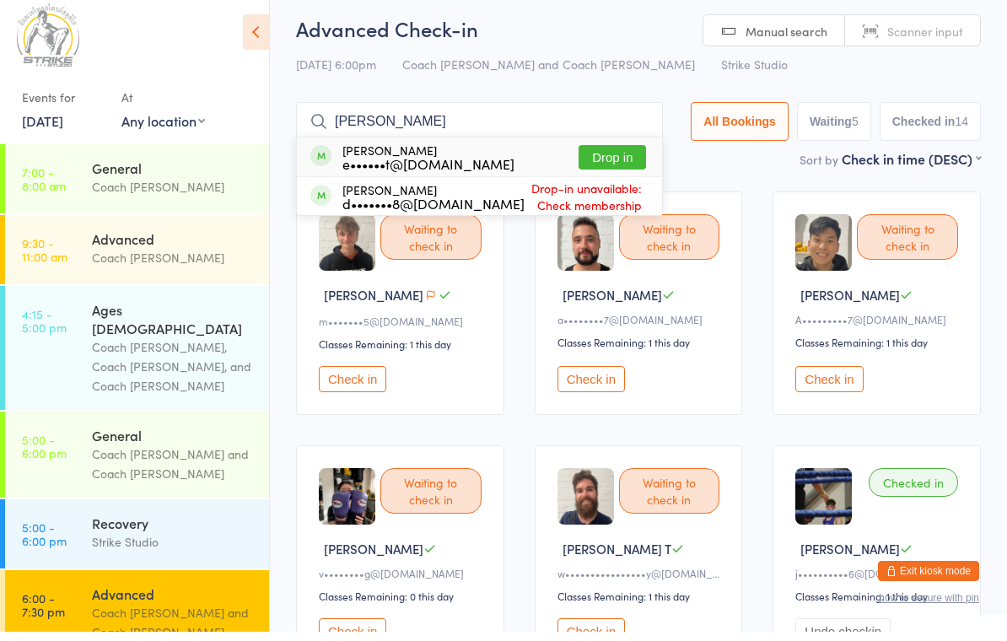
type input "[PERSON_NAME]"
click at [632, 159] on button "Drop in" at bounding box center [611, 166] width 67 height 24
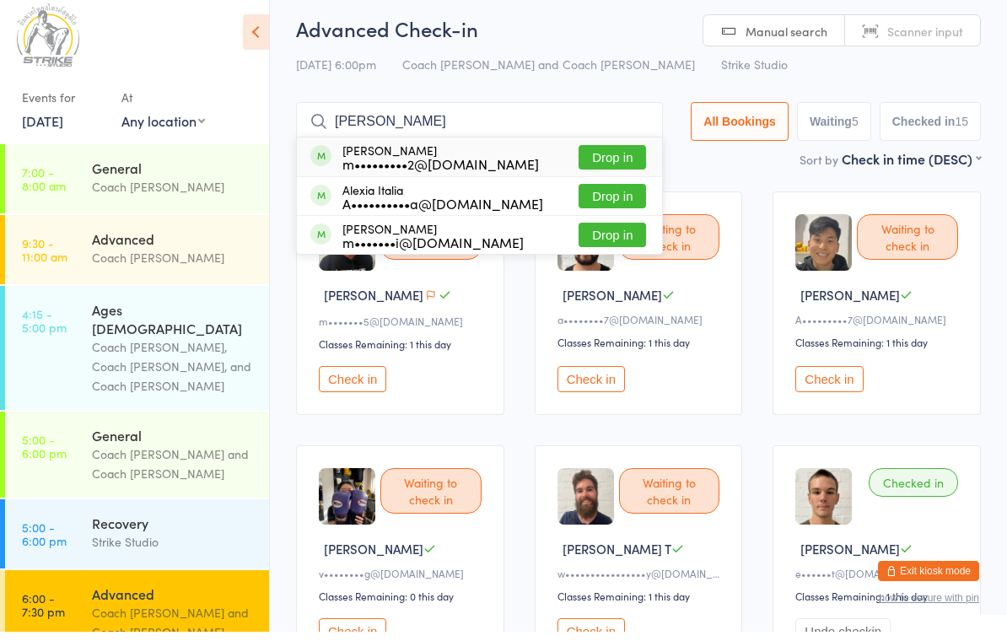
type input "Alyshia"
click at [589, 162] on button "Drop in" at bounding box center [611, 166] width 67 height 24
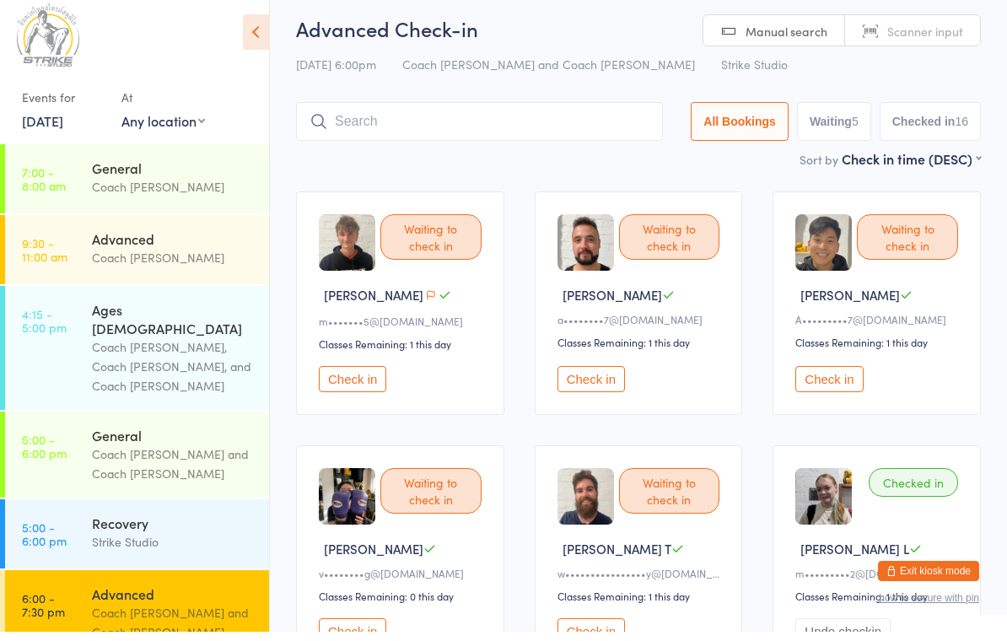
click at [840, 395] on button "Check in" at bounding box center [828, 388] width 67 height 26
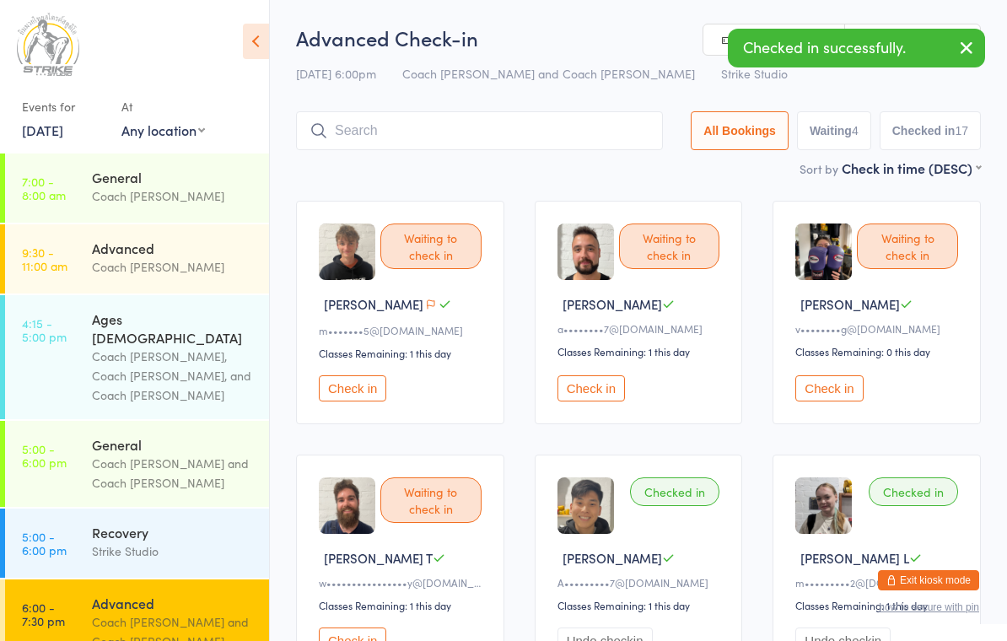
click at [473, 135] on input "search" at bounding box center [479, 130] width 367 height 39
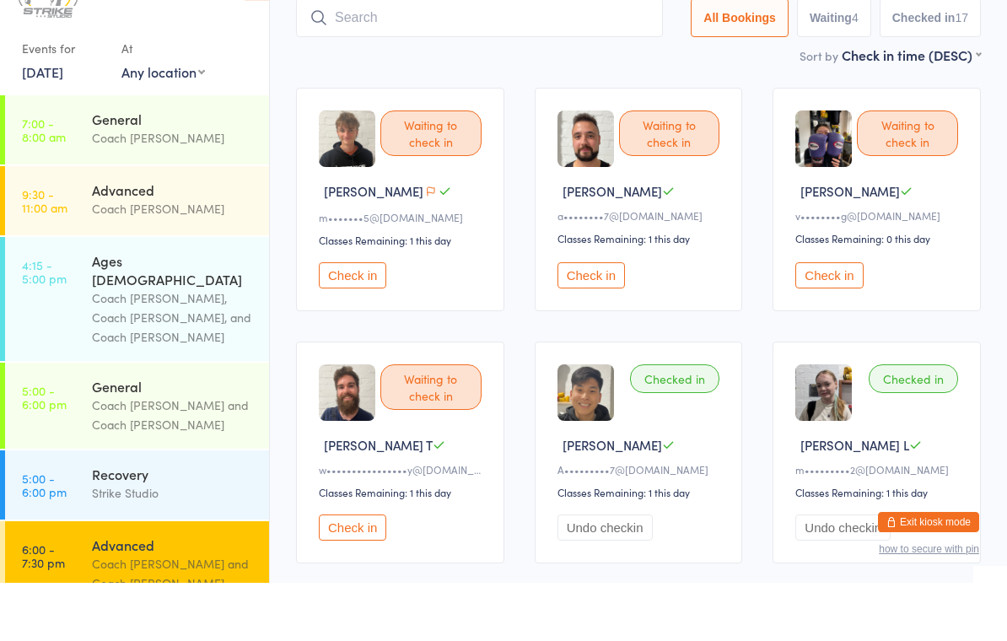
scroll to position [110, 0]
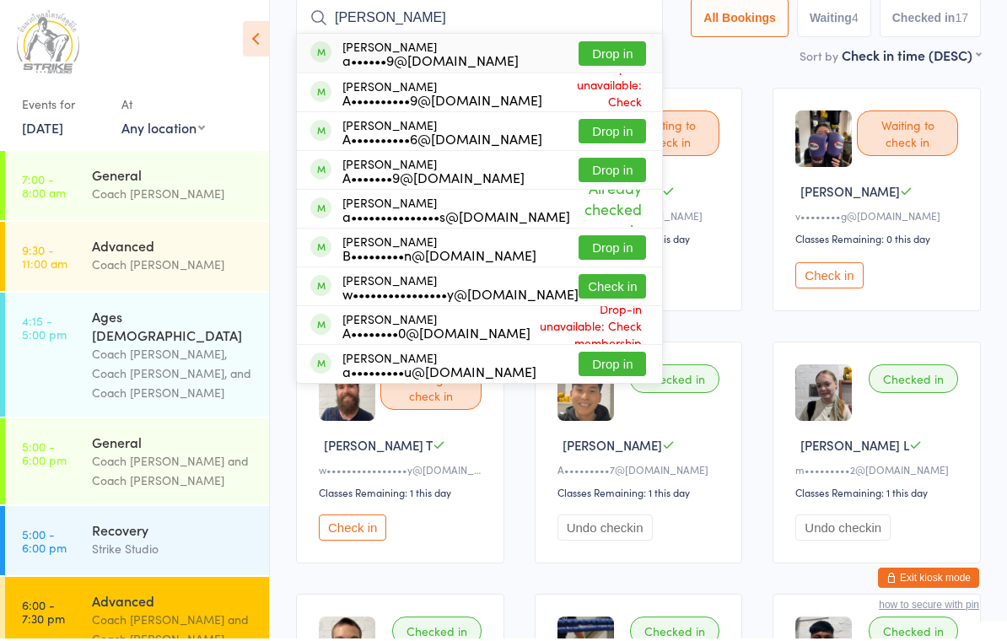
type input "Andy"
click at [502, 128] on div "Andy Huynh A••••••••••6@gmail.com Drop in" at bounding box center [479, 134] width 365 height 38
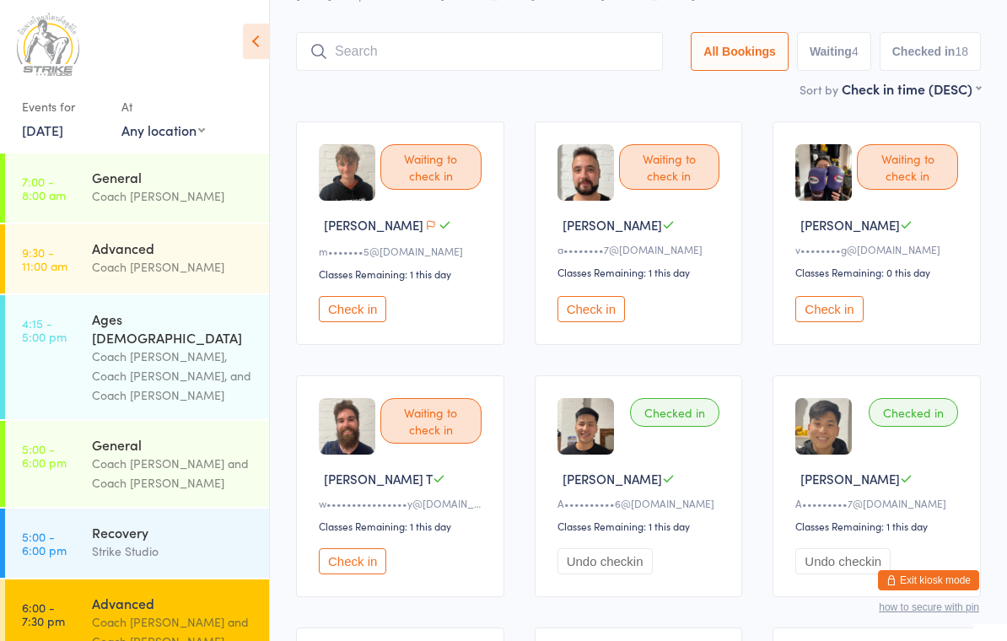
scroll to position [78, 0]
click at [245, 181] on div "General" at bounding box center [173, 177] width 163 height 19
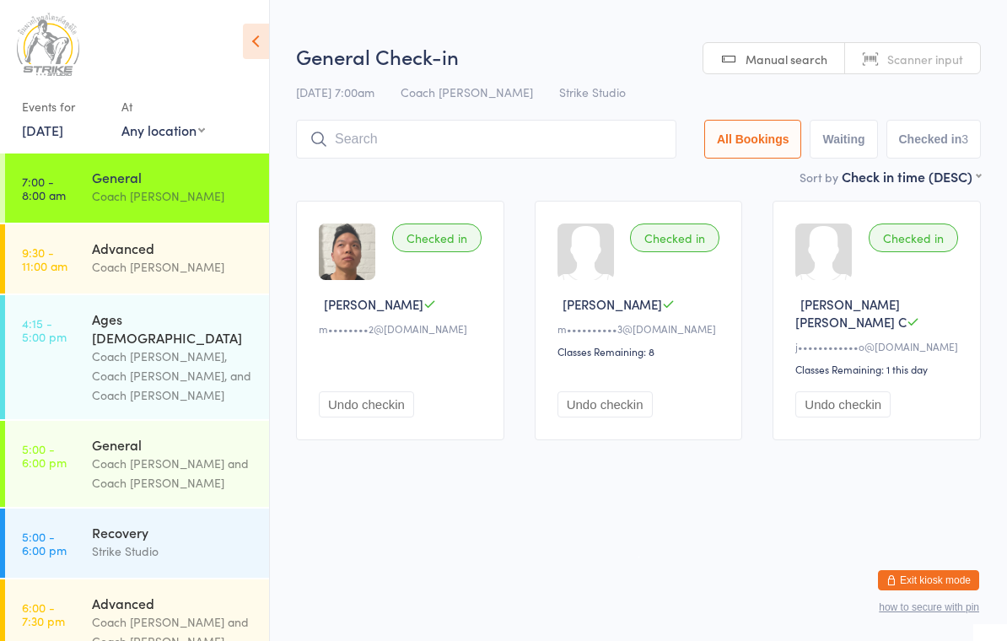
click at [68, 154] on link "7:00 - 8:00 am General Coach Vinay" at bounding box center [137, 187] width 264 height 69
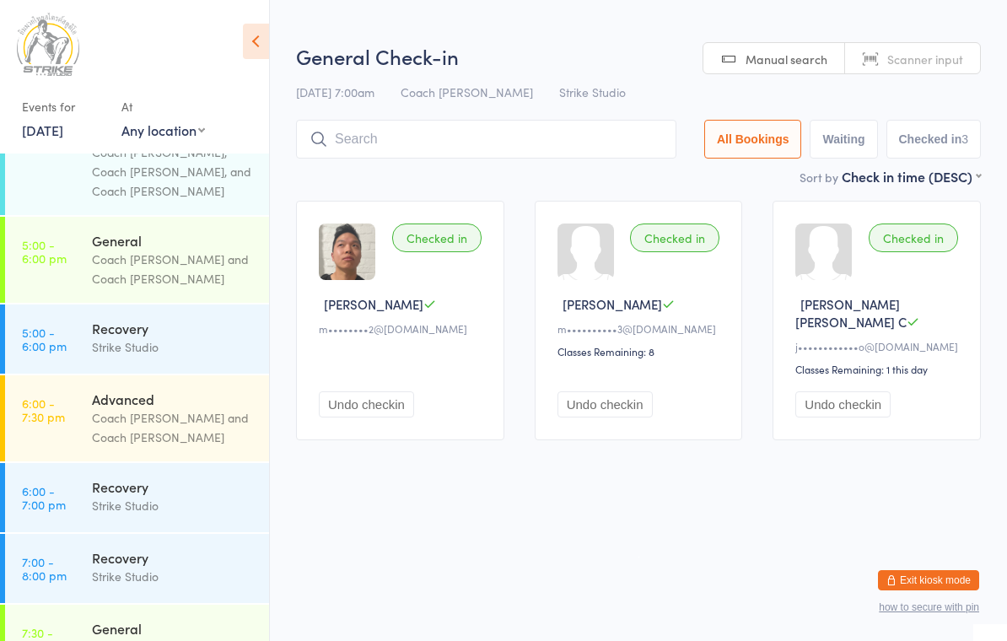
scroll to position [205, 0]
click at [43, 237] on time "5:00 - 6:00 pm" at bounding box center [44, 250] width 45 height 27
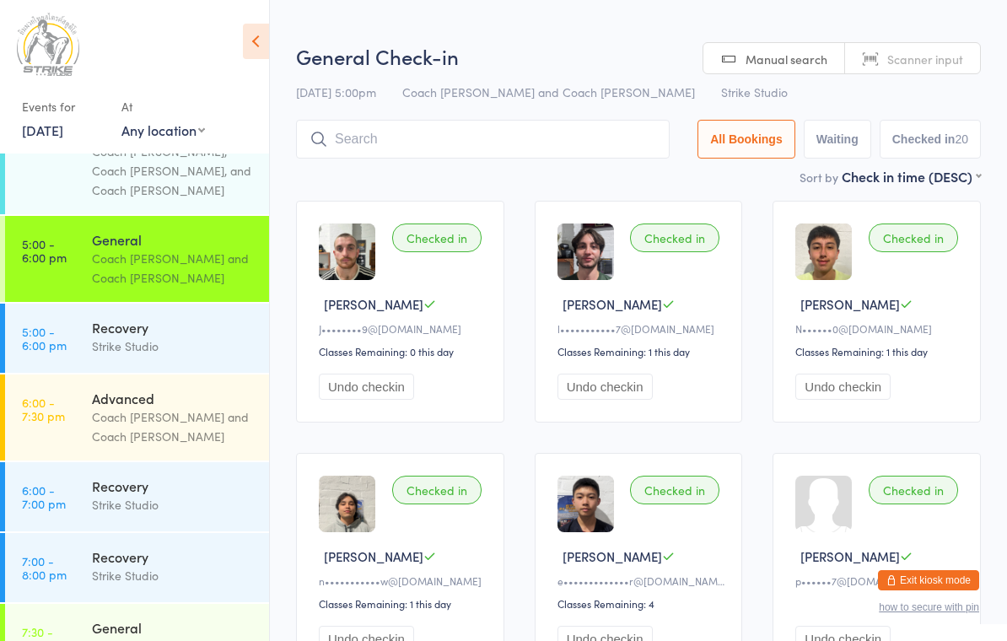
click at [626, 50] on h2 "General Check-in" at bounding box center [638, 56] width 685 height 28
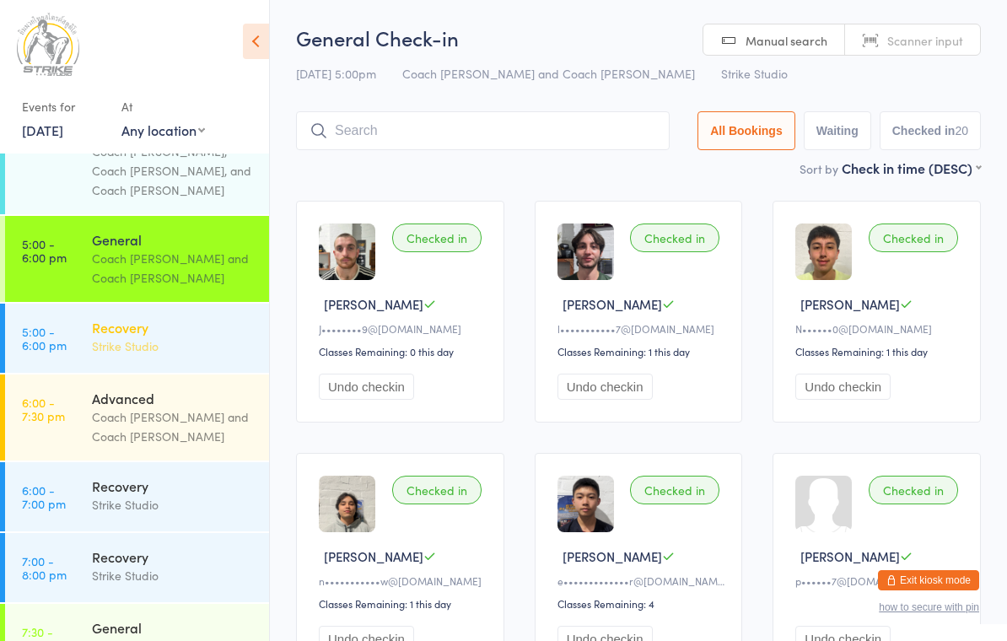
click at [207, 336] on div "Strike Studio" at bounding box center [173, 345] width 163 height 19
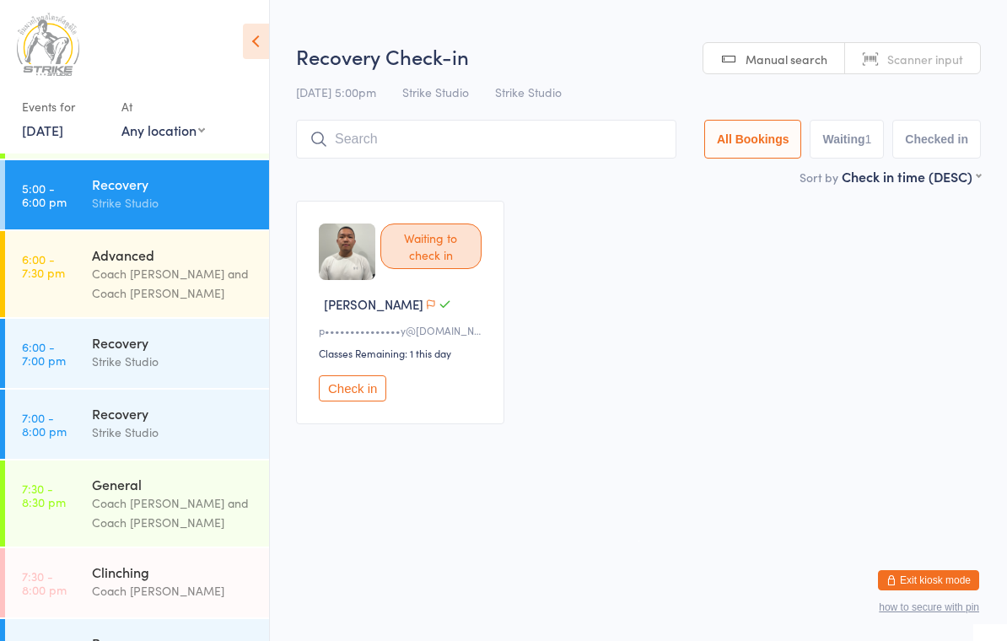
scroll to position [347, 0]
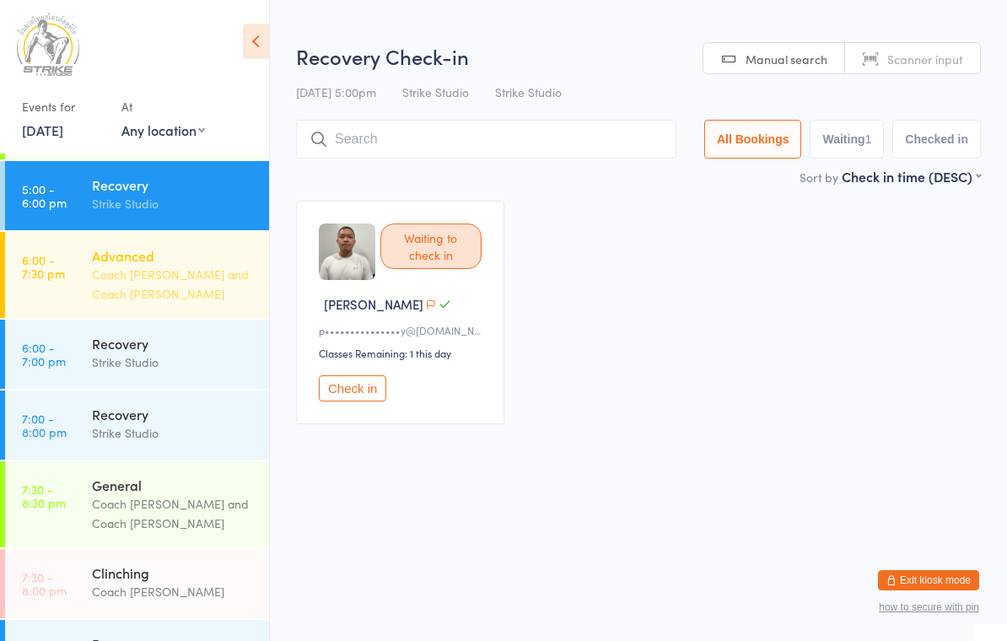
click at [208, 265] on div "Coach [PERSON_NAME] and Coach [PERSON_NAME]" at bounding box center [173, 284] width 163 height 39
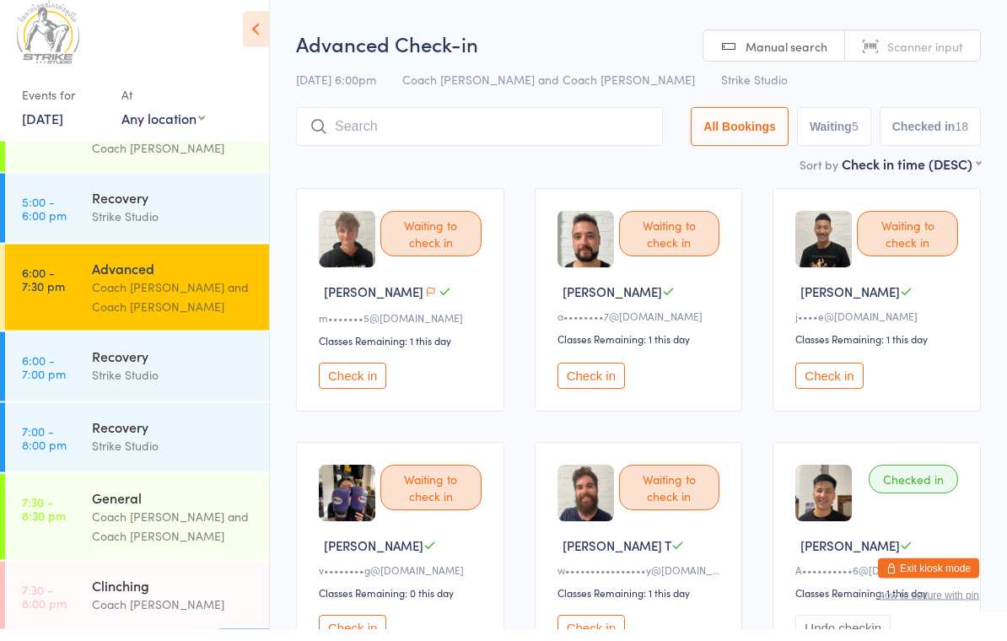
scroll to position [321, 0]
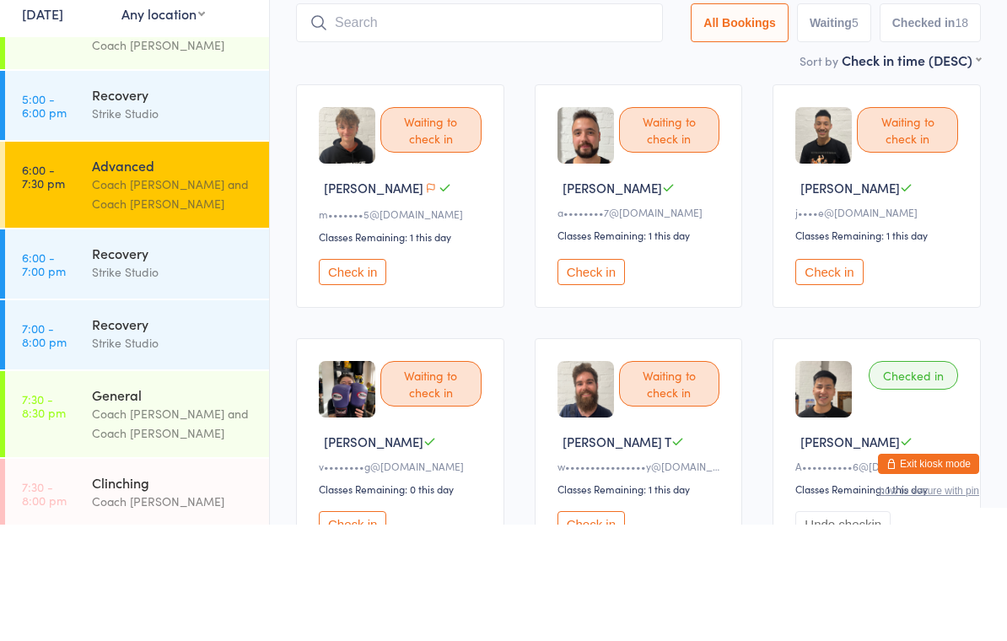
click at [373, 375] on button "Check in" at bounding box center [352, 388] width 67 height 26
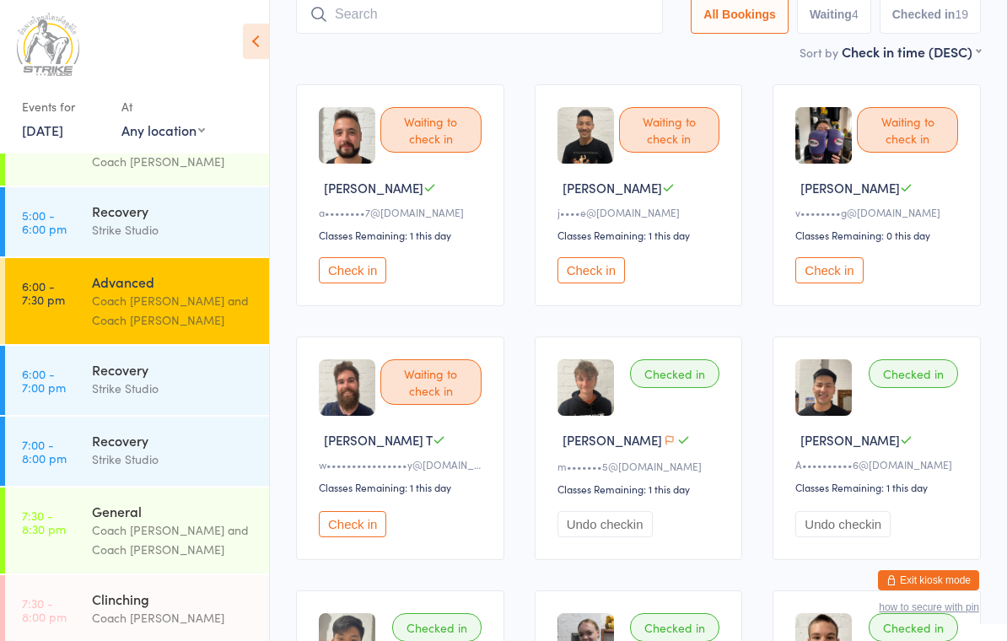
click at [372, 534] on button "Check in" at bounding box center [352, 524] width 67 height 26
click at [341, 283] on button "Check in" at bounding box center [352, 270] width 67 height 26
click at [333, 253] on div "Waiting to check in Anthony D a••••••••7@gmail.com Classes Remaining: 1 this da…" at bounding box center [400, 195] width 208 height 222
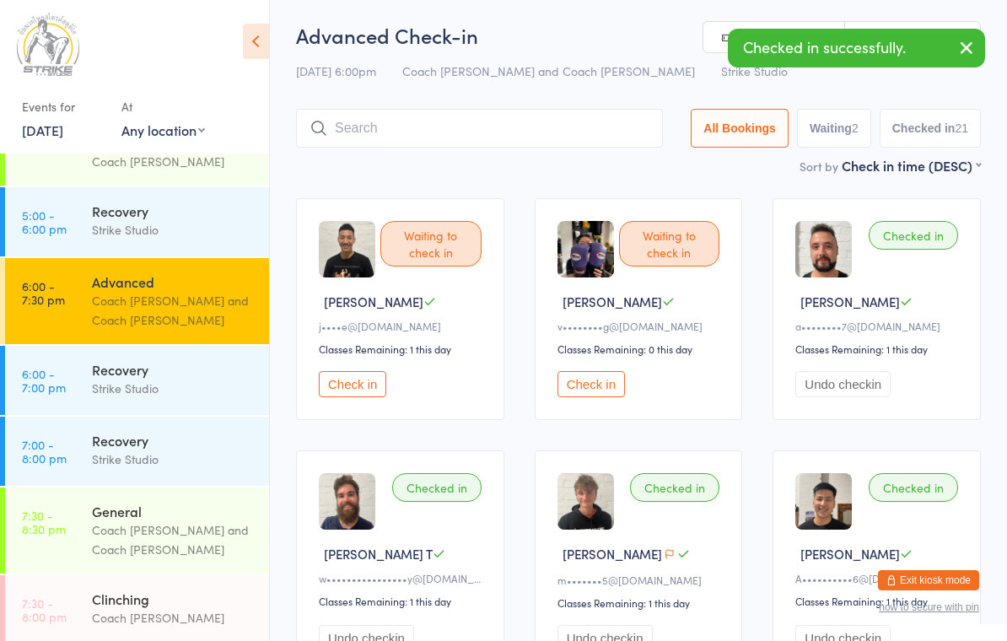
scroll to position [0, 0]
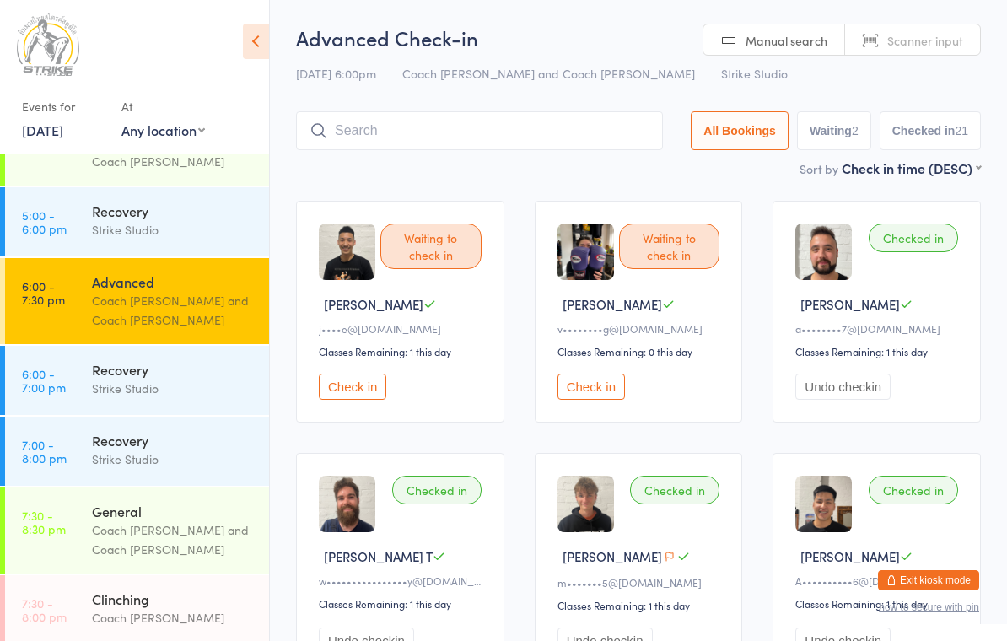
click at [594, 148] on input "search" at bounding box center [479, 130] width 367 height 39
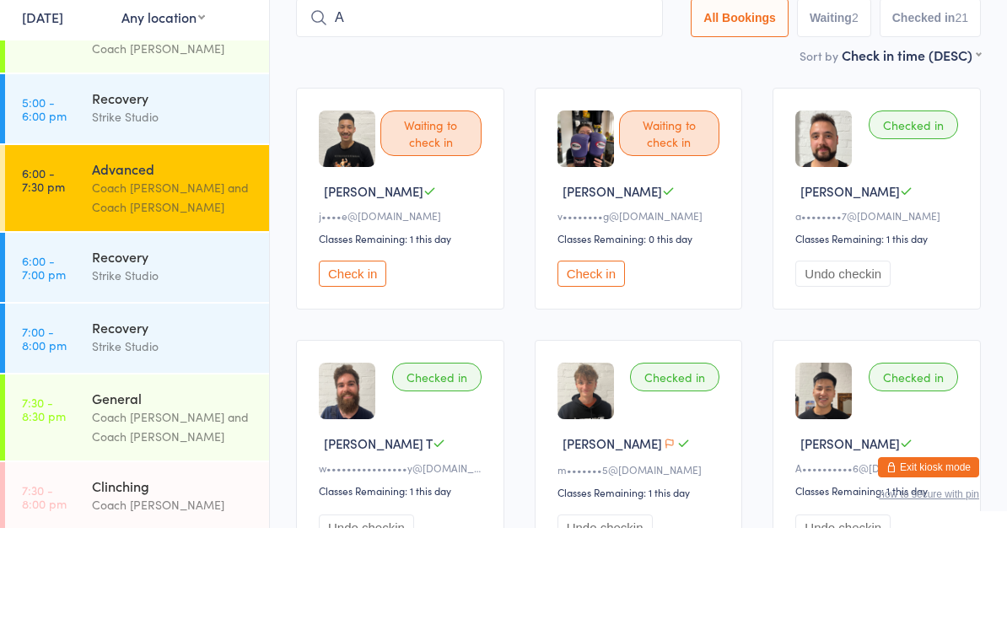
scroll to position [113, 0]
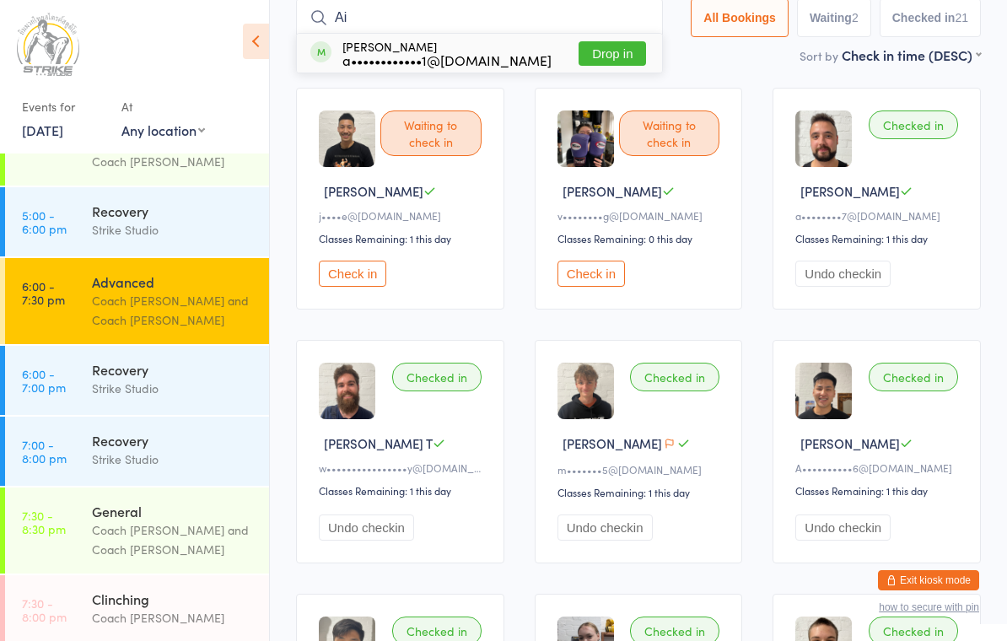
type input "Ai"
click at [603, 65] on button "Drop in" at bounding box center [611, 53] width 67 height 24
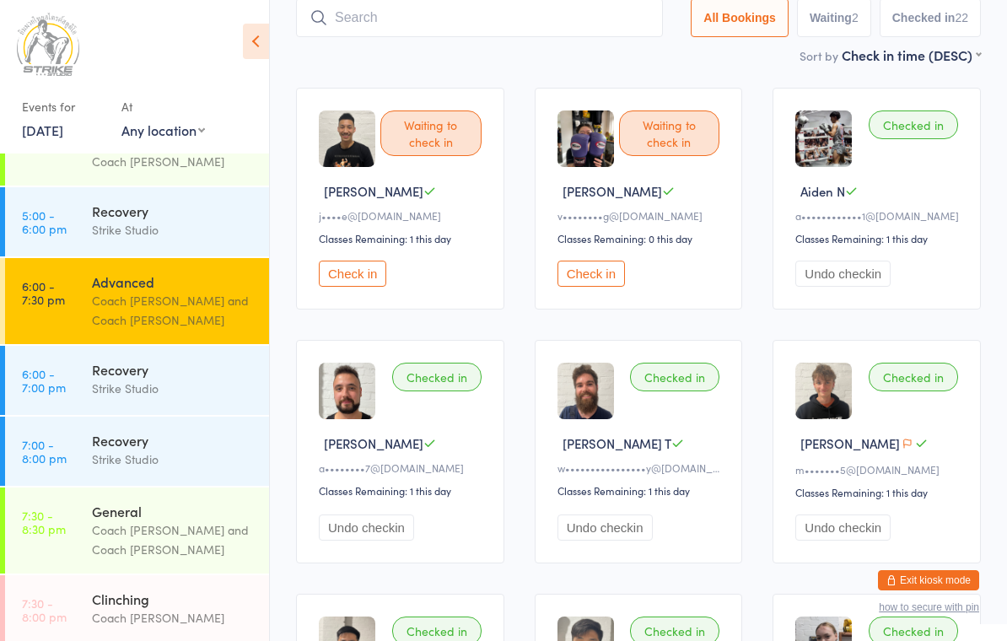
click at [577, 287] on button "Check in" at bounding box center [590, 274] width 67 height 26
click at [547, 31] on input "search" at bounding box center [479, 17] width 367 height 39
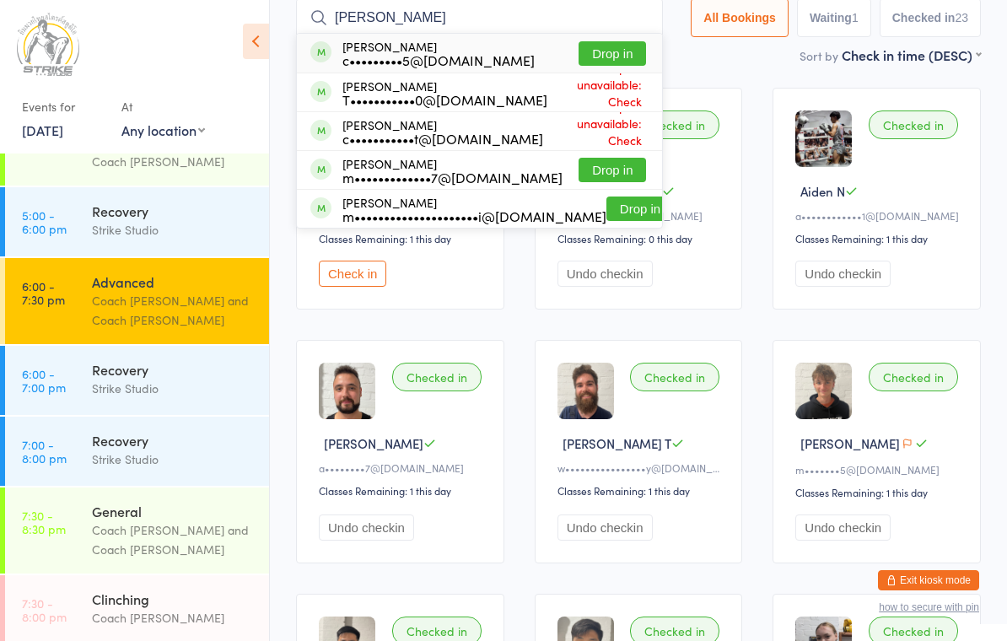
type input "[PERSON_NAME]"
click at [616, 59] on button "Drop in" at bounding box center [611, 53] width 67 height 24
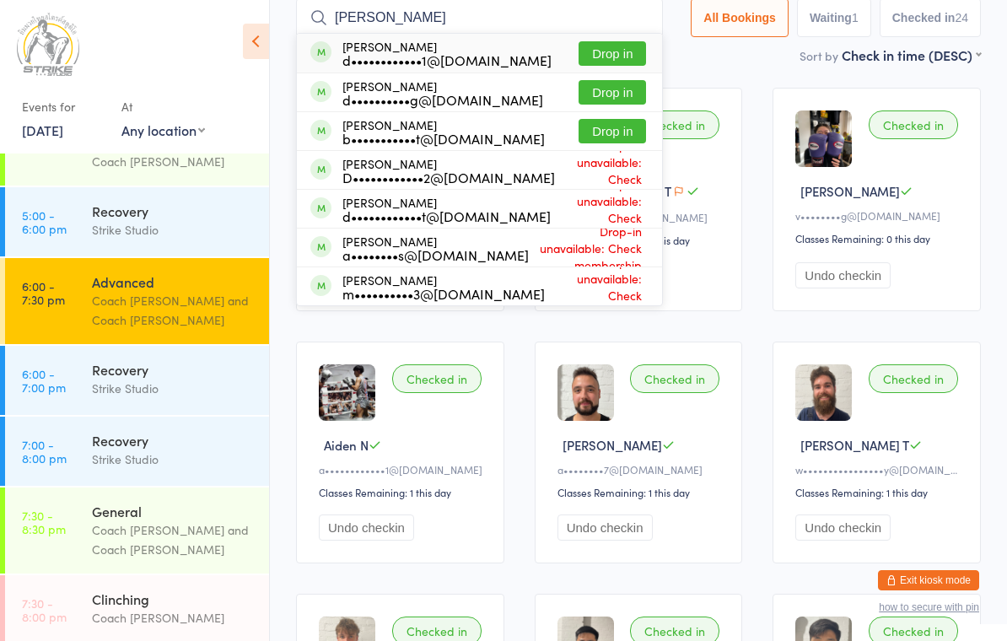
type input "David"
click at [617, 54] on button "Drop in" at bounding box center [611, 53] width 67 height 24
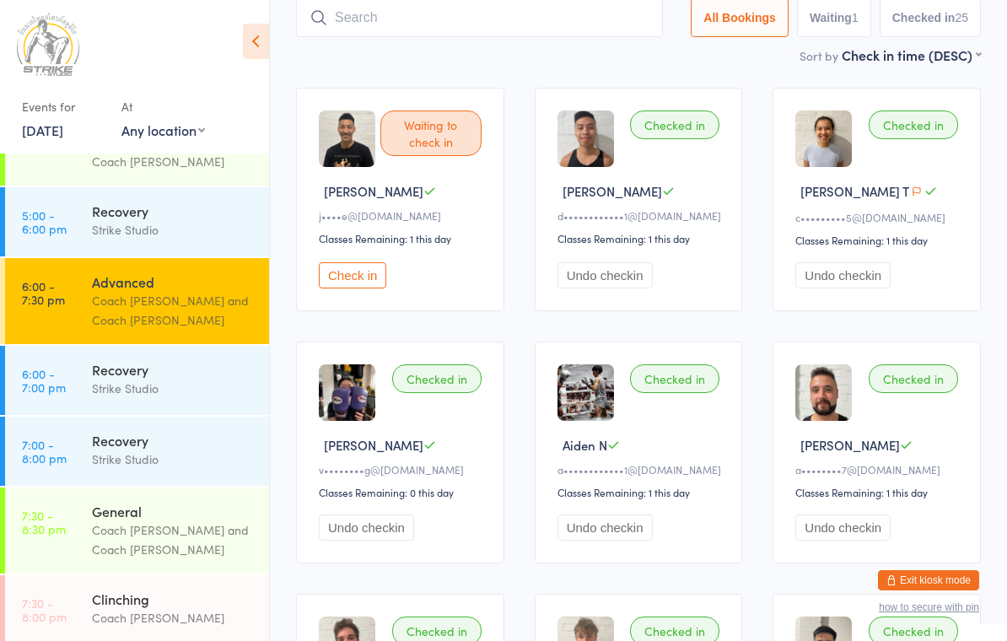
click at [342, 273] on button "Check in" at bounding box center [352, 275] width 67 height 26
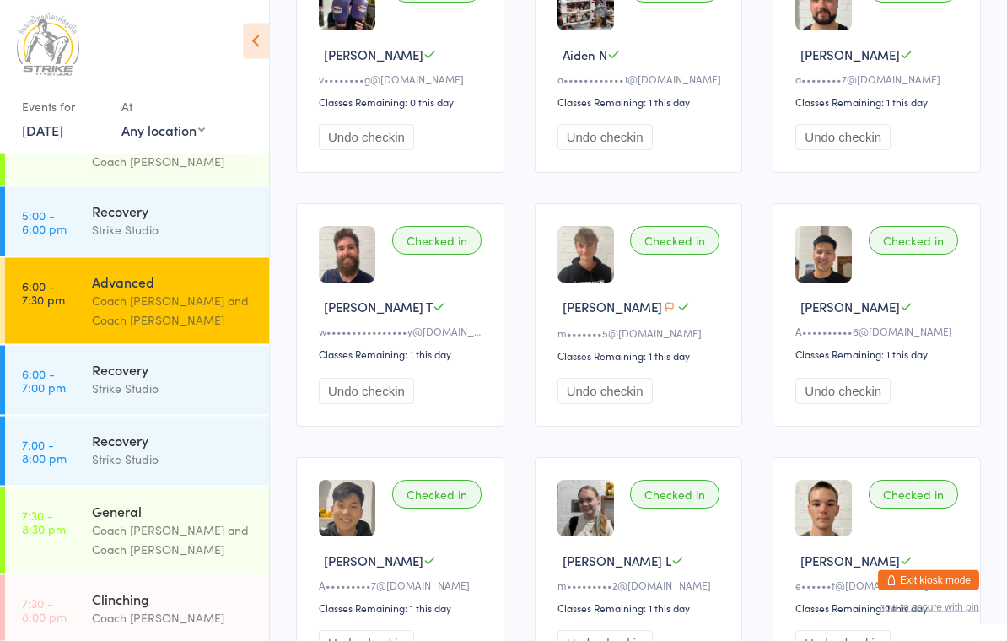
scroll to position [0, 0]
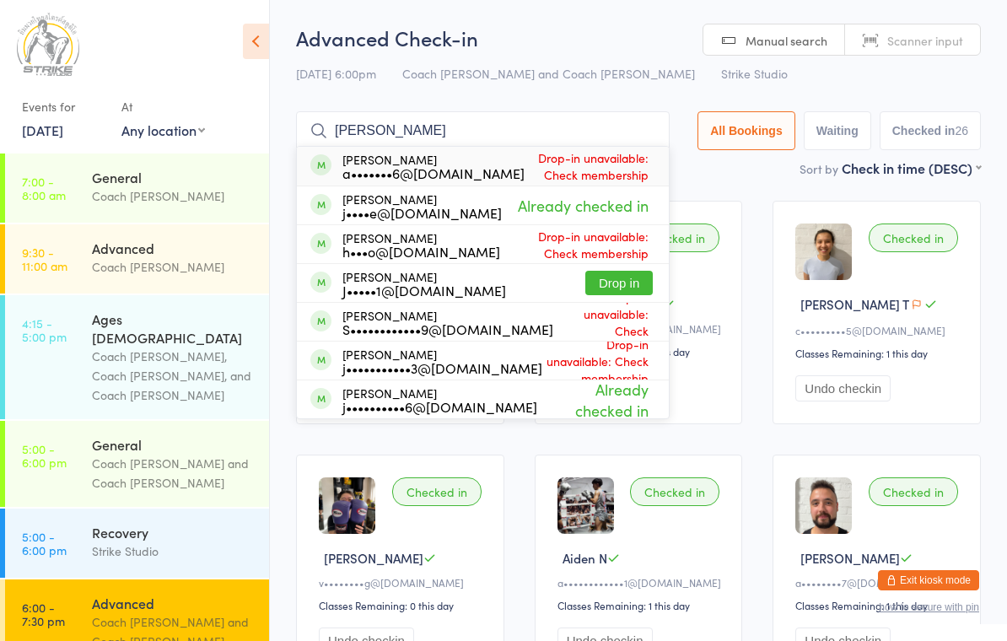
type input "J"
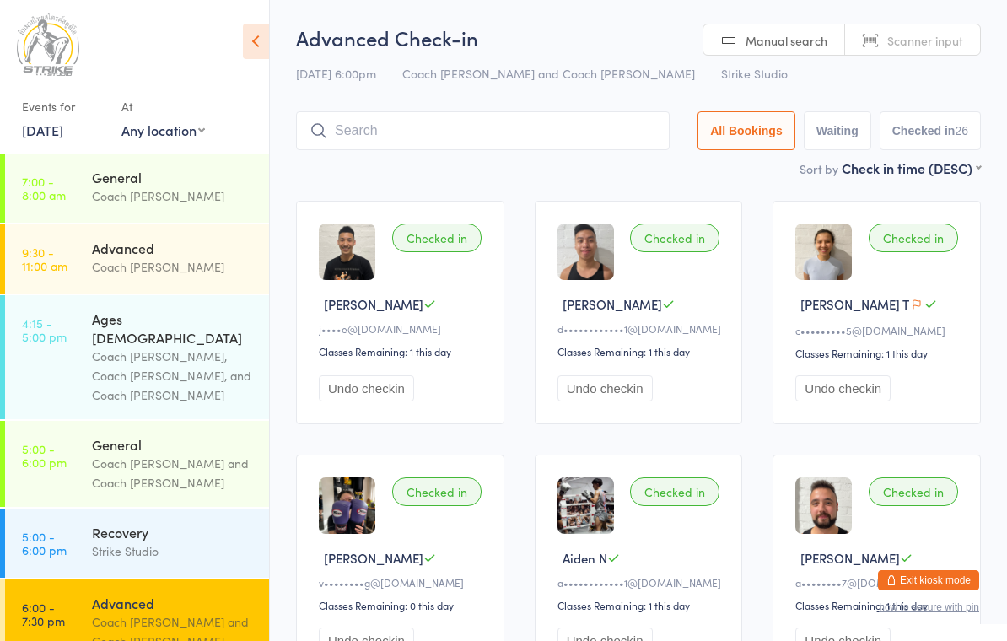
click at [809, 86] on div "[DATE] 6:00pm Coach [PERSON_NAME] and Coach [PERSON_NAME] Strike Studio" at bounding box center [638, 74] width 685 height 28
click at [597, 131] on input "search" at bounding box center [483, 130] width 374 height 39
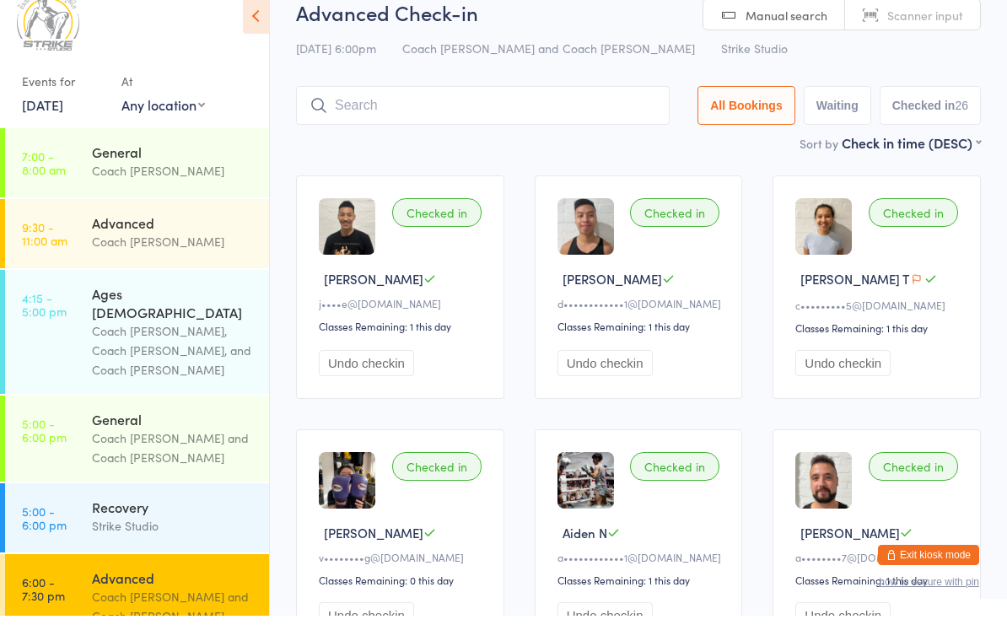
scroll to position [55, 0]
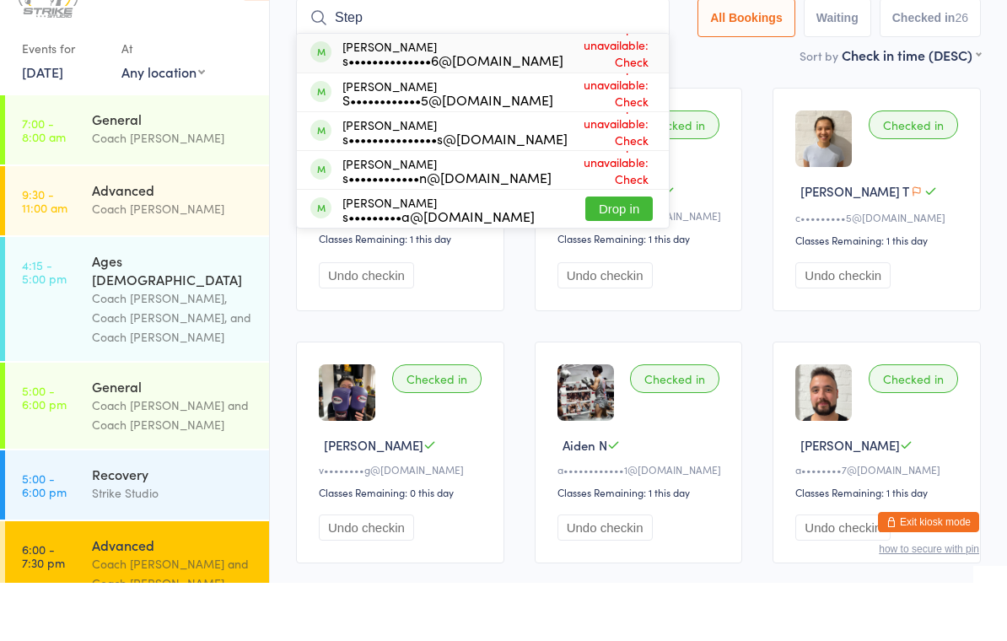
type input "Step"
click at [490, 111] on div "s••••••••••••••6@[DOMAIN_NAME]" at bounding box center [452, 117] width 221 height 13
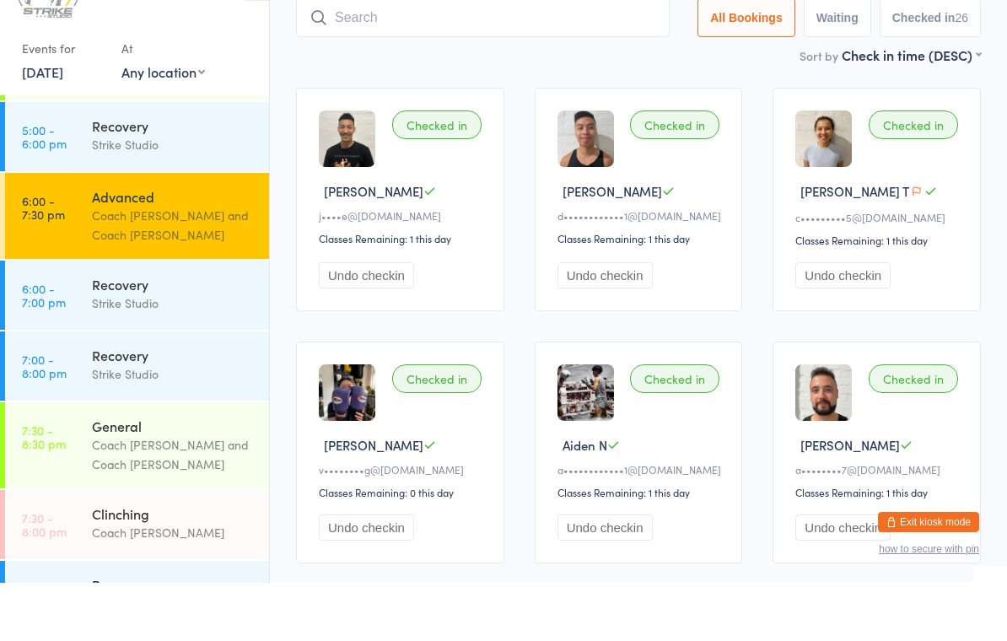
scroll to position [347, 0]
click at [175, 563] on div "Clinching" at bounding box center [173, 572] width 163 height 19
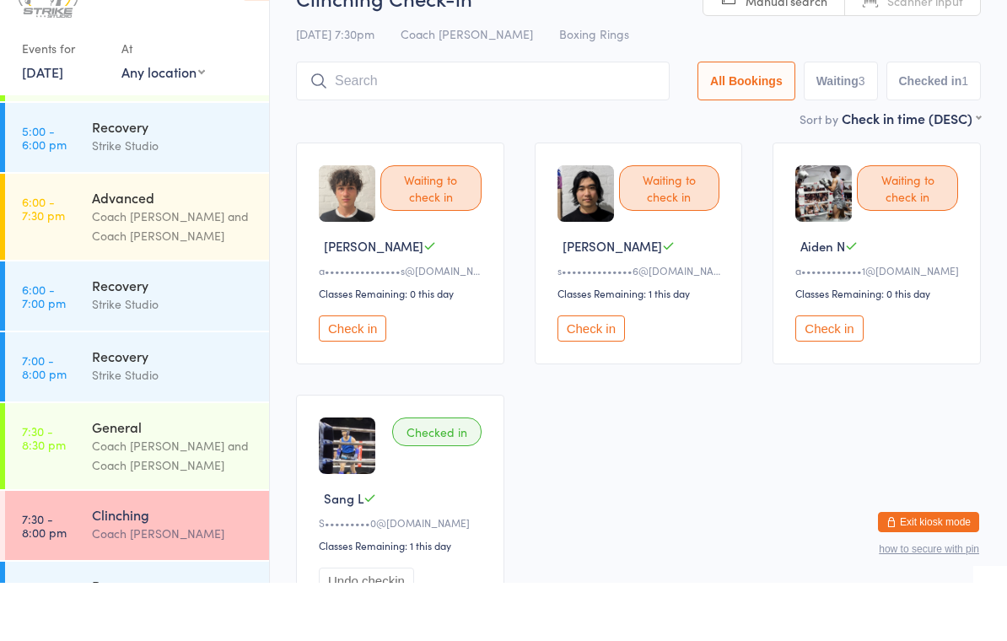
click at [611, 374] on button "Check in" at bounding box center [590, 387] width 67 height 26
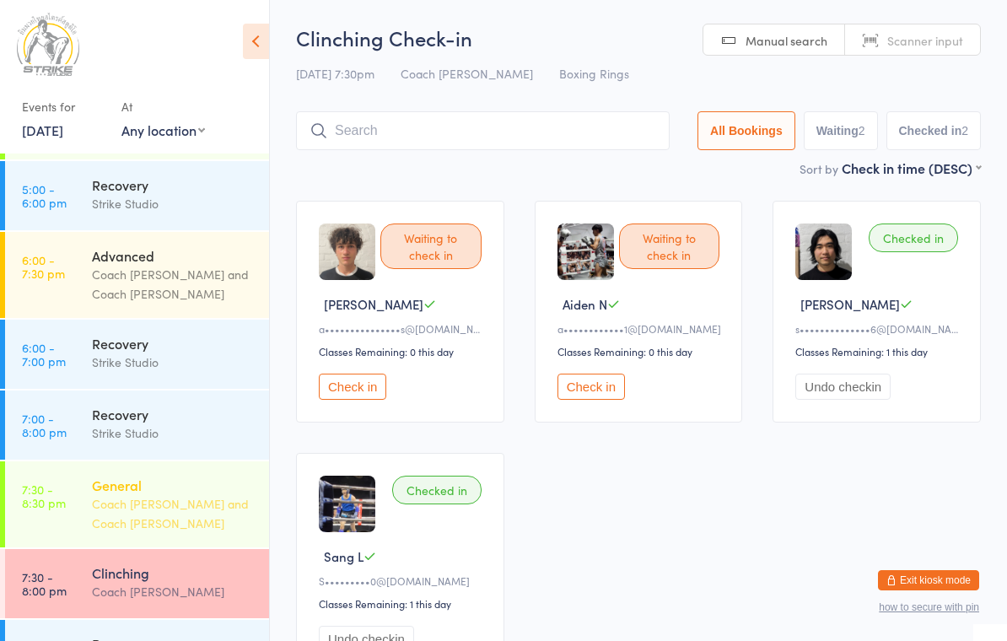
click at [181, 494] on div "Coach [PERSON_NAME] and Coach [PERSON_NAME]" at bounding box center [173, 513] width 163 height 39
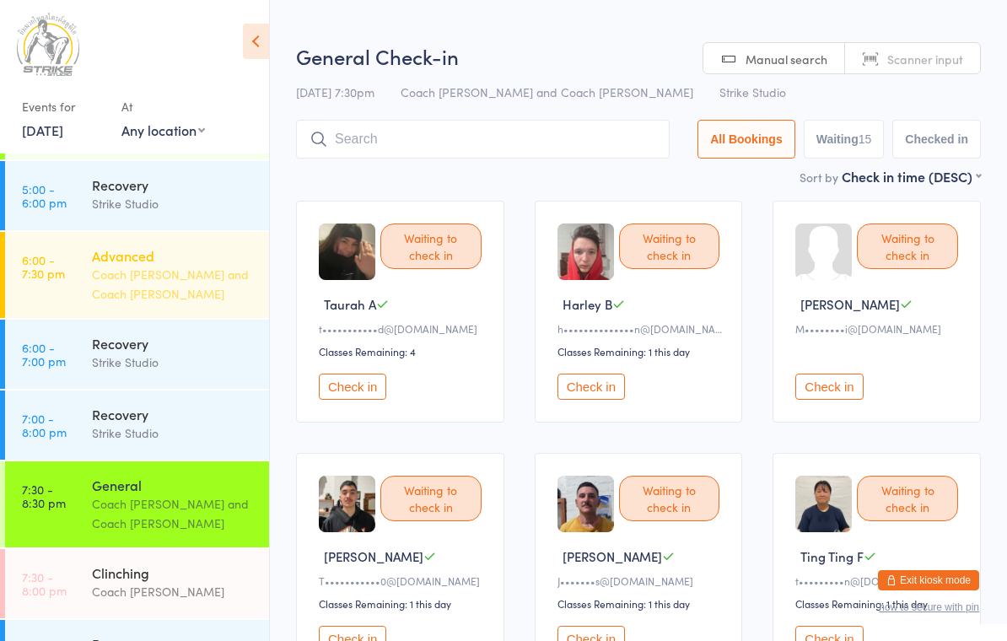
click at [191, 252] on div "Advanced Coach [PERSON_NAME] and Coach [PERSON_NAME]" at bounding box center [180, 275] width 177 height 86
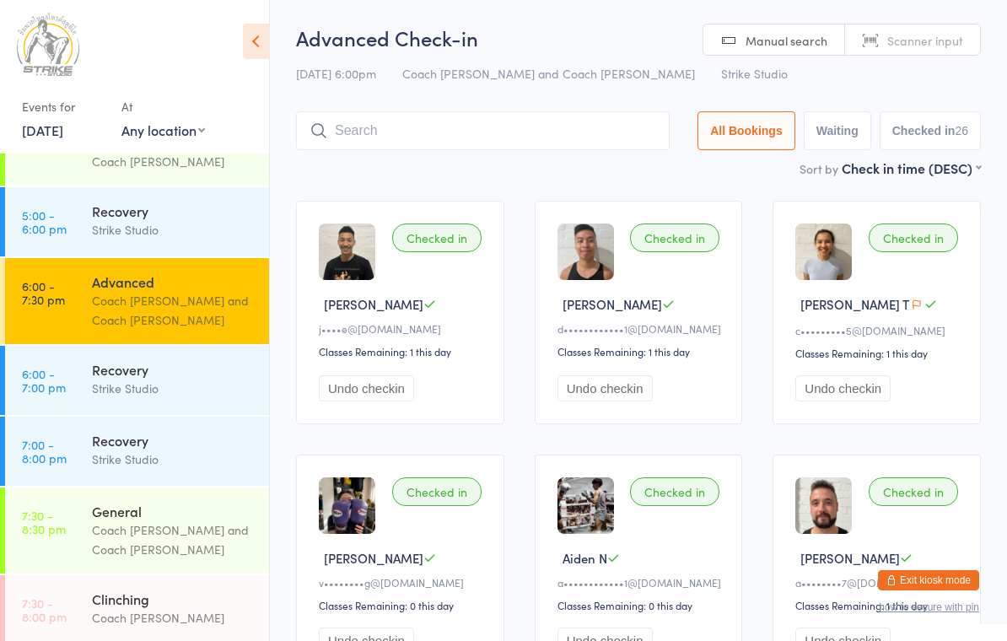
click at [504, 137] on input "search" at bounding box center [483, 130] width 374 height 39
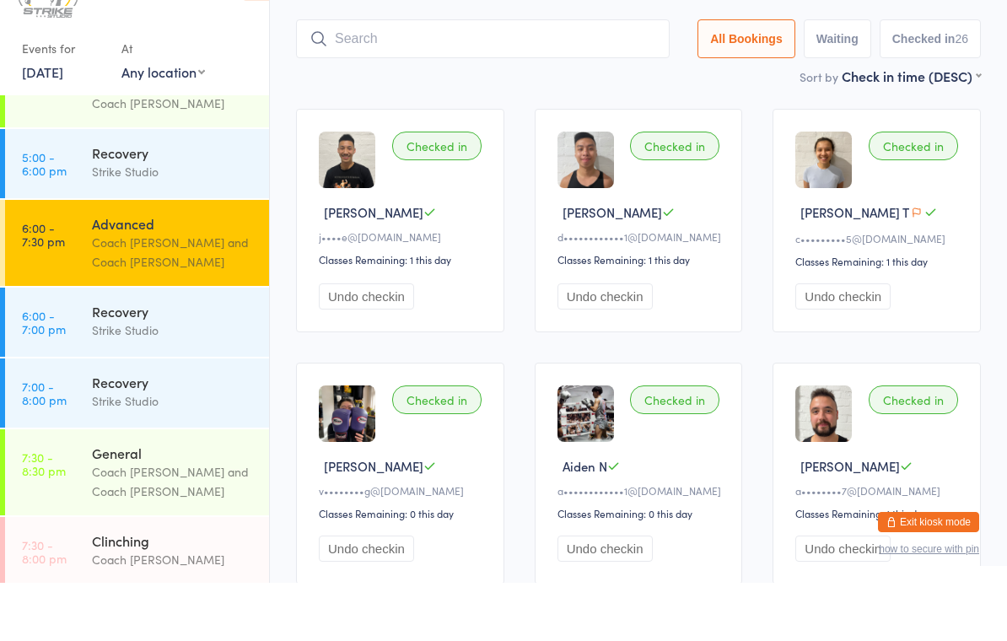
scroll to position [55, 0]
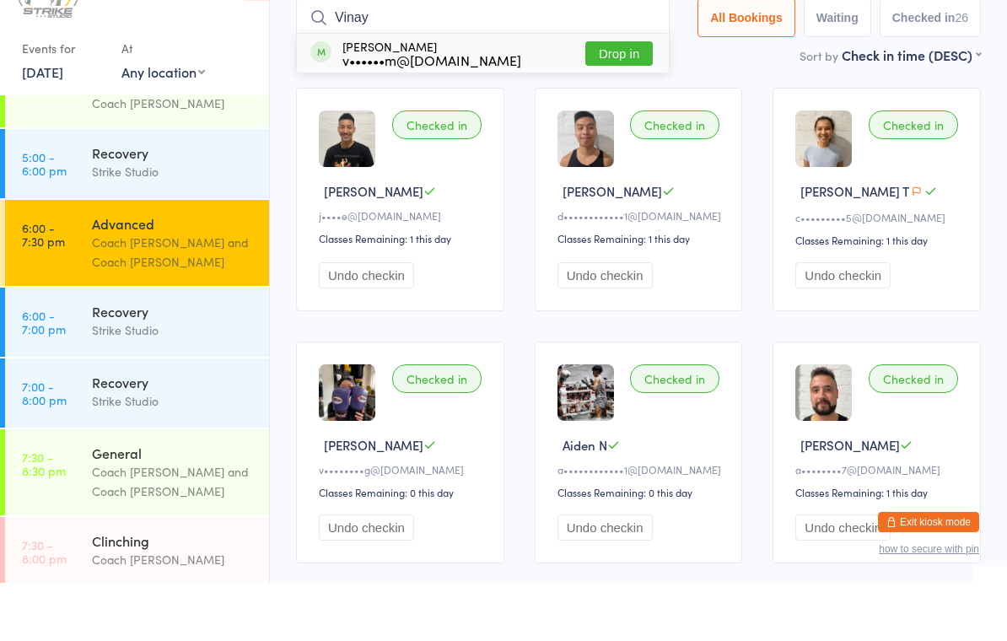
type input "Vinay"
click at [623, 100] on button "Drop in" at bounding box center [618, 112] width 67 height 24
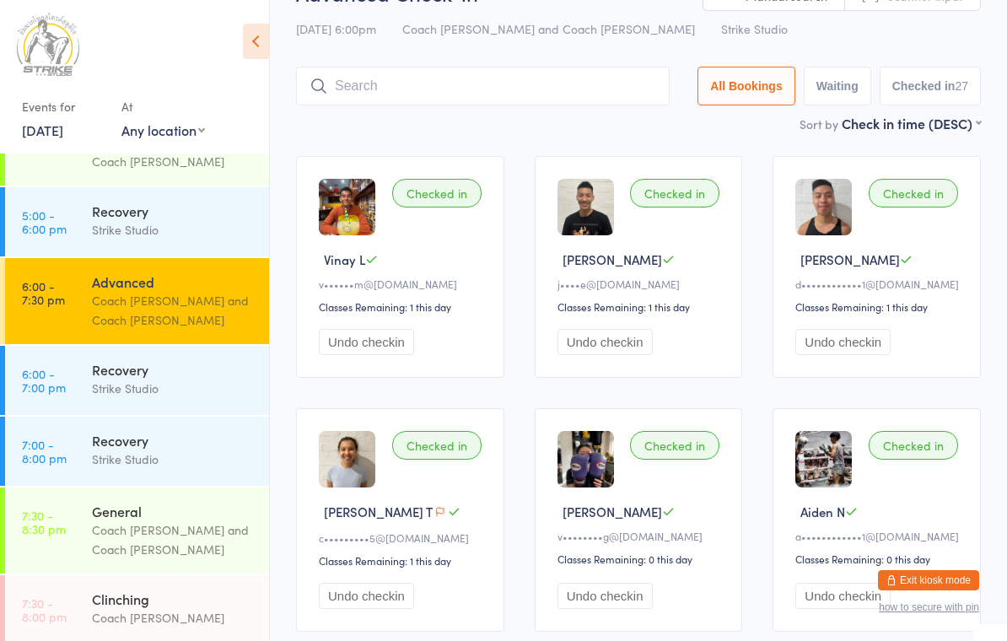
scroll to position [0, 0]
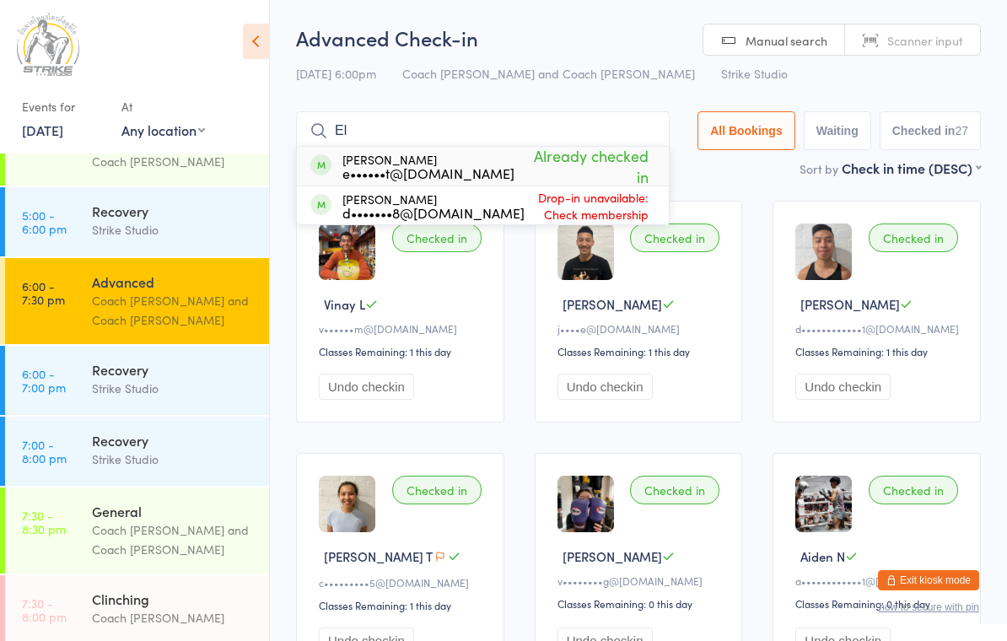
type input "E"
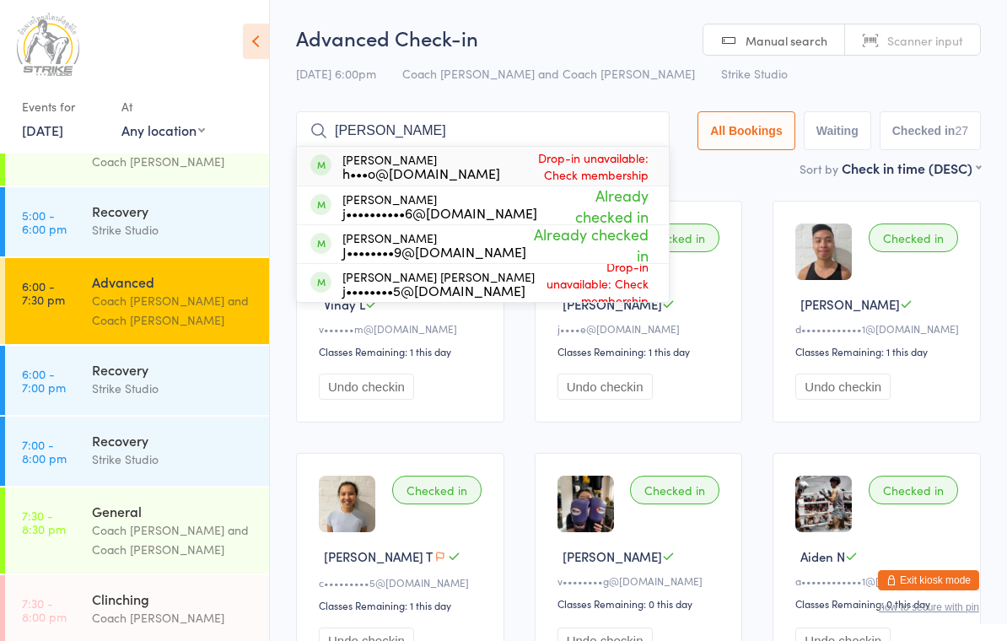
type input "J"
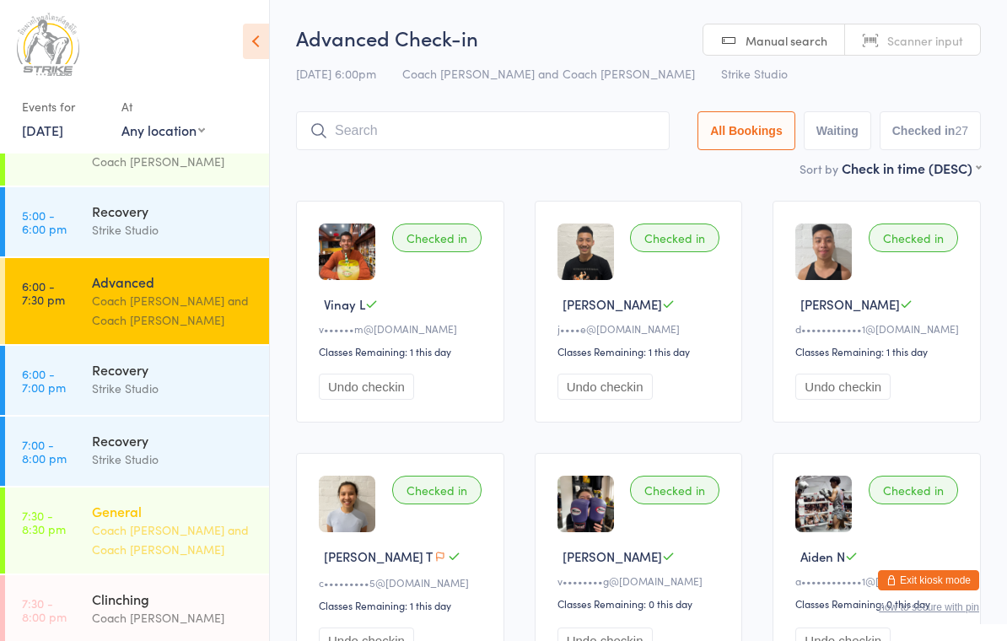
click at [123, 520] on div "Coach [PERSON_NAME] and Coach [PERSON_NAME]" at bounding box center [173, 539] width 163 height 39
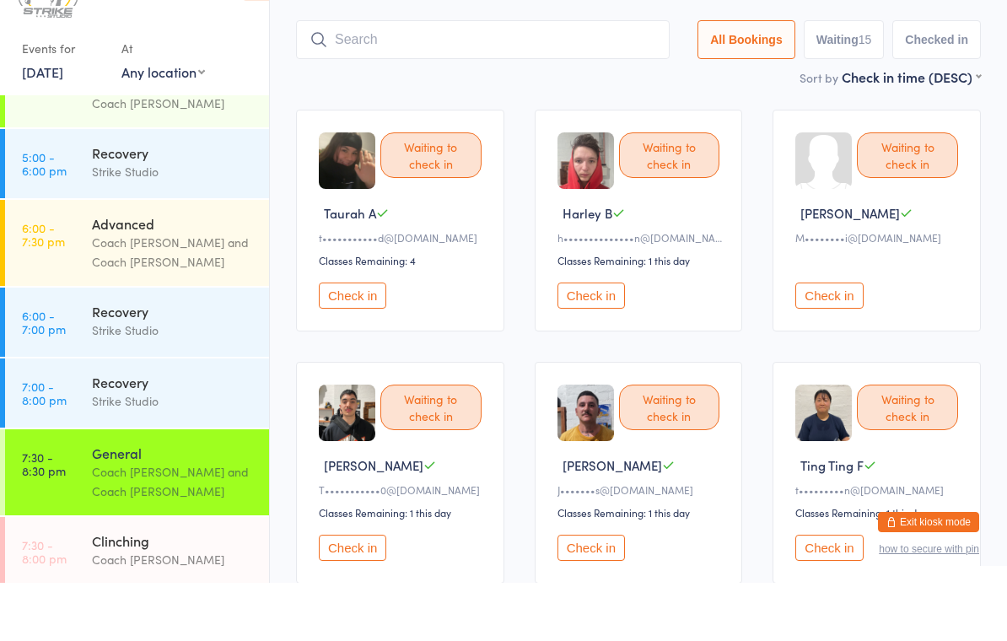
scroll to position [41, 0]
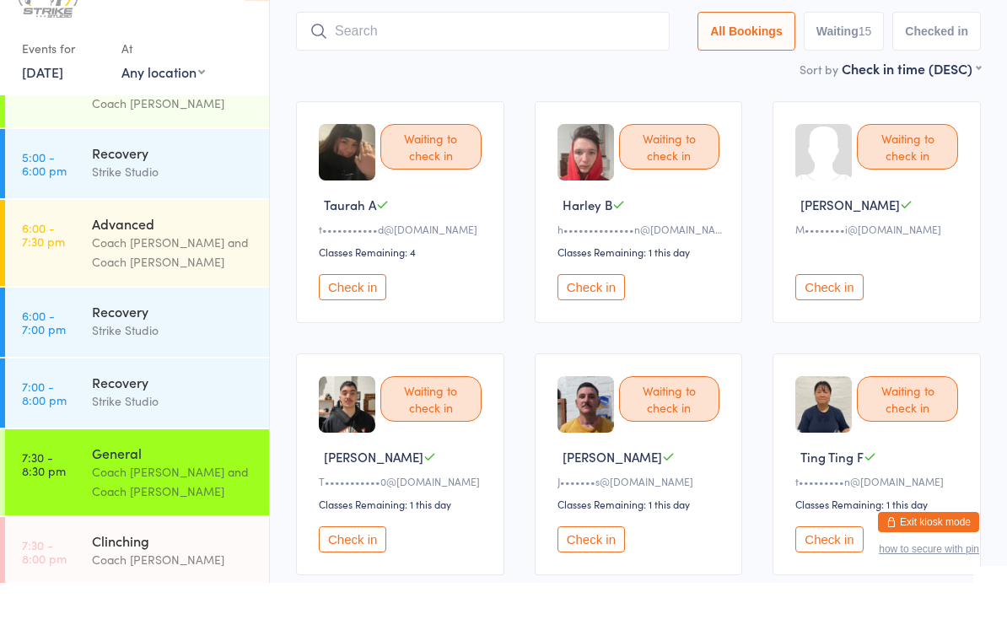
click at [374, 584] on button "Check in" at bounding box center [352, 597] width 67 height 26
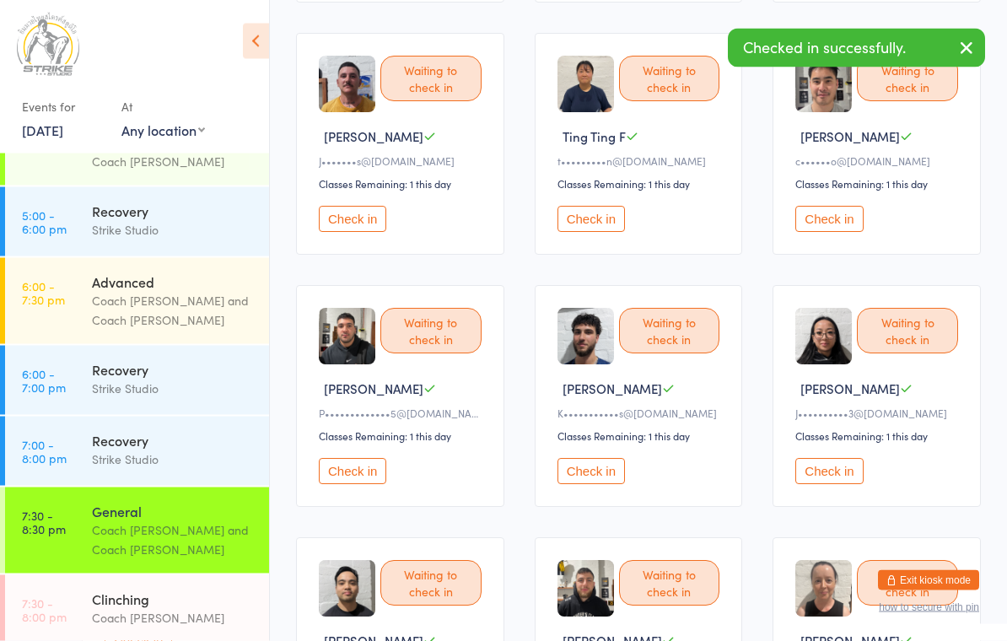
scroll to position [420, 0]
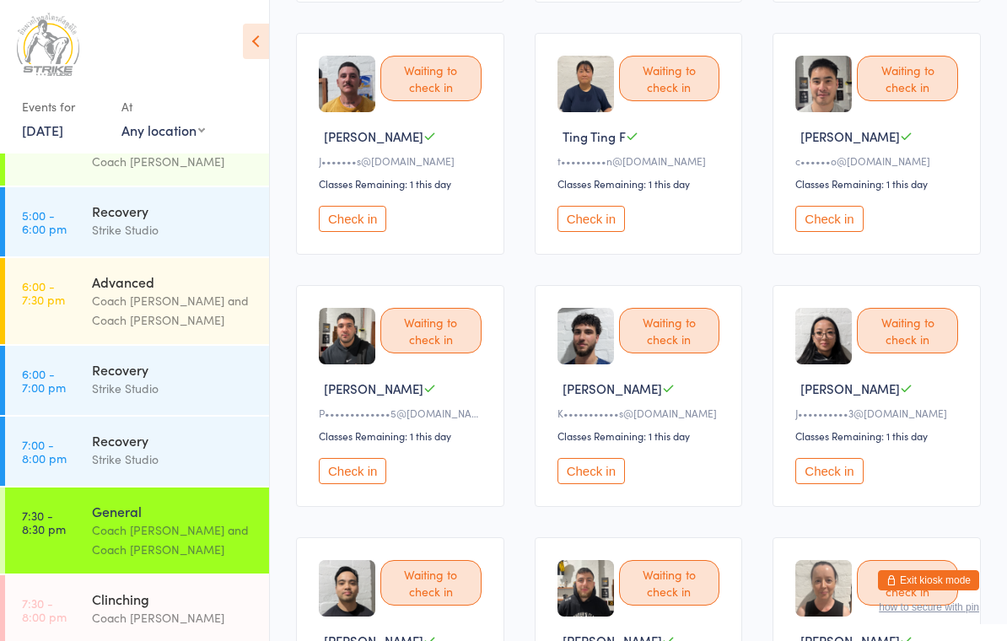
click at [356, 484] on button "Check in" at bounding box center [352, 471] width 67 height 26
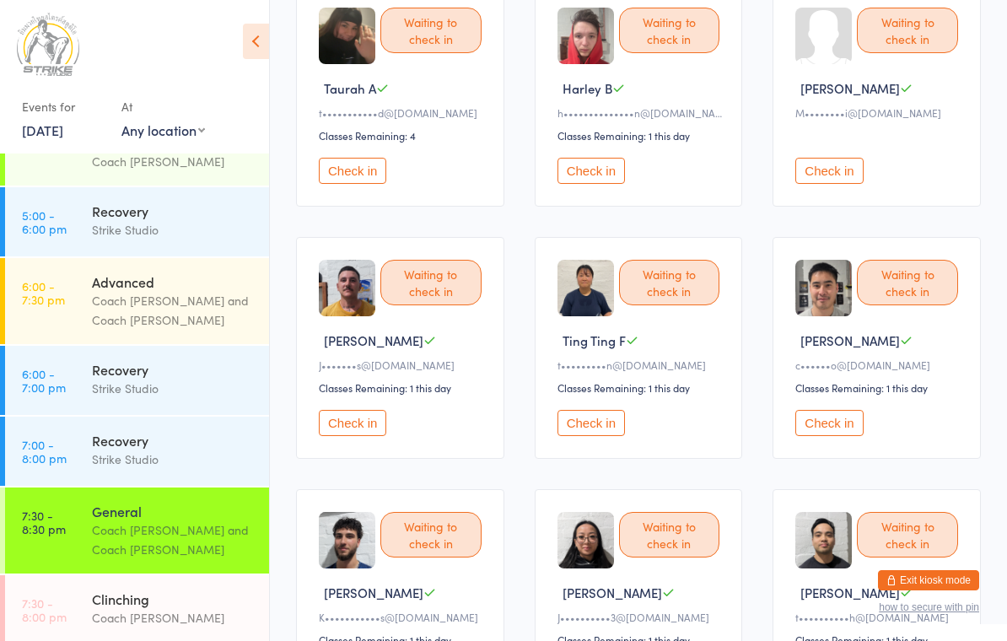
scroll to position [0, 0]
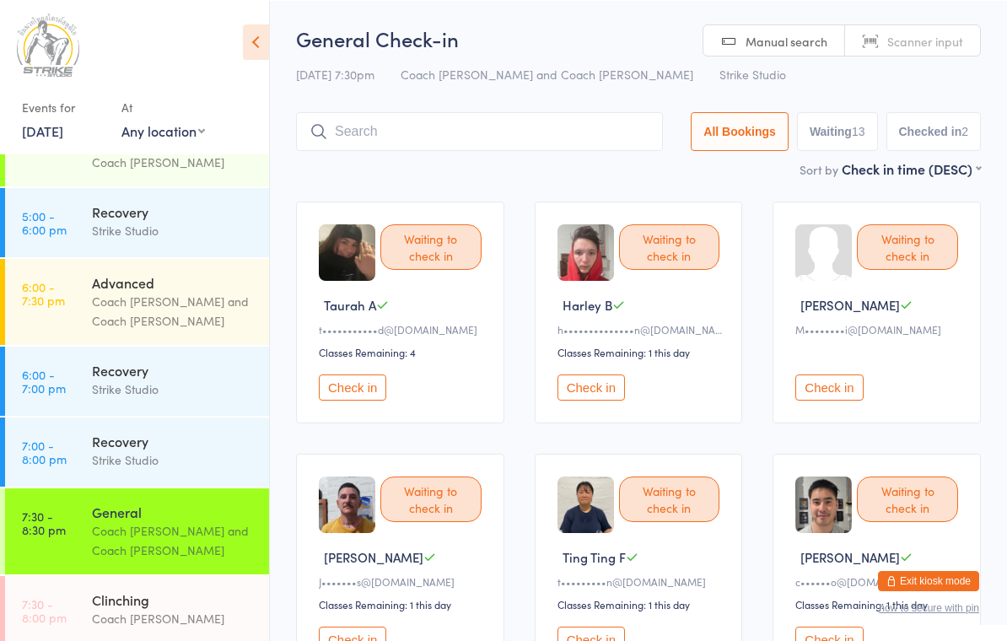
click at [546, 139] on input "search" at bounding box center [479, 130] width 367 height 39
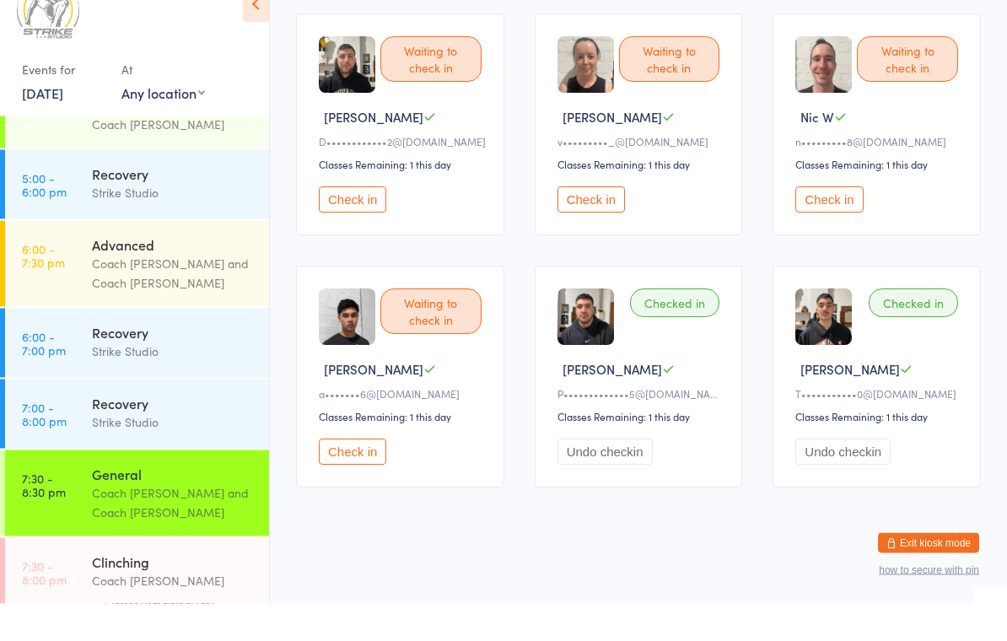
scroll to position [949, 0]
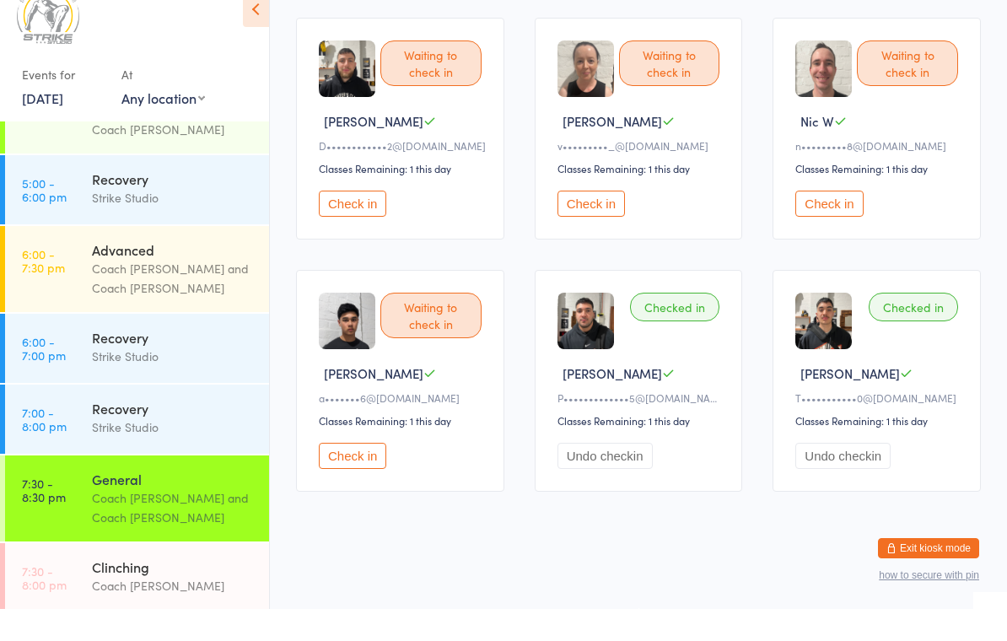
click at [346, 223] on button "Check in" at bounding box center [352, 236] width 67 height 26
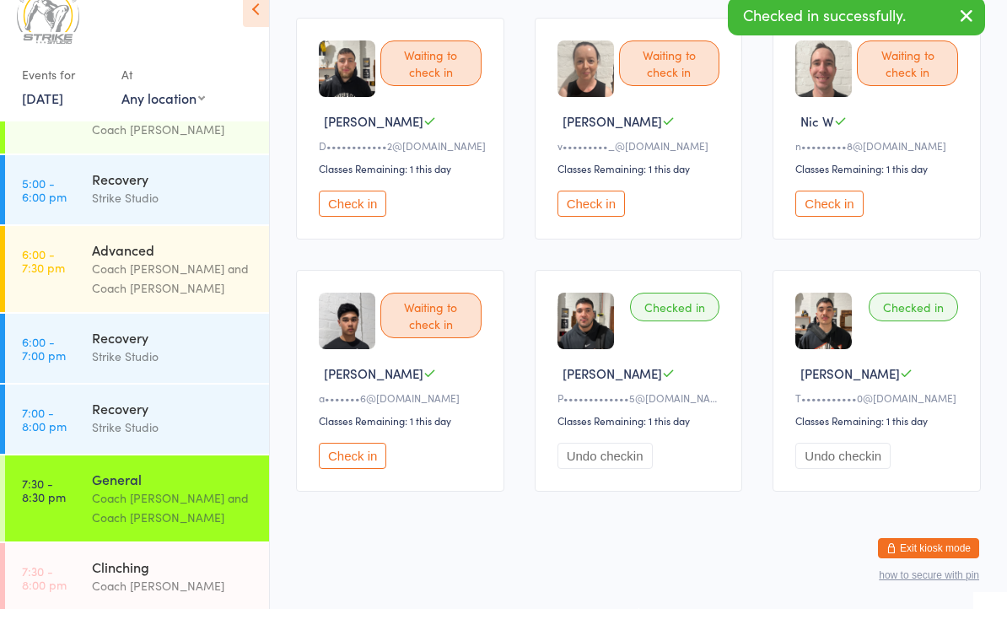
scroll to position [923, 0]
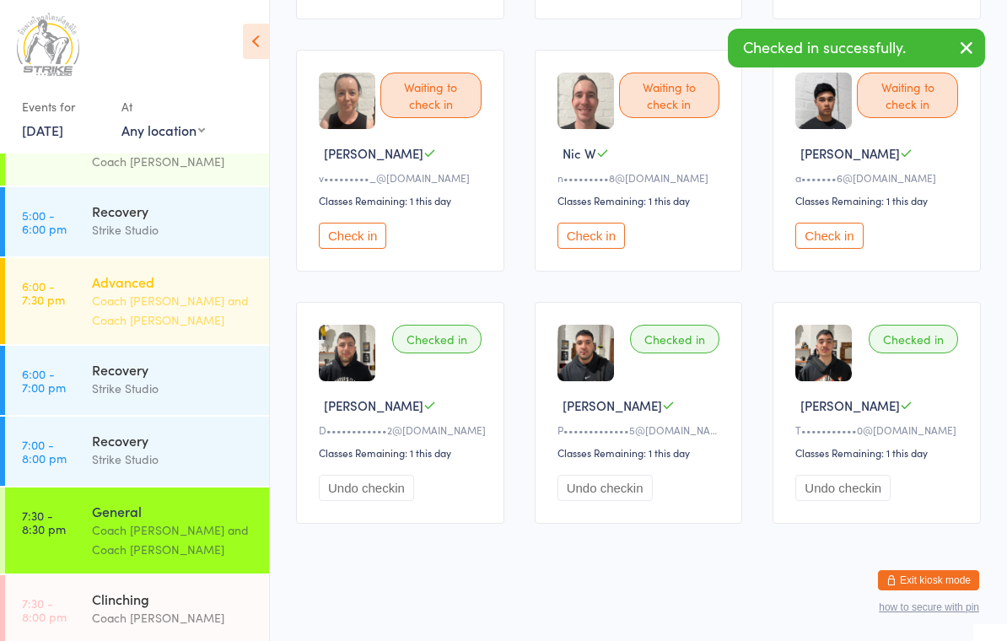
click at [167, 272] on div "Advanced" at bounding box center [173, 281] width 163 height 19
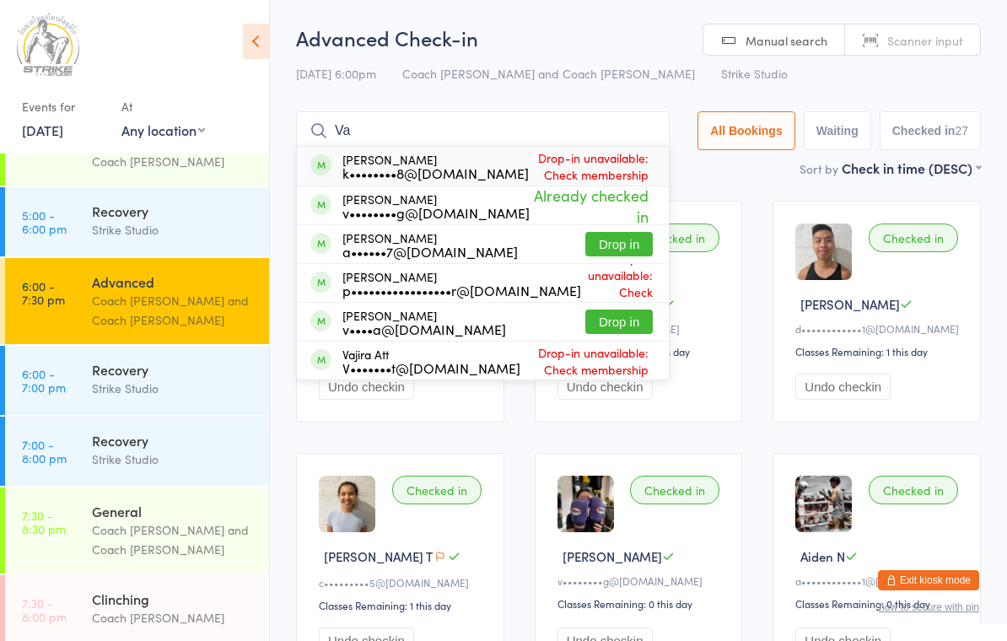
type input "V"
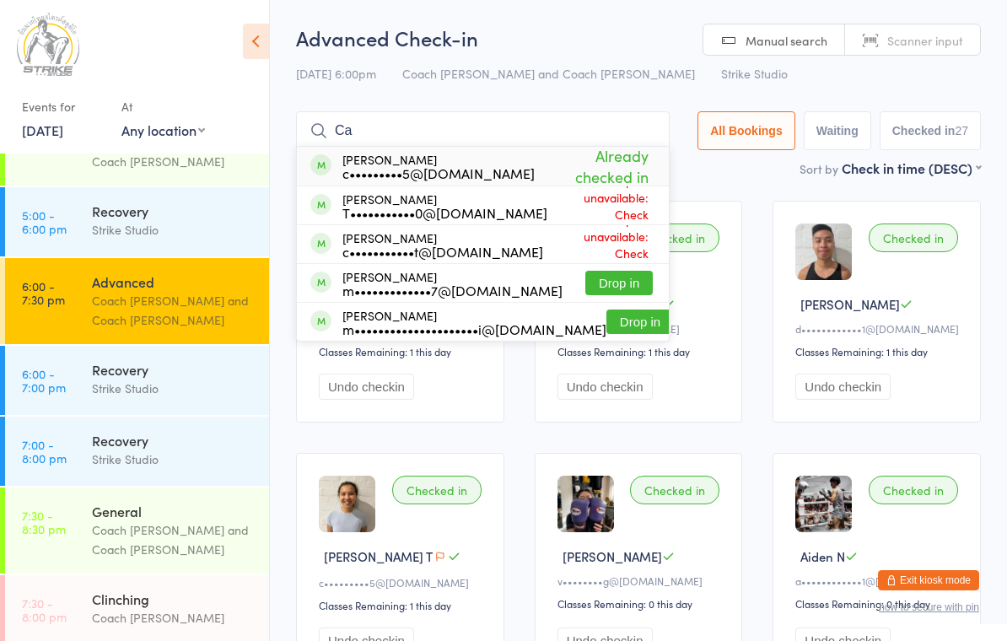
type input "C"
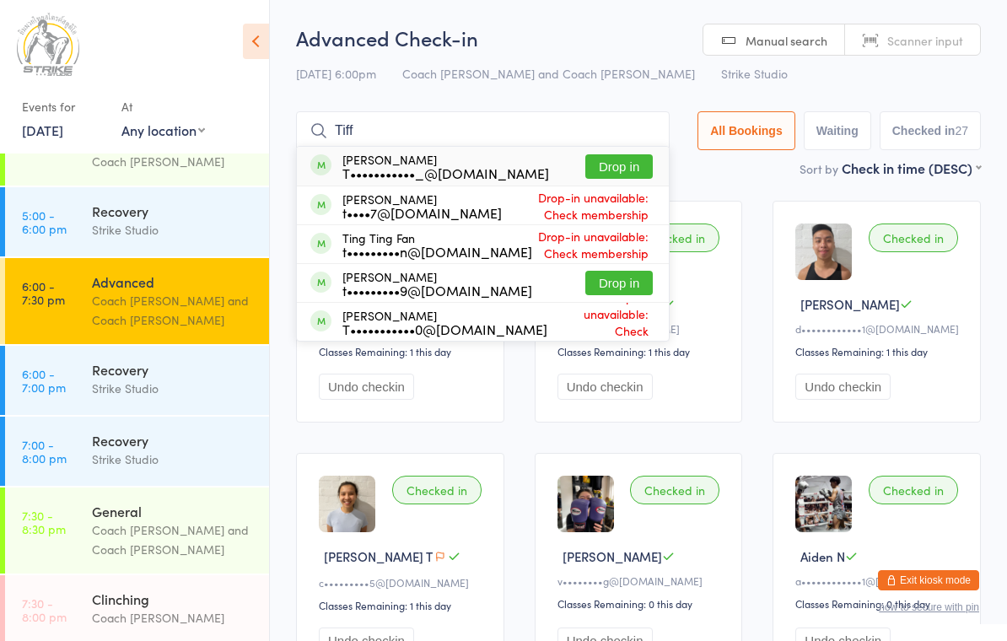
type input "Tiff"
click at [635, 159] on button "Drop in" at bounding box center [618, 166] width 67 height 24
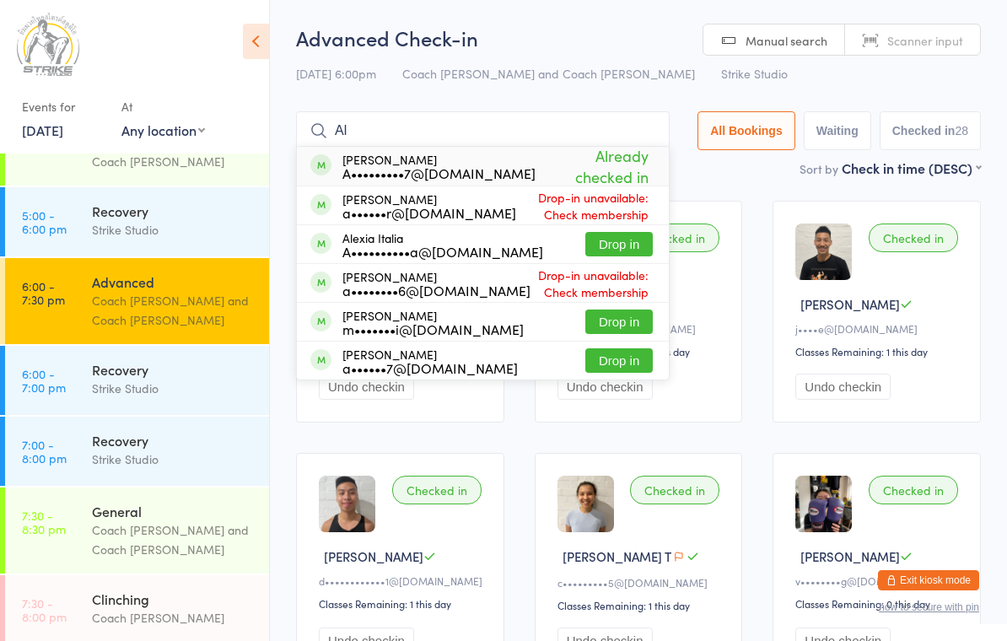
type input "A"
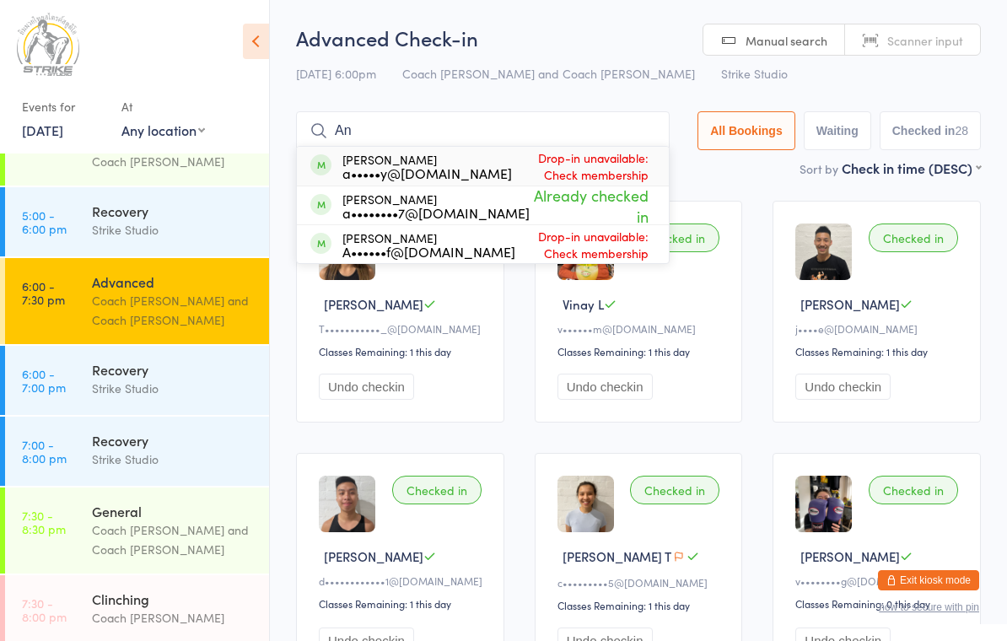
type input "A"
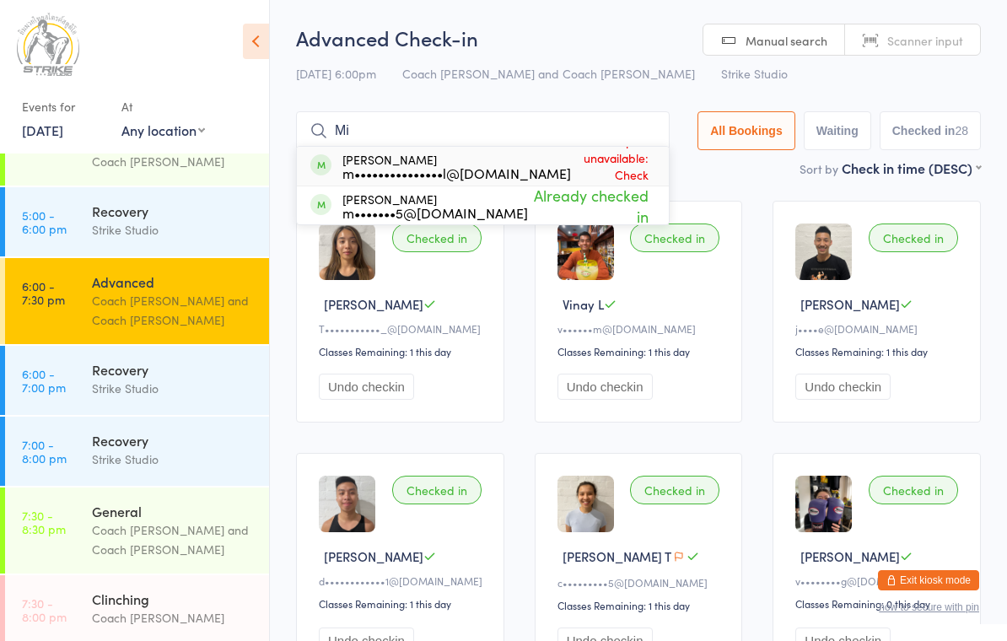
type input "M"
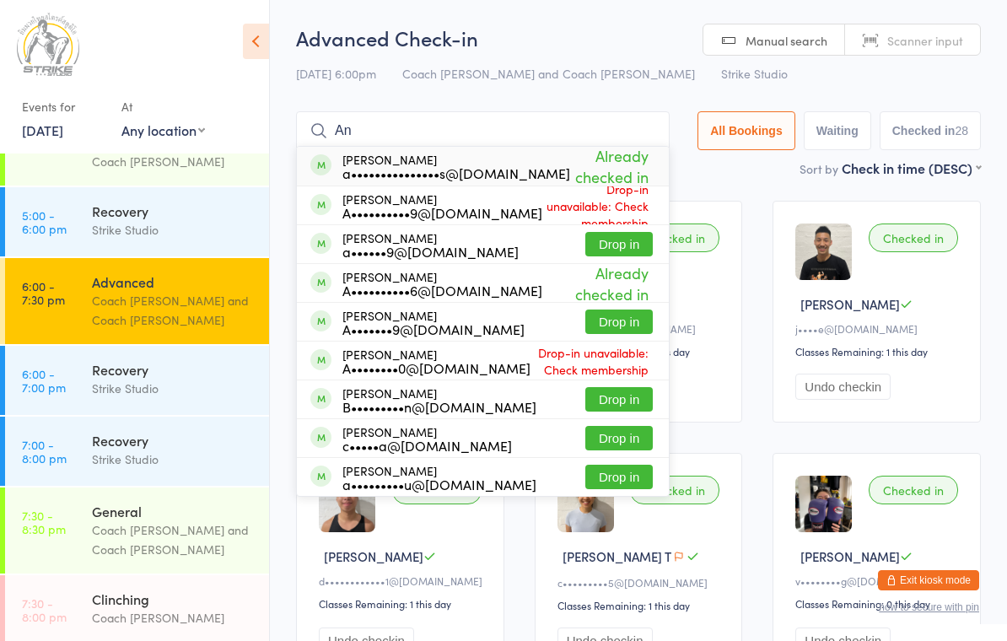
type input "A"
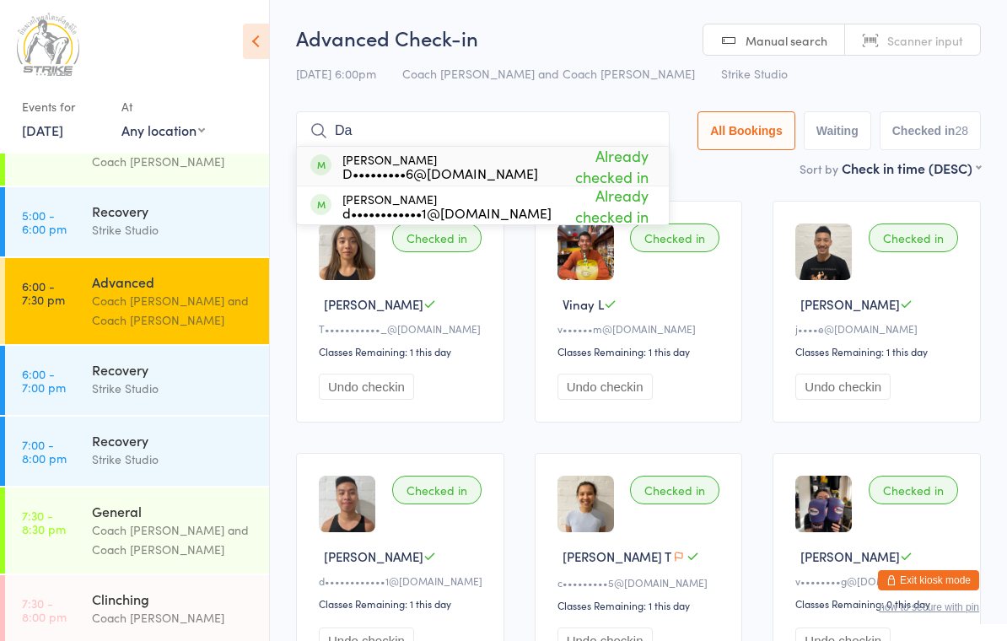
type input "D"
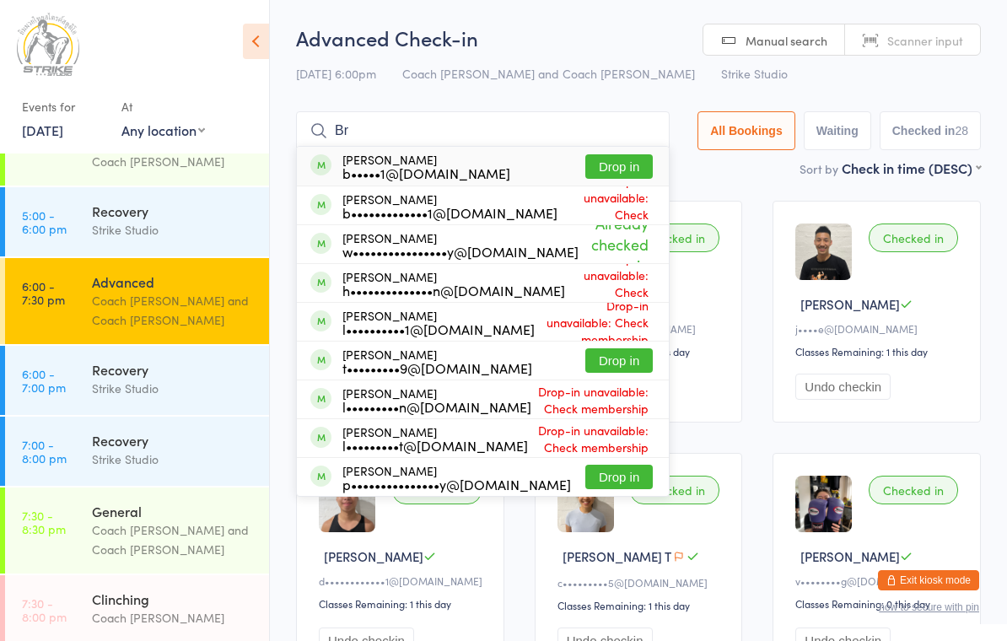
type input "B"
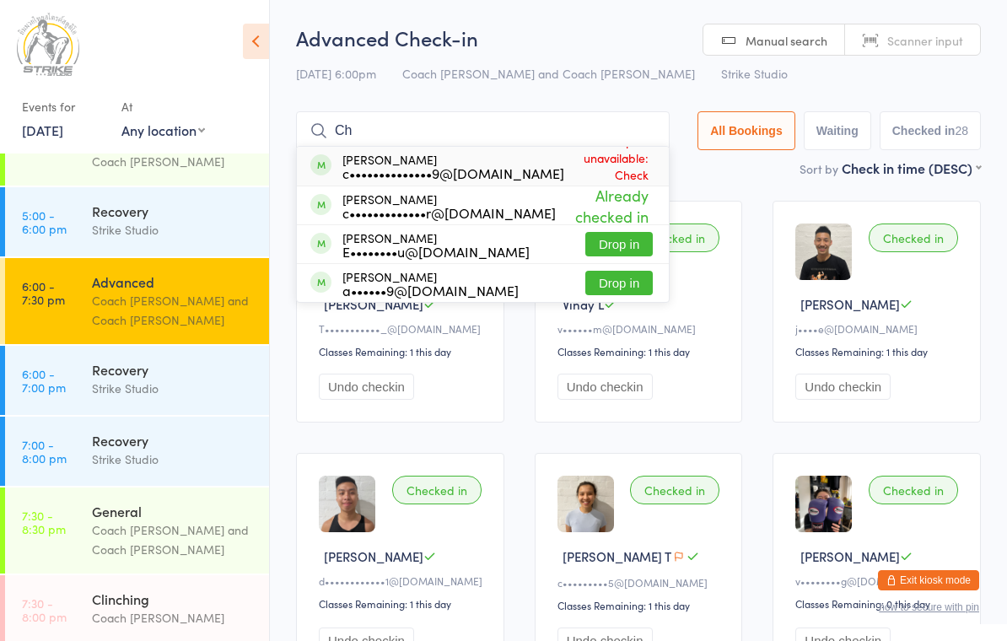
type input "C"
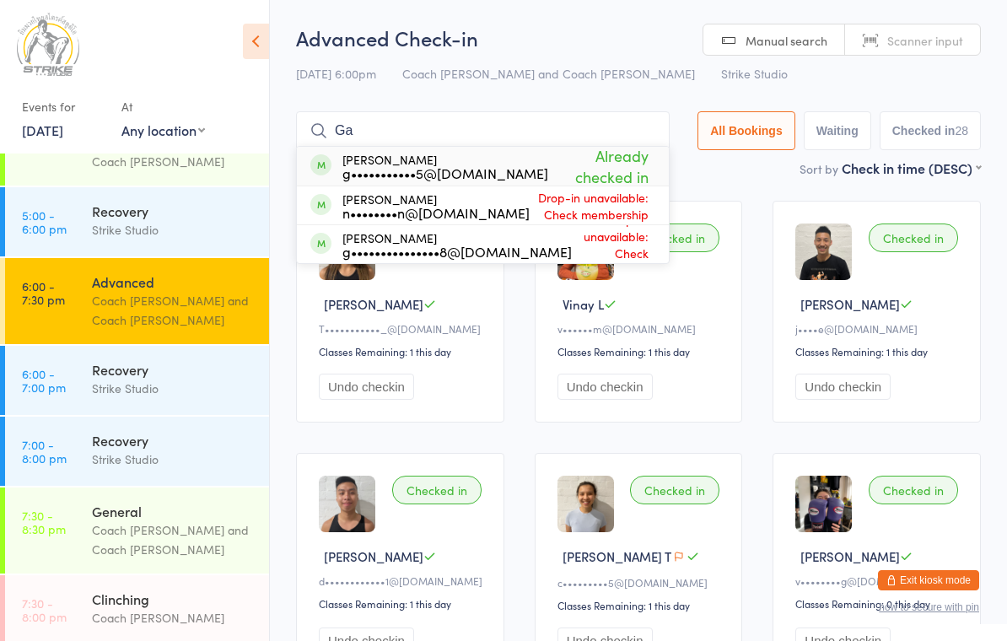
type input "G"
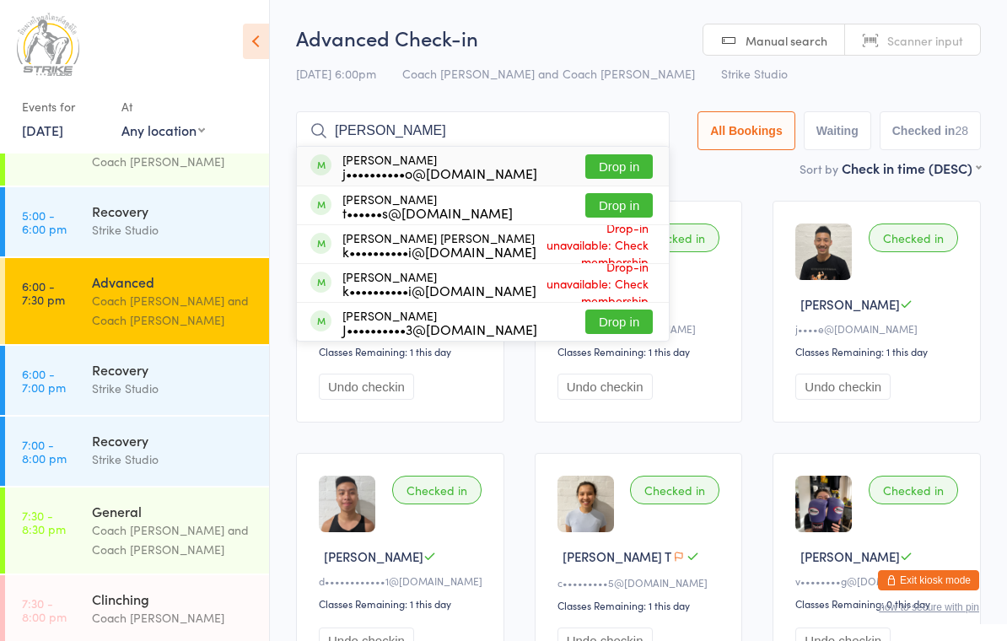
type input "[PERSON_NAME]"
click at [596, 218] on button "Drop in" at bounding box center [618, 205] width 67 height 24
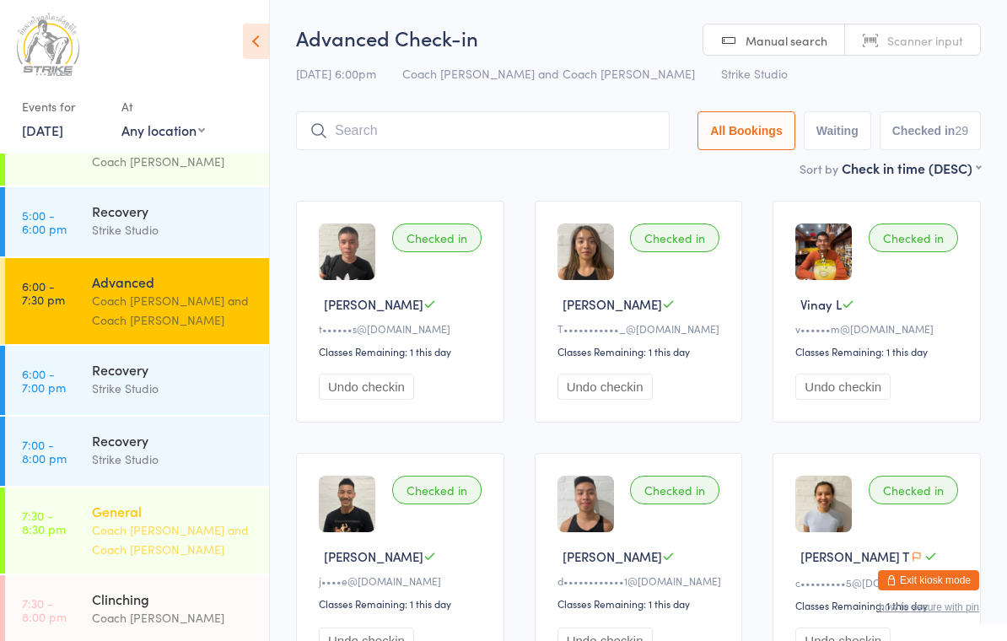
click at [113, 502] on div "General" at bounding box center [173, 511] width 163 height 19
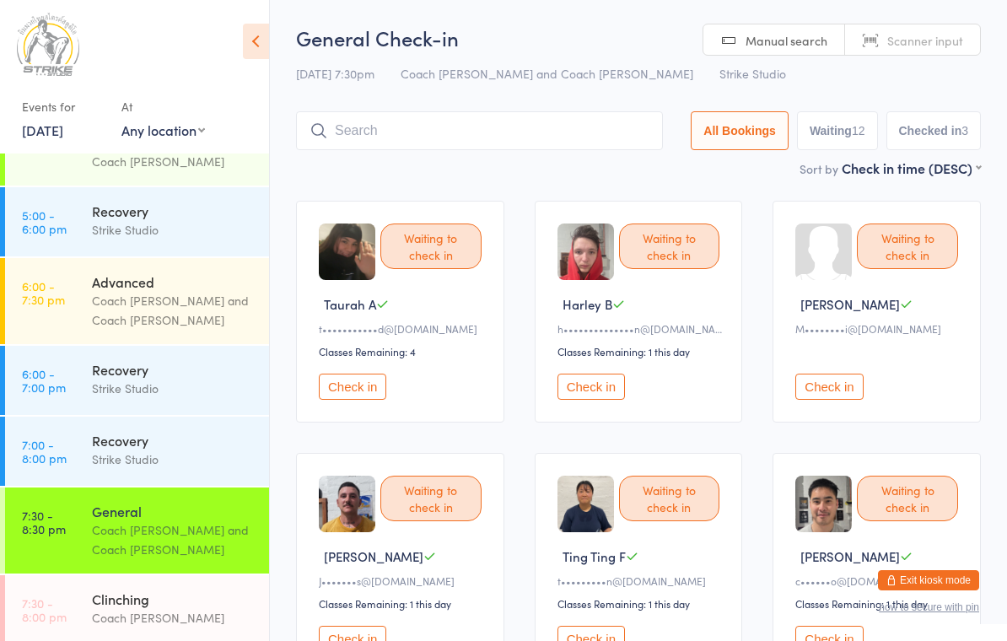
click at [153, 520] on div "Coach [PERSON_NAME] and Coach [PERSON_NAME]" at bounding box center [173, 539] width 163 height 39
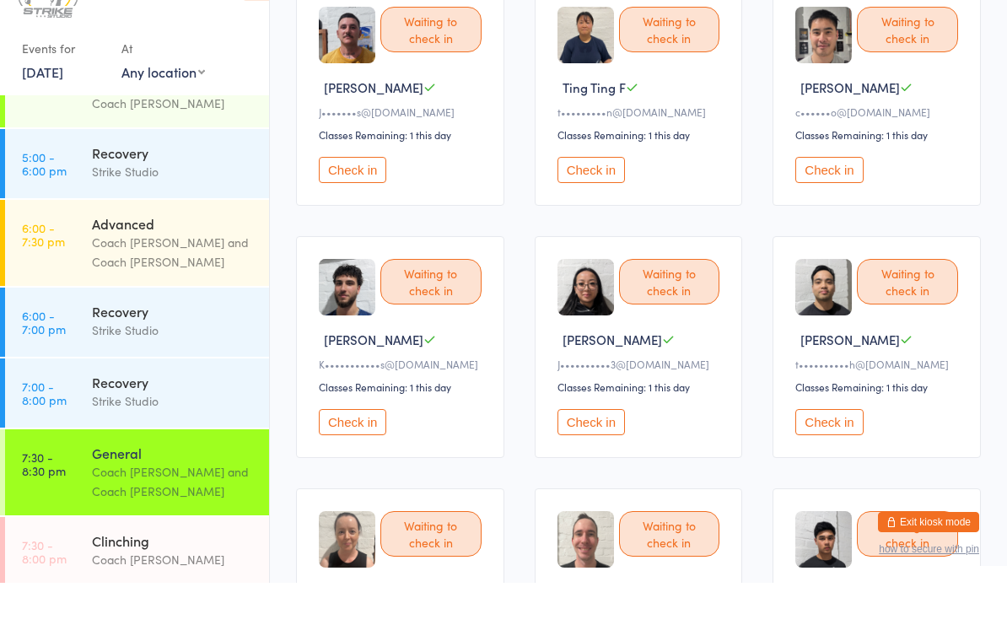
scroll to position [427, 0]
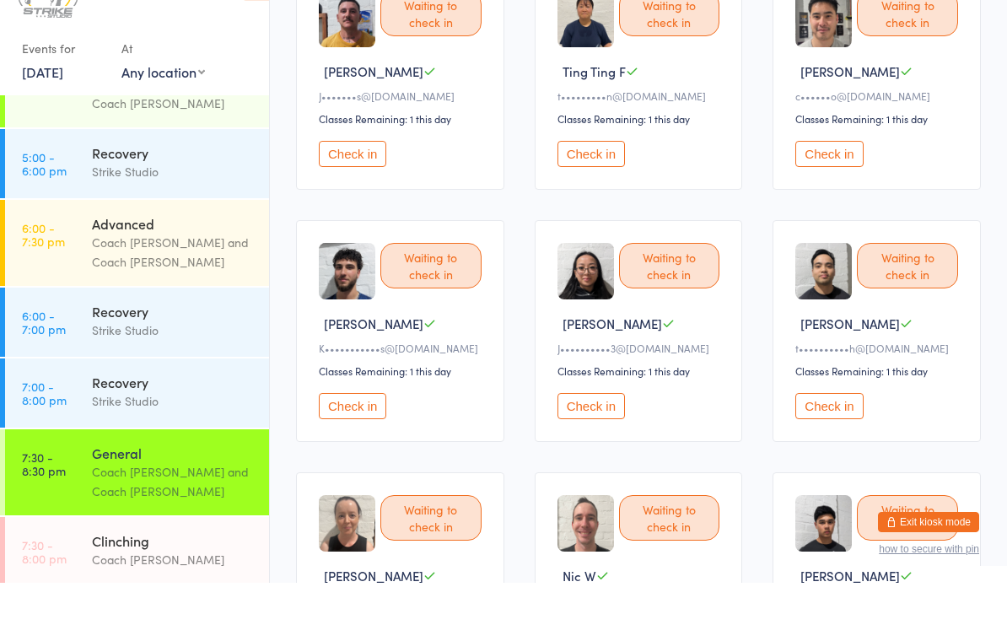
click at [831, 451] on button "Check in" at bounding box center [828, 464] width 67 height 26
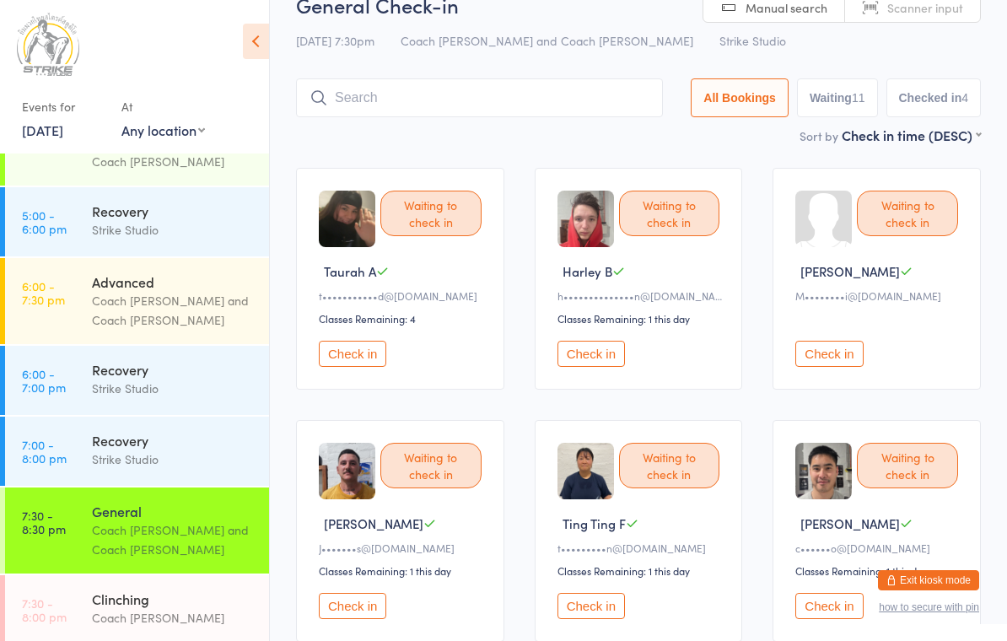
scroll to position [0, 0]
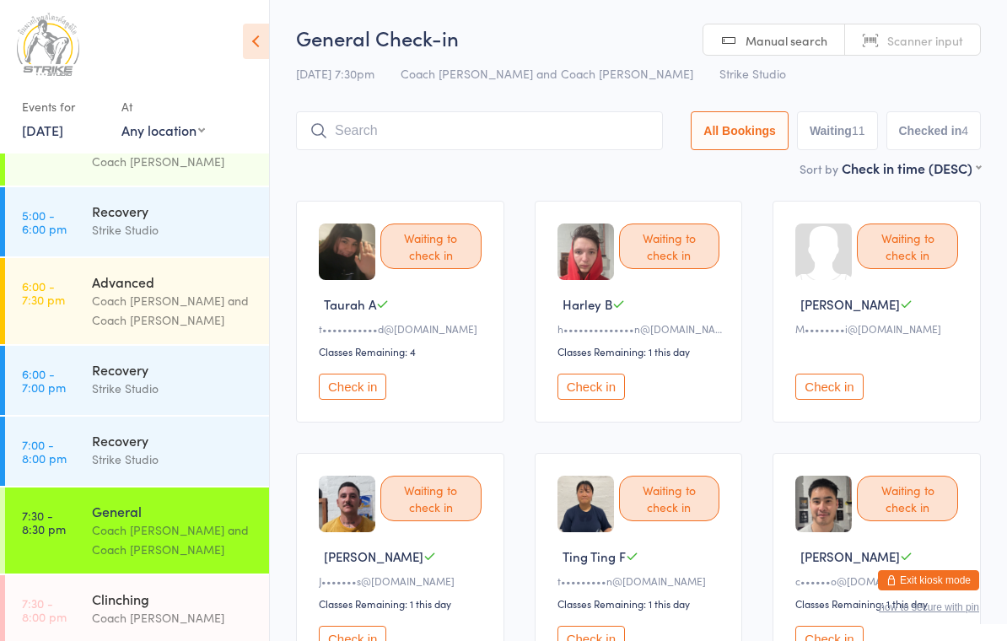
click at [376, 132] on input "search" at bounding box center [479, 130] width 367 height 39
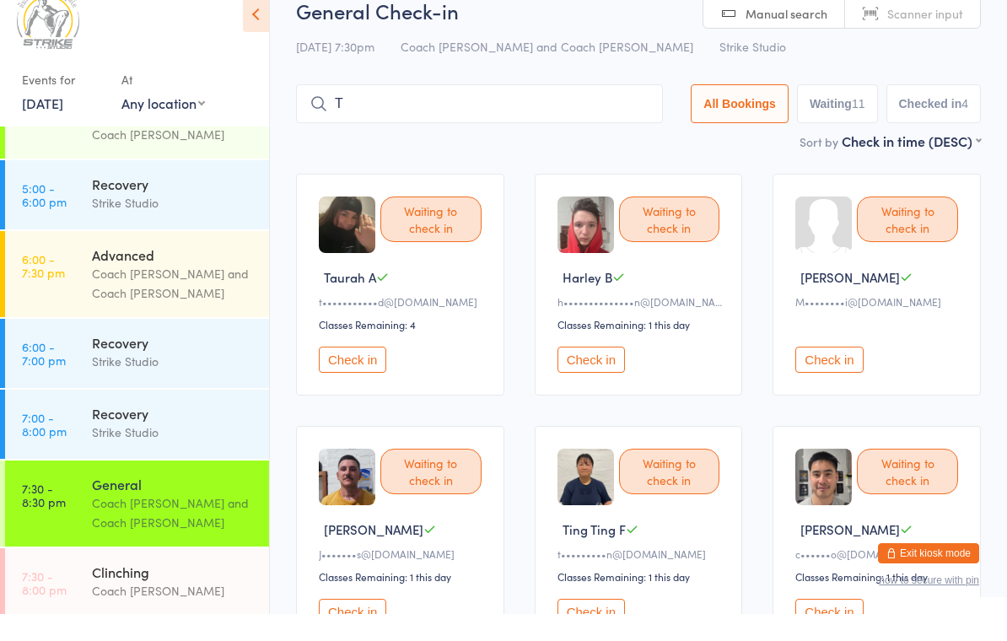
scroll to position [6, 0]
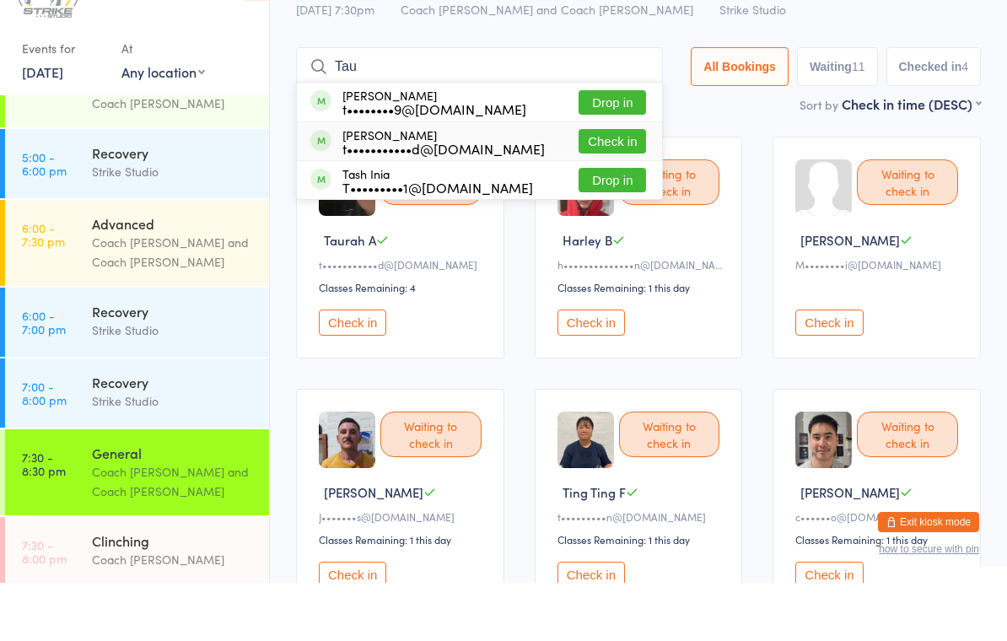
type input "Tau"
click at [619, 187] on button "Check in" at bounding box center [611, 199] width 67 height 24
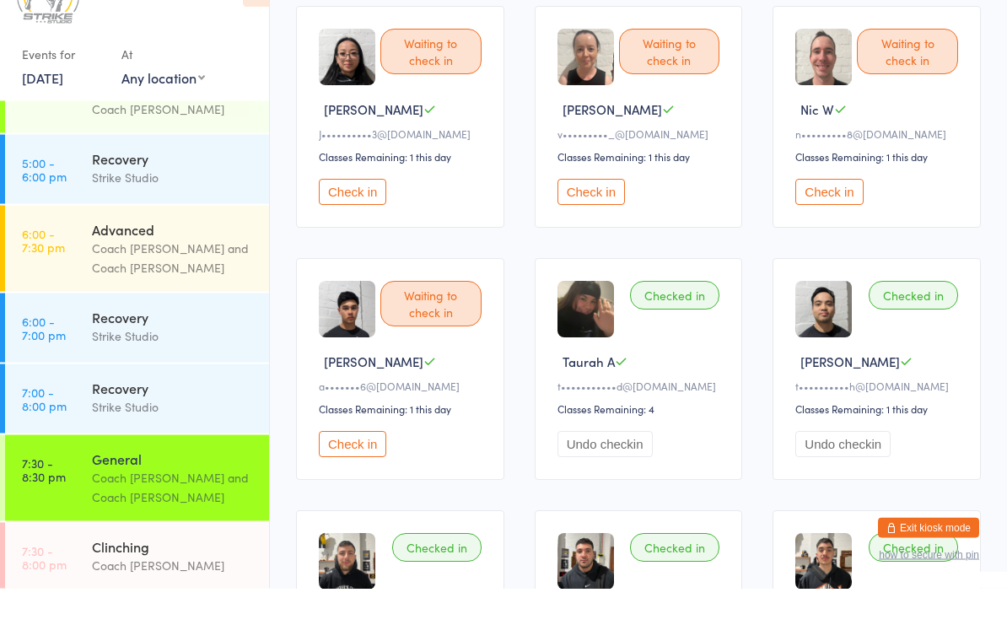
scroll to position [646, 0]
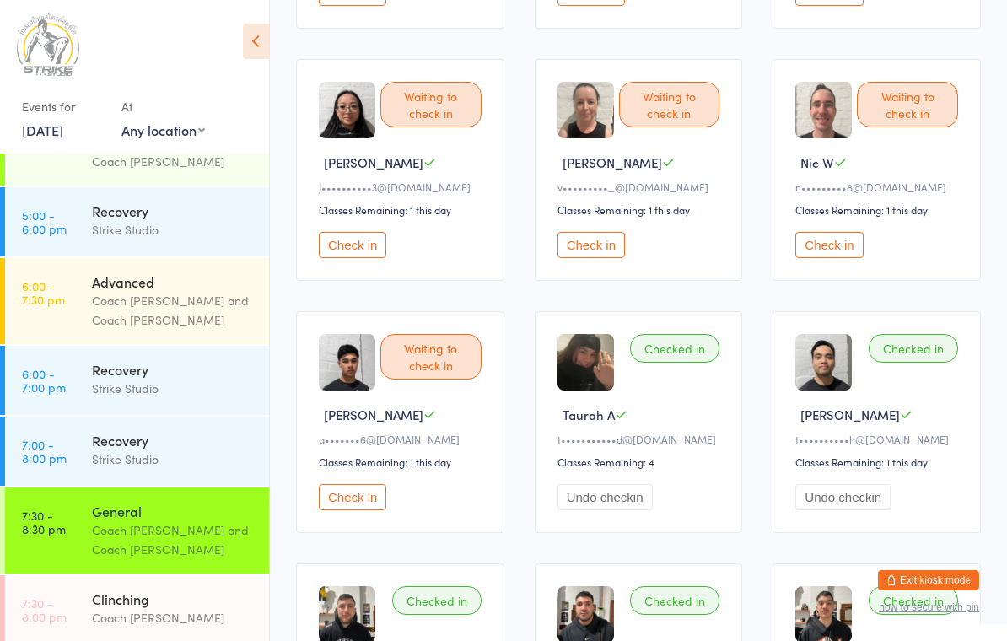
click at [594, 258] on button "Check in" at bounding box center [590, 245] width 67 height 26
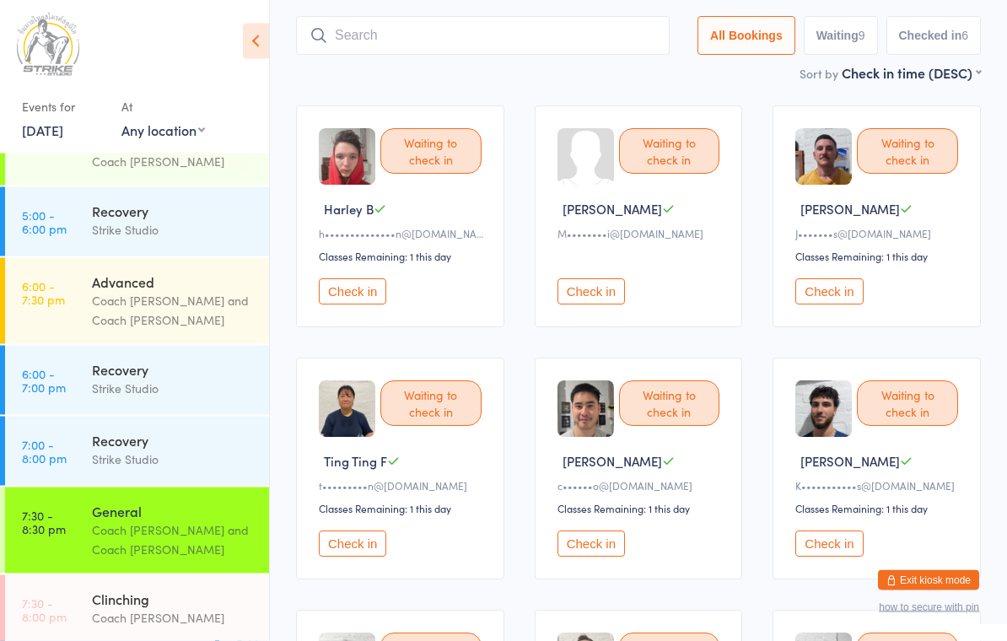
scroll to position [0, 0]
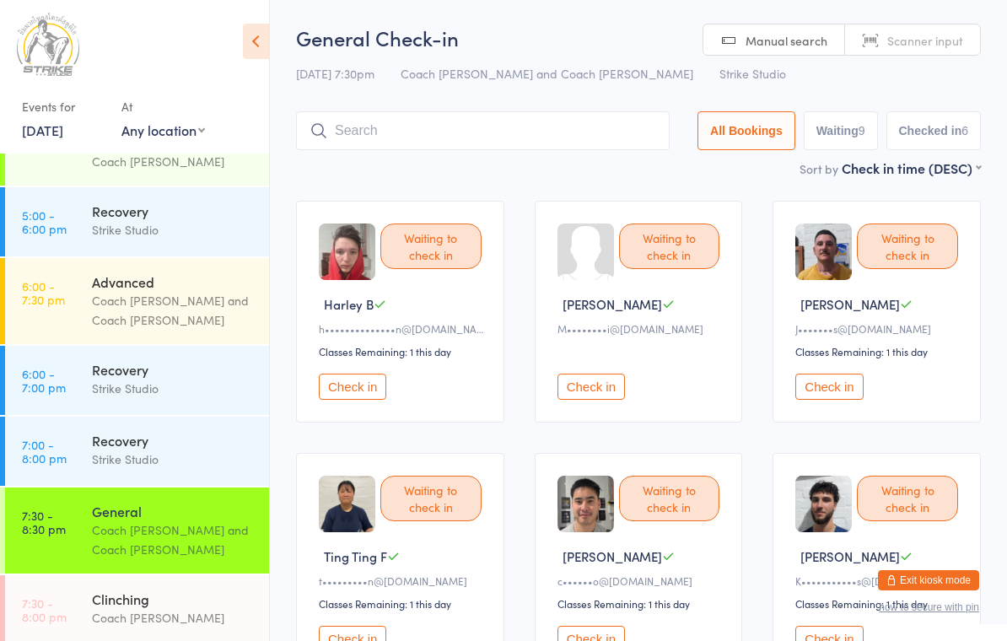
click at [338, 386] on button "Check in" at bounding box center [352, 387] width 67 height 26
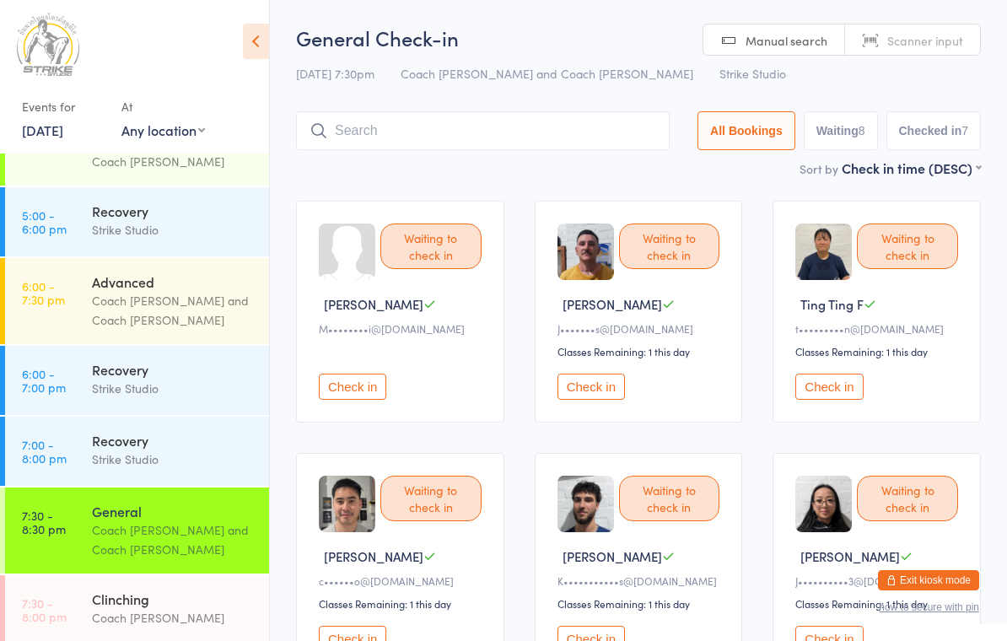
click at [528, 122] on input "search" at bounding box center [483, 130] width 374 height 39
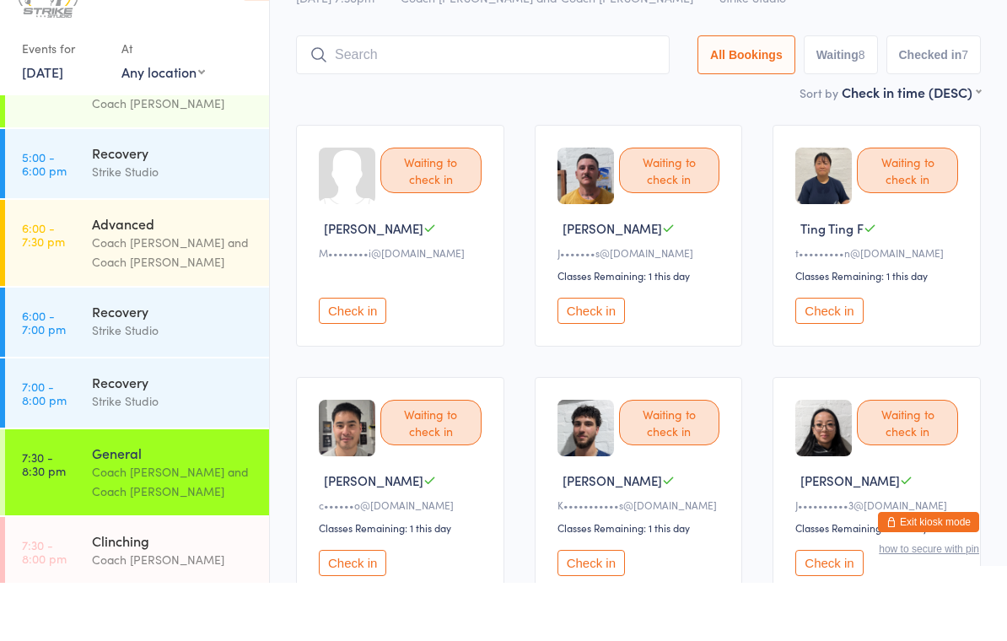
scroll to position [54, 0]
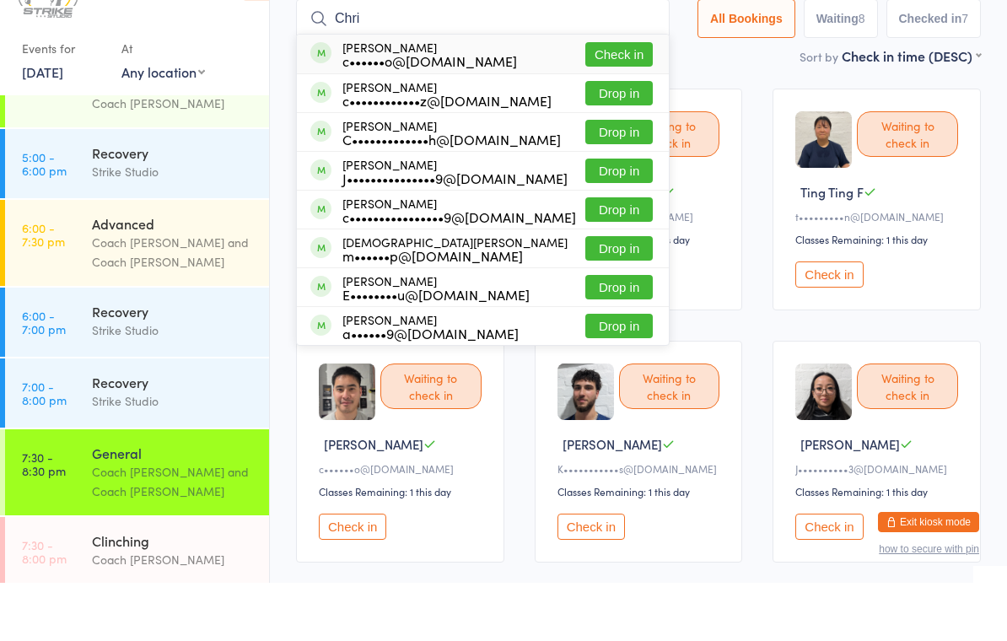
type input "Chri"
click at [615, 100] on button "Check in" at bounding box center [618, 112] width 67 height 24
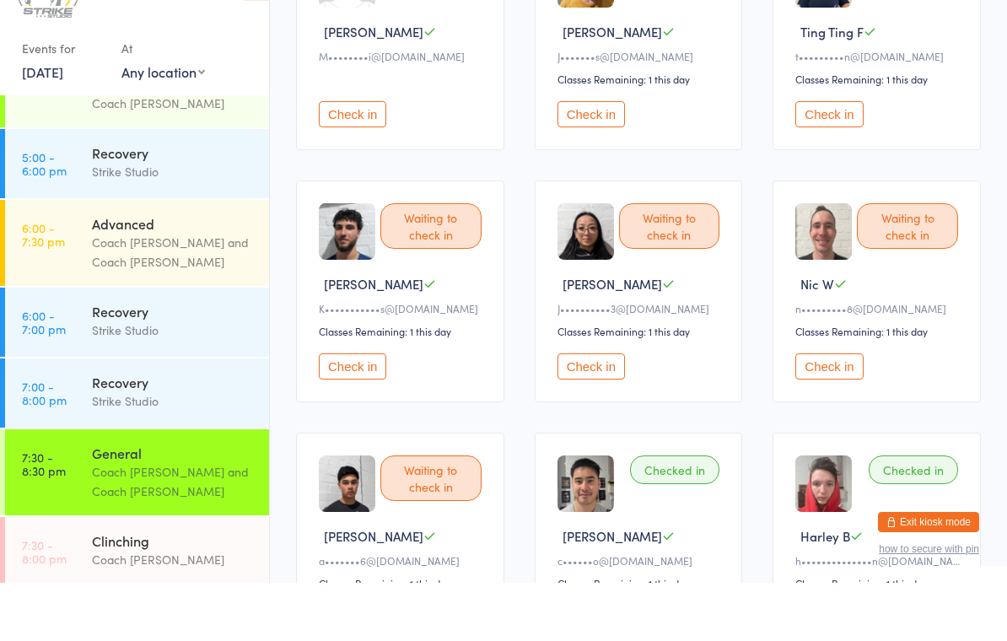
scroll to position [239, 0]
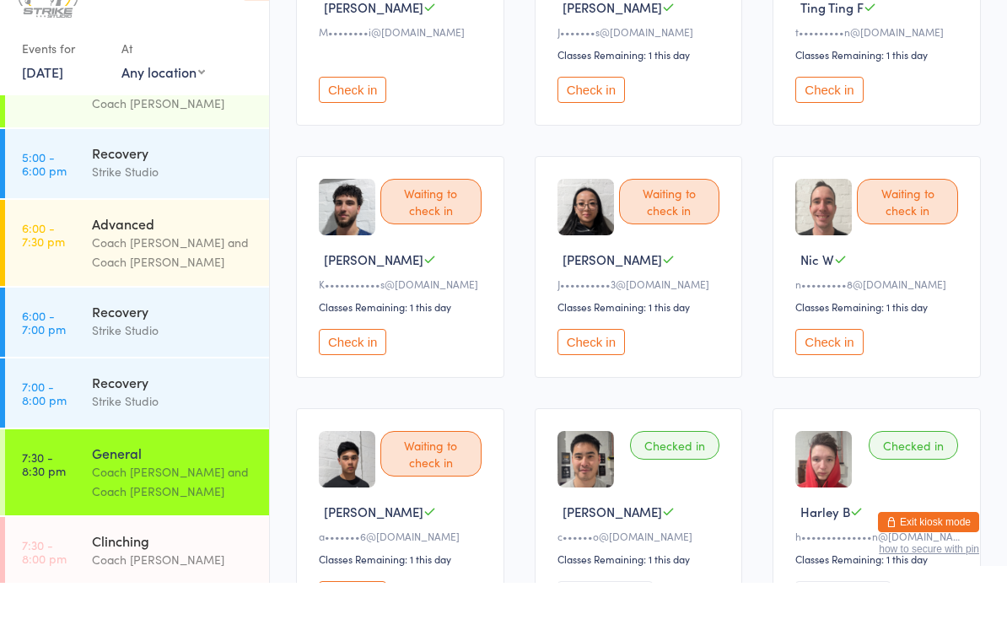
click at [596, 387] on button "Check in" at bounding box center [590, 400] width 67 height 26
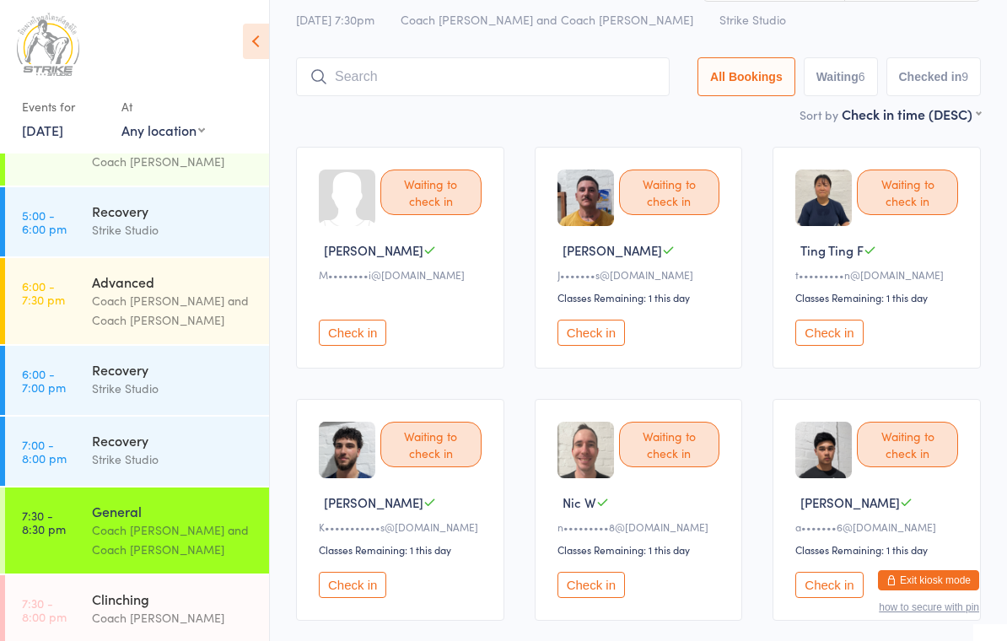
scroll to position [0, 0]
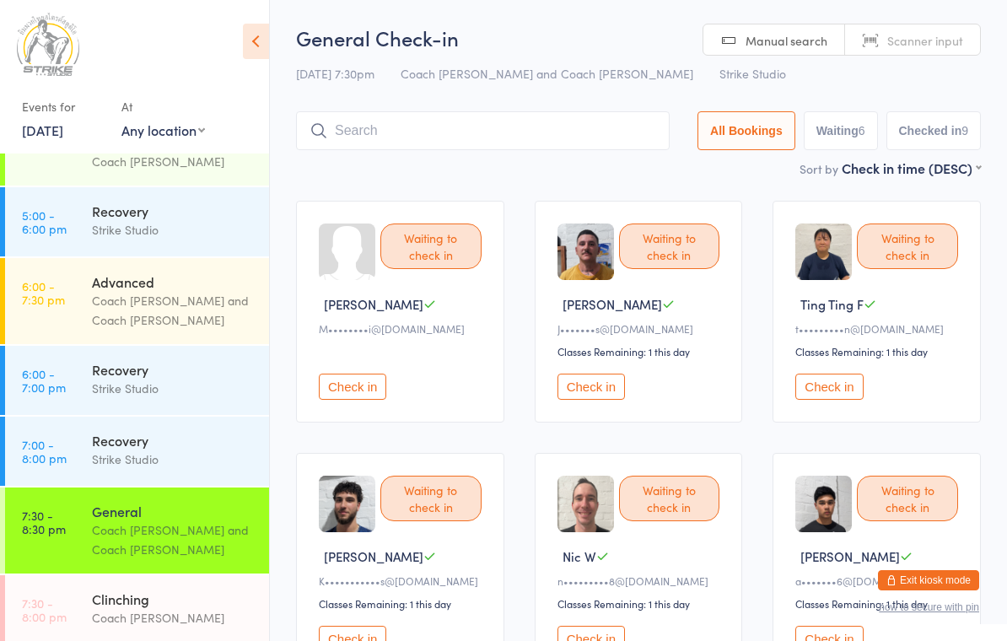
click at [545, 115] on input "search" at bounding box center [483, 130] width 374 height 39
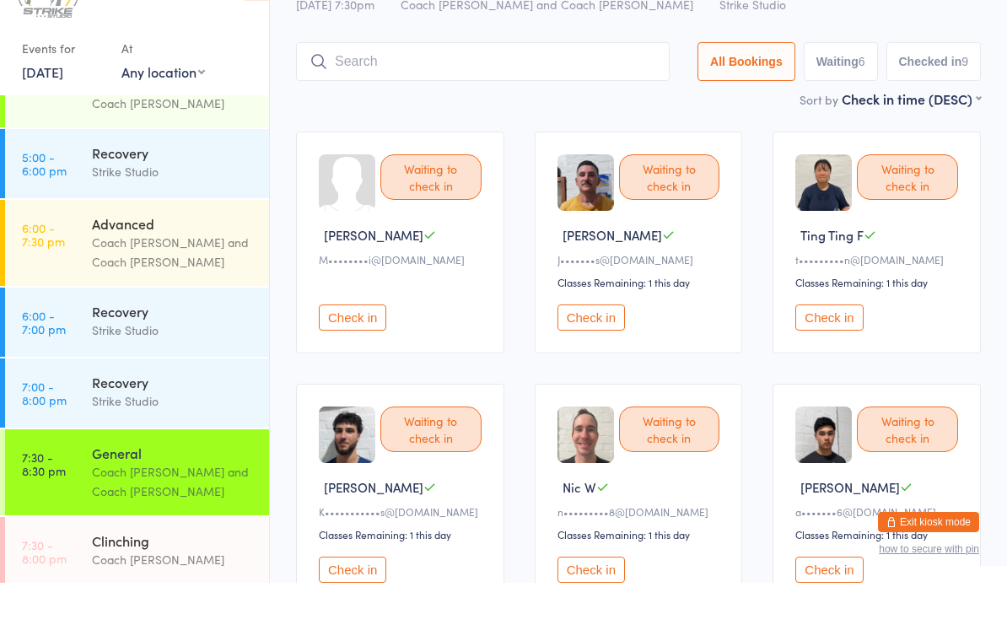
scroll to position [55, 0]
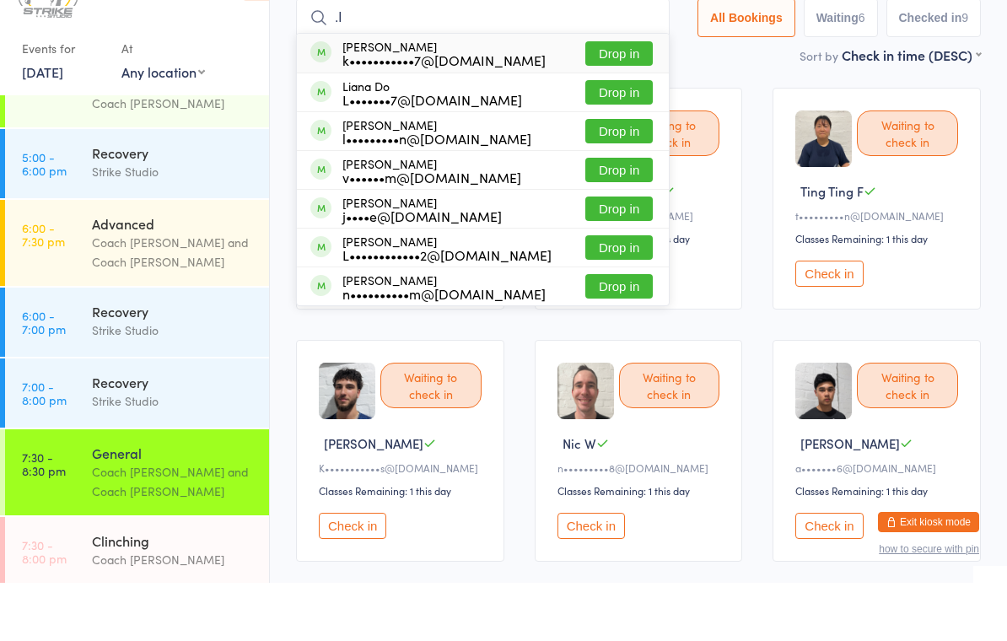
type input "."
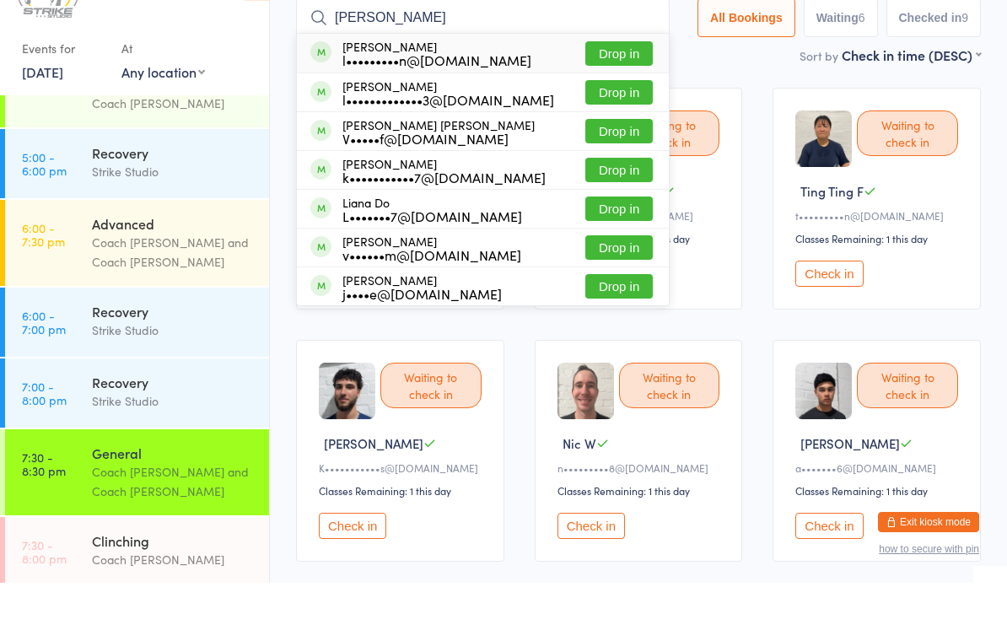
type input "[PERSON_NAME]"
click at [606, 100] on button "Drop in" at bounding box center [618, 112] width 67 height 24
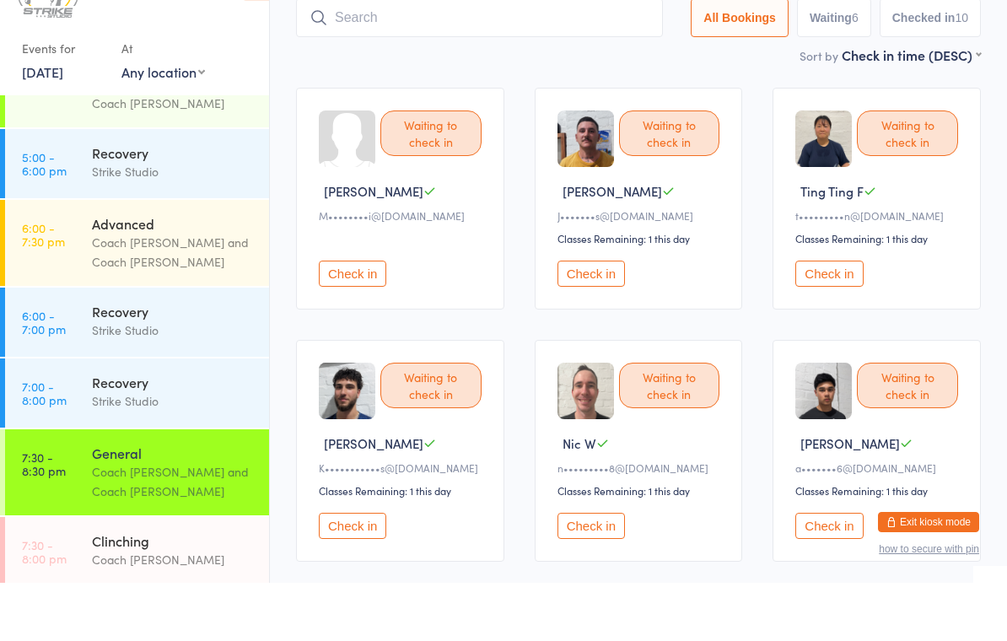
click at [591, 571] on button "Check in" at bounding box center [590, 584] width 67 height 26
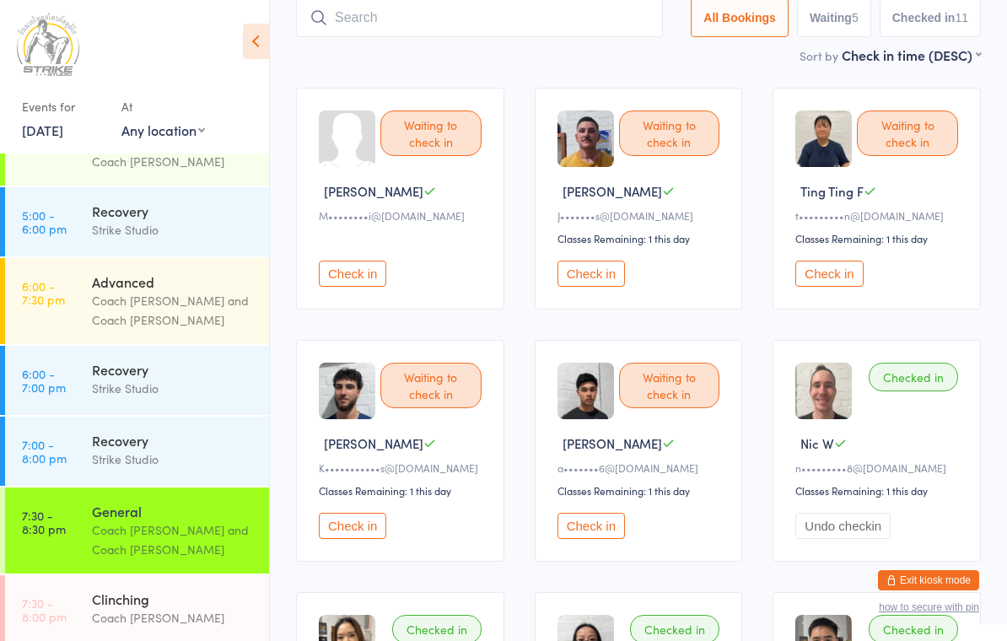
click at [358, 530] on button "Check in" at bounding box center [352, 526] width 67 height 26
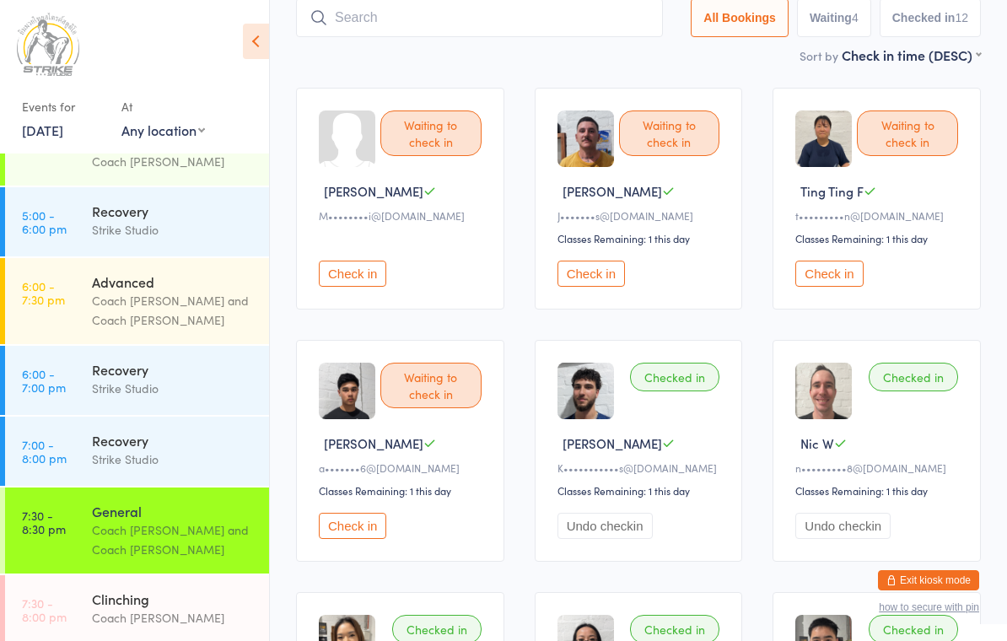
click at [847, 285] on button "Check in" at bounding box center [828, 274] width 67 height 26
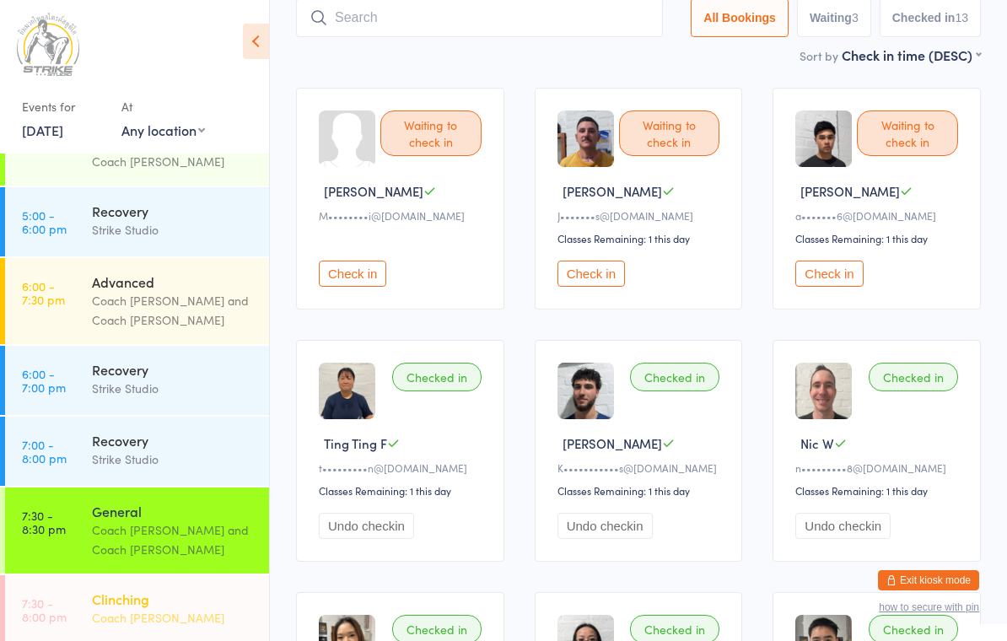
click at [113, 608] on div "Coach [PERSON_NAME]" at bounding box center [173, 617] width 163 height 19
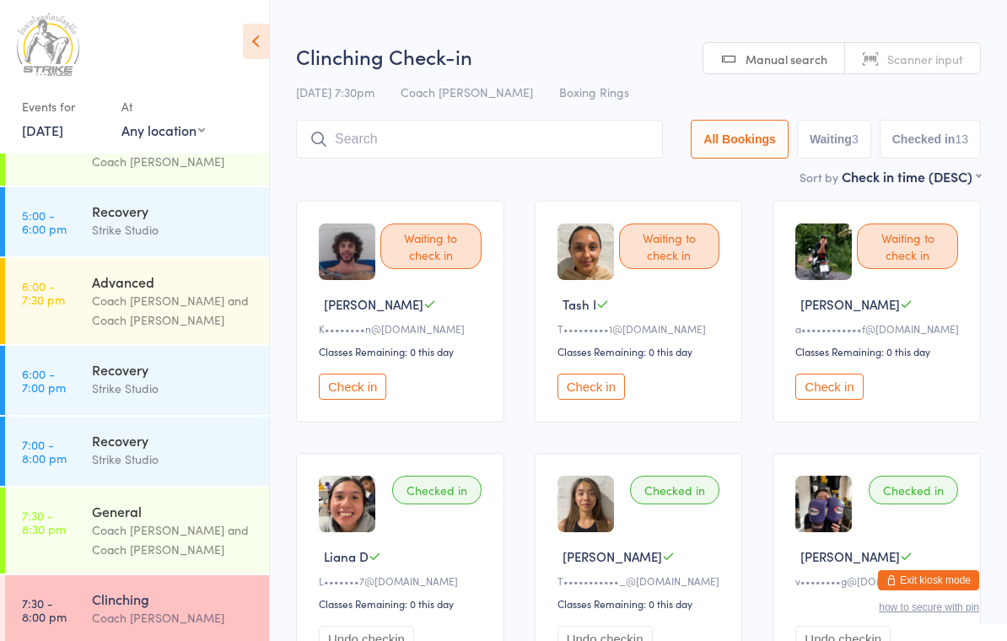
click at [358, 383] on button "Check in" at bounding box center [352, 387] width 67 height 26
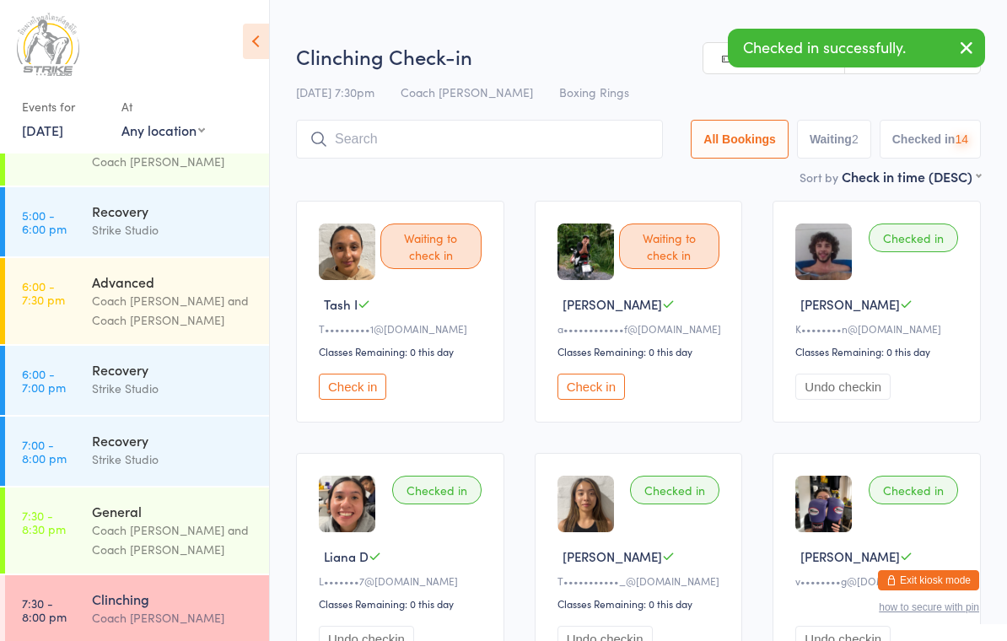
click at [366, 390] on button "Check in" at bounding box center [352, 387] width 67 height 26
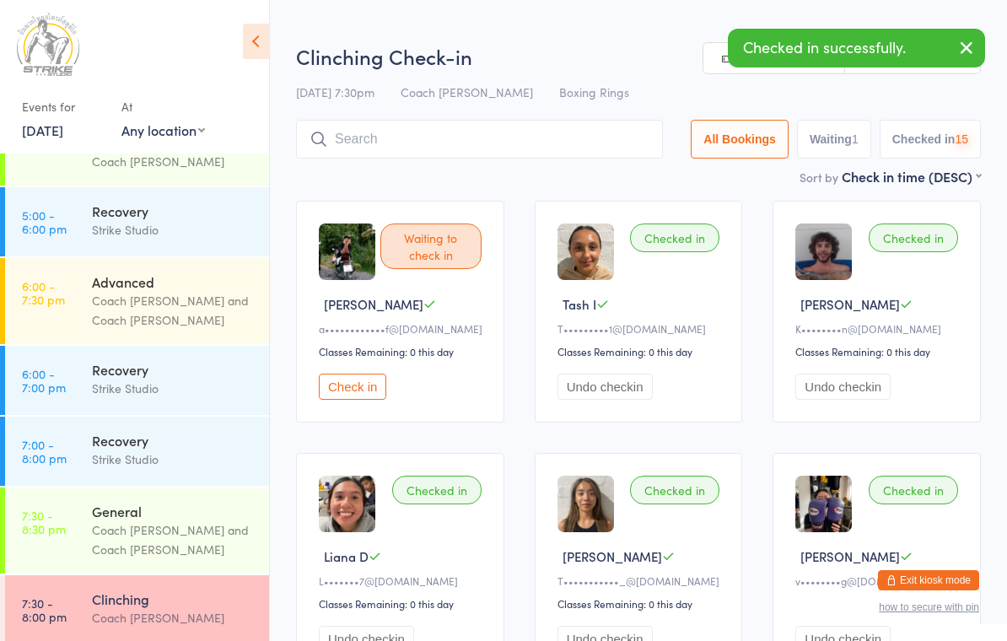
click at [366, 393] on button "Check in" at bounding box center [352, 387] width 67 height 26
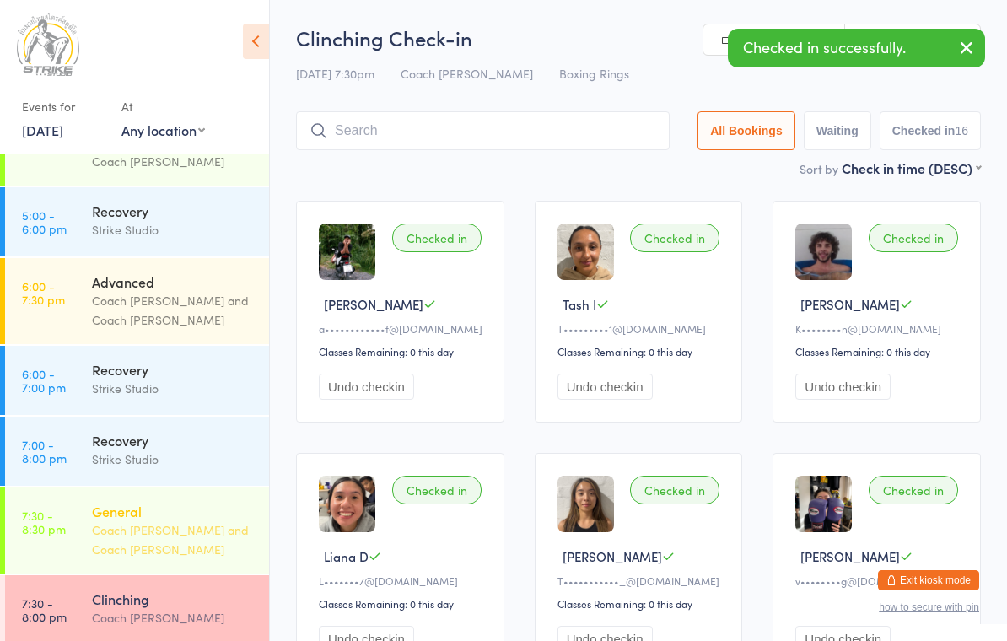
click at [139, 520] on div "Coach [PERSON_NAME] and Coach [PERSON_NAME]" at bounding box center [173, 539] width 163 height 39
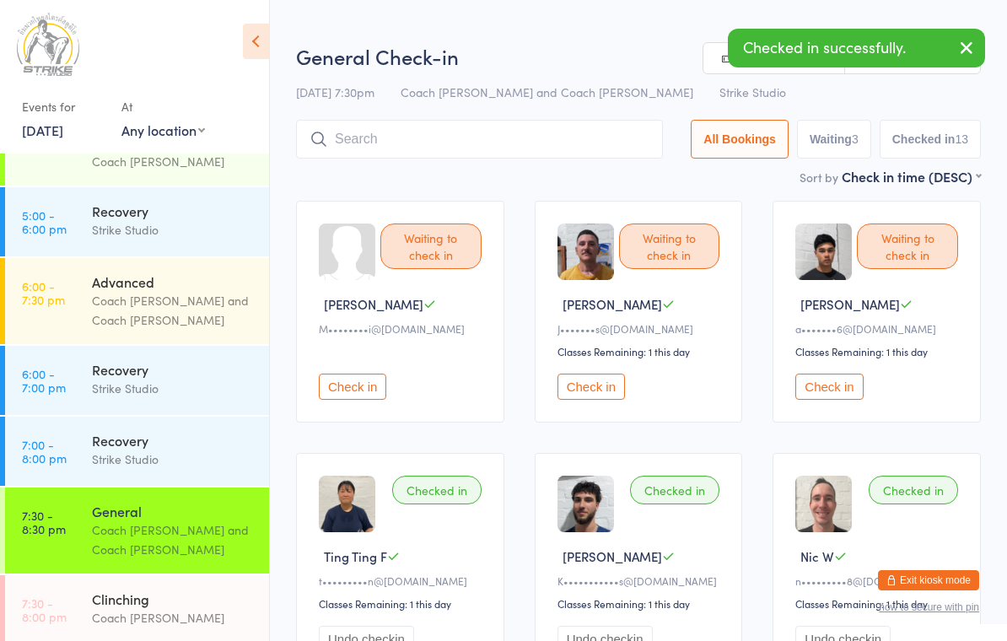
click at [836, 400] on button "Check in" at bounding box center [828, 387] width 67 height 26
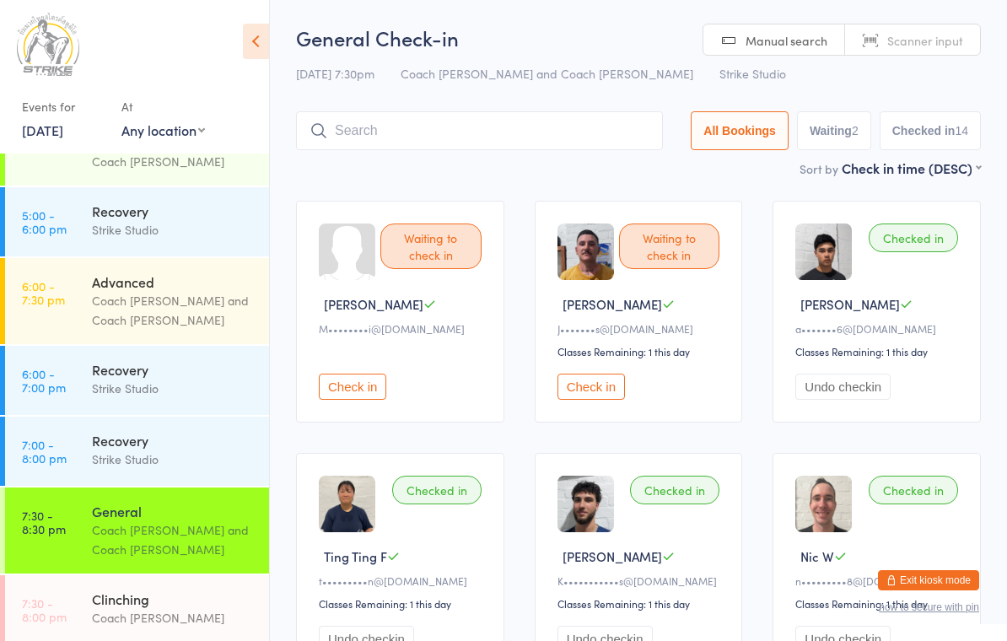
click at [366, 388] on button "Check in" at bounding box center [352, 387] width 67 height 26
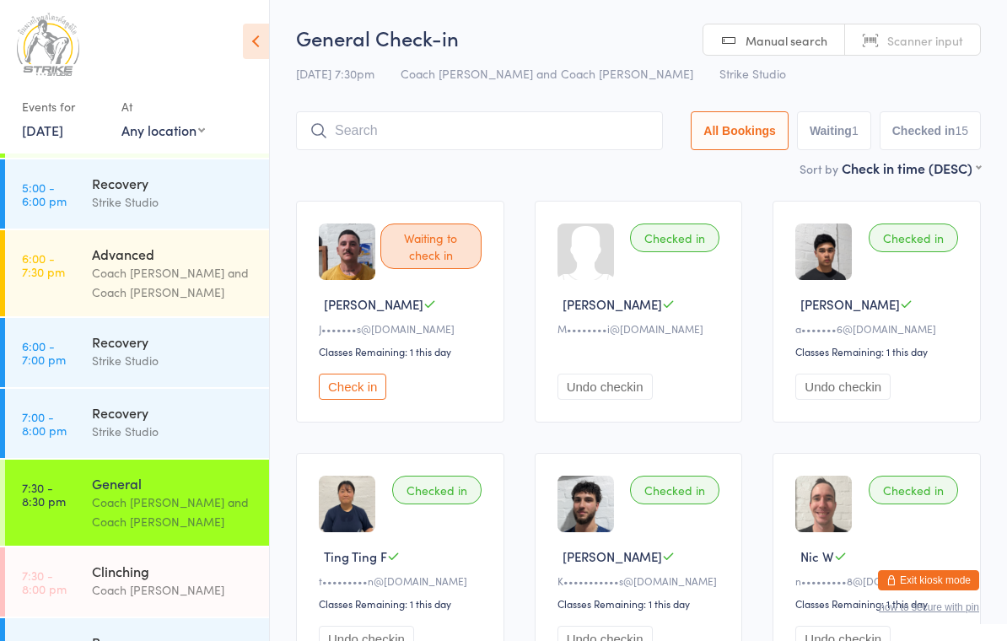
scroll to position [347, 0]
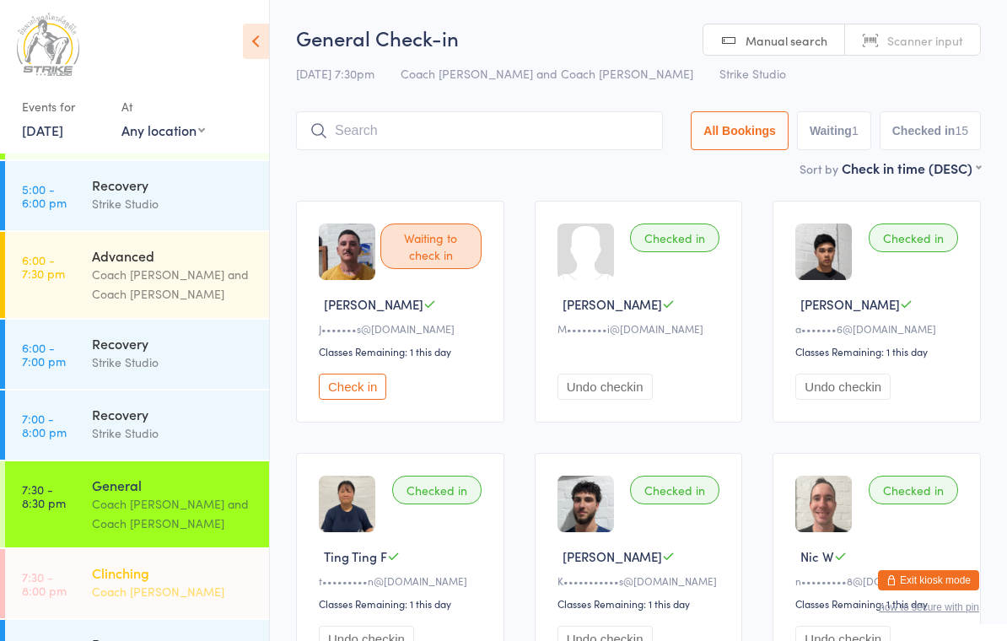
click at [127, 563] on div "Clinching" at bounding box center [173, 572] width 163 height 19
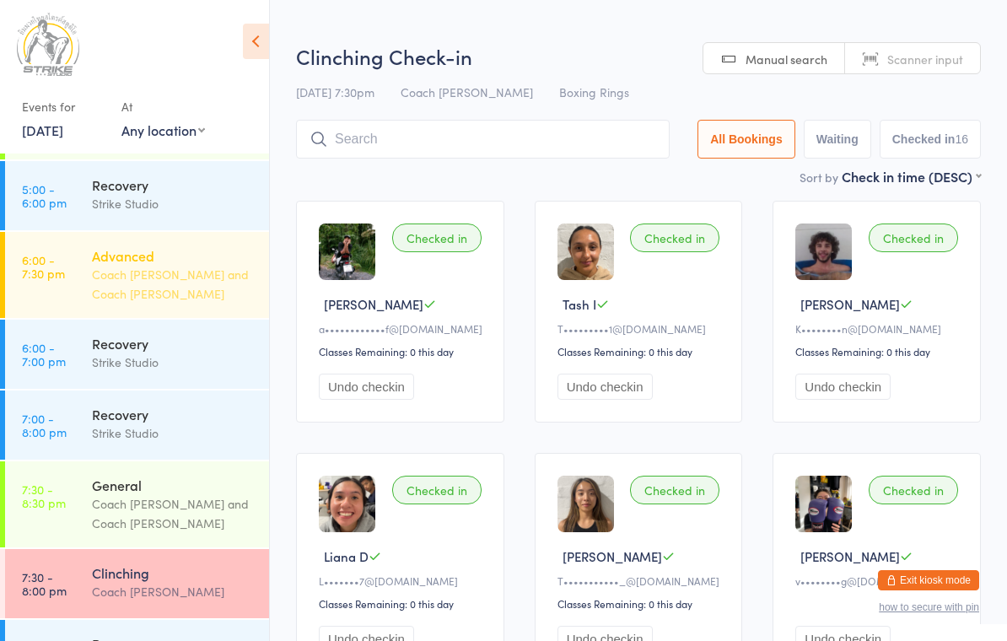
click at [118, 246] on div "Advanced" at bounding box center [173, 255] width 163 height 19
